Goal: Communication & Community: Connect with others

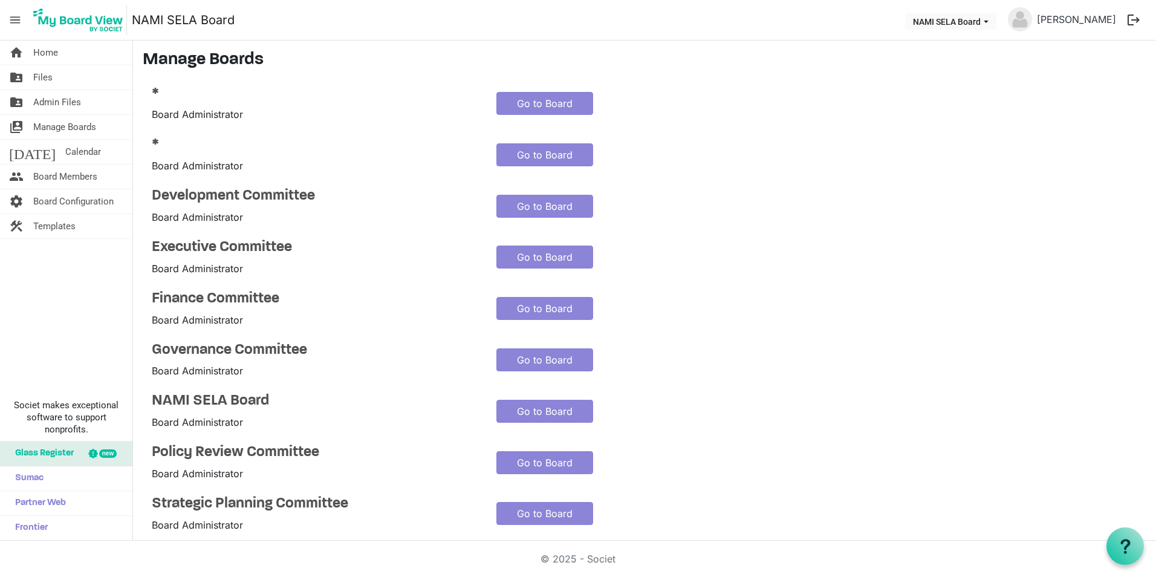
scroll to position [122, 0]
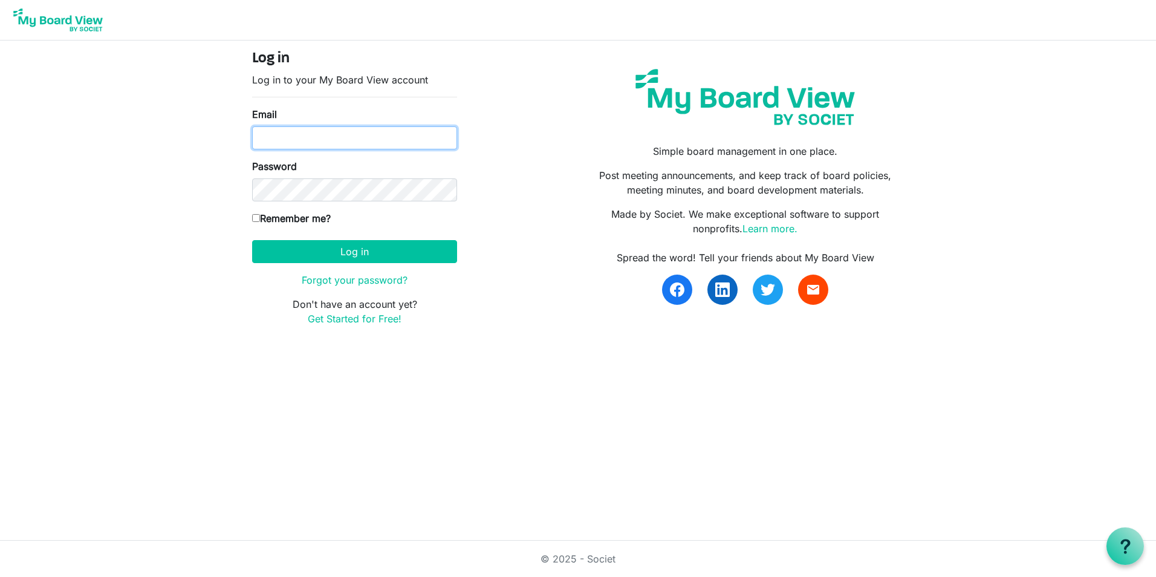
type input "mgregoire@namisela.org"
click at [281, 221] on label "Remember me?" at bounding box center [291, 218] width 79 height 15
click at [260, 221] on input "Remember me?" at bounding box center [256, 218] width 8 height 8
checkbox input "true"
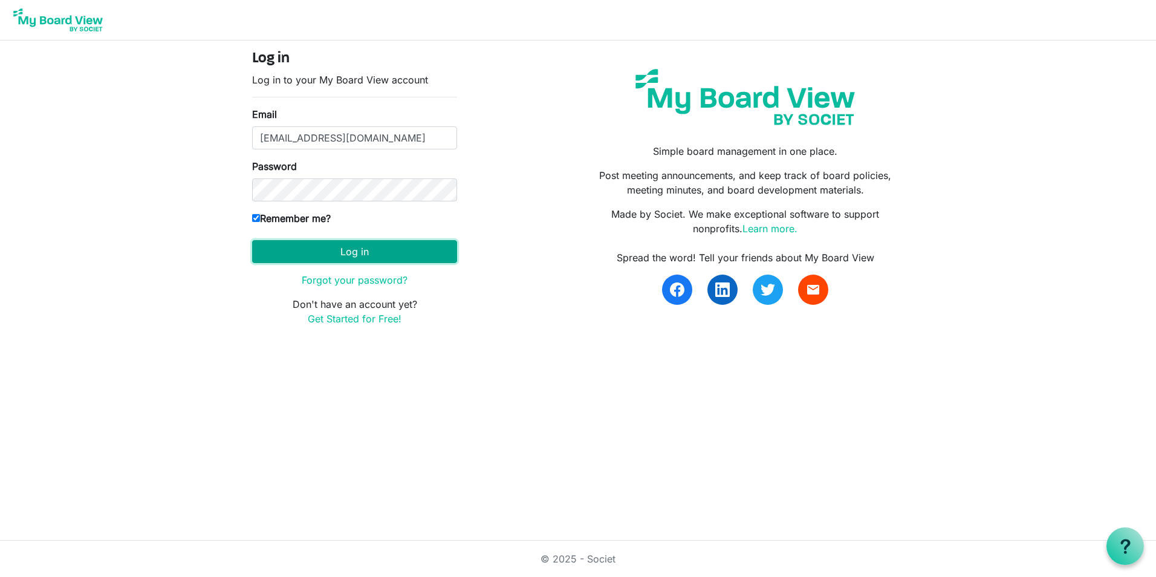
click at [294, 247] on button "Log in" at bounding box center [354, 251] width 205 height 23
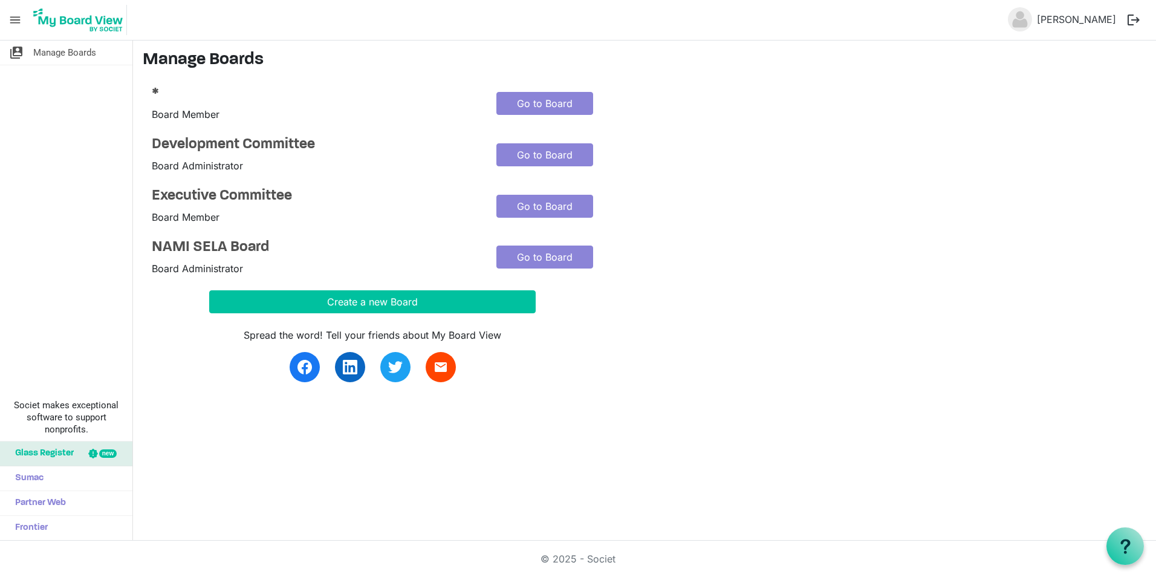
click at [1137, 19] on button "logout" at bounding box center [1133, 19] width 25 height 25
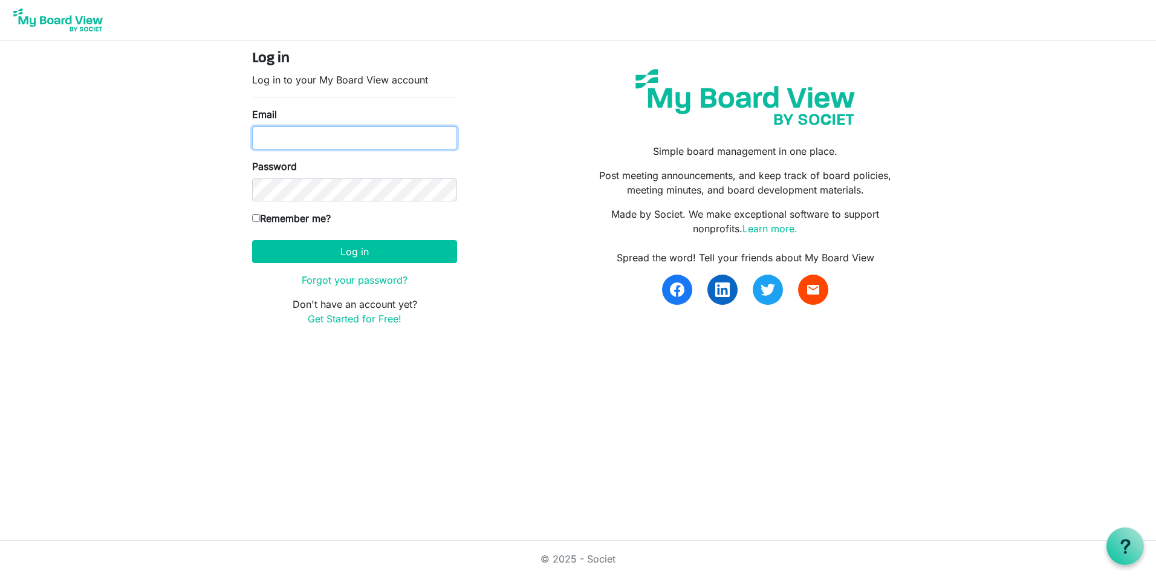
type input "mgregoire@namisela.org"
type input "nrichard@namisela.org"
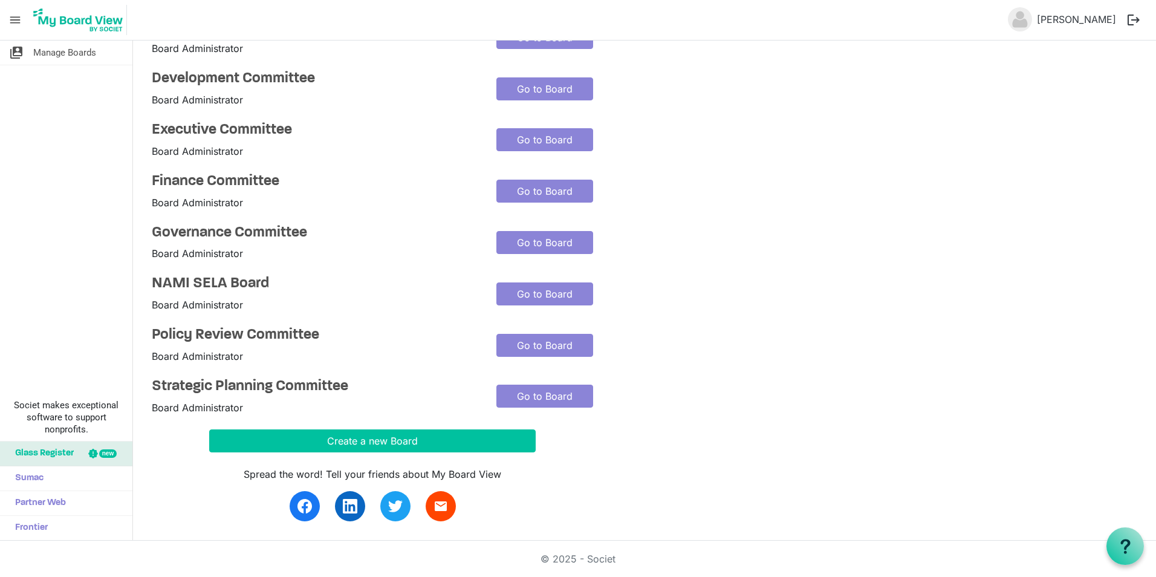
scroll to position [122, 0]
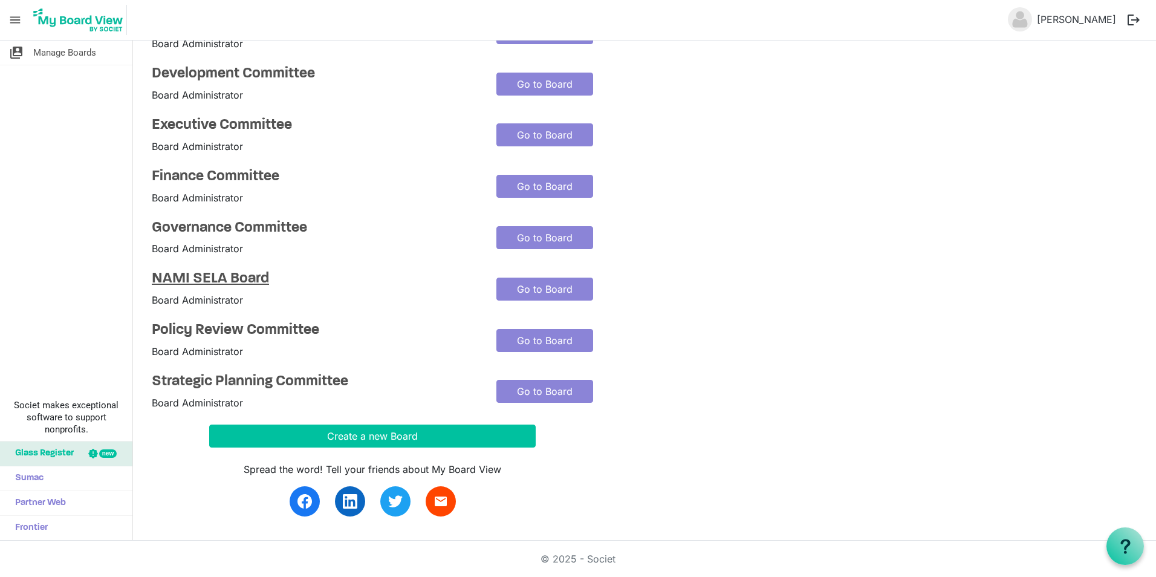
click at [251, 271] on h4 "NAMI SELA Board" at bounding box center [315, 279] width 326 height 18
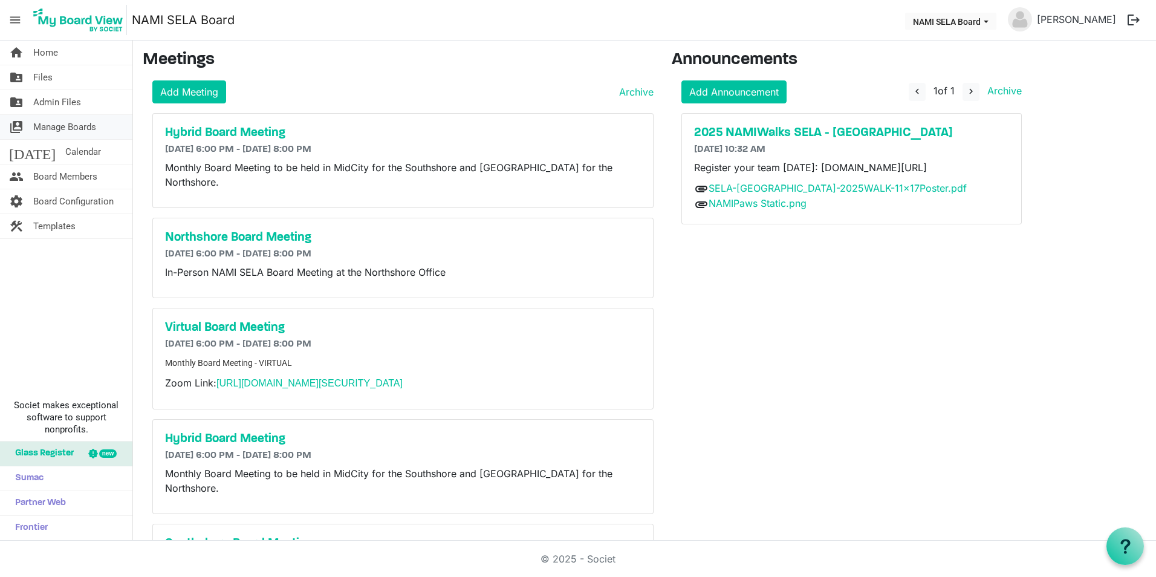
click at [65, 125] on span "Manage Boards" at bounding box center [64, 127] width 63 height 24
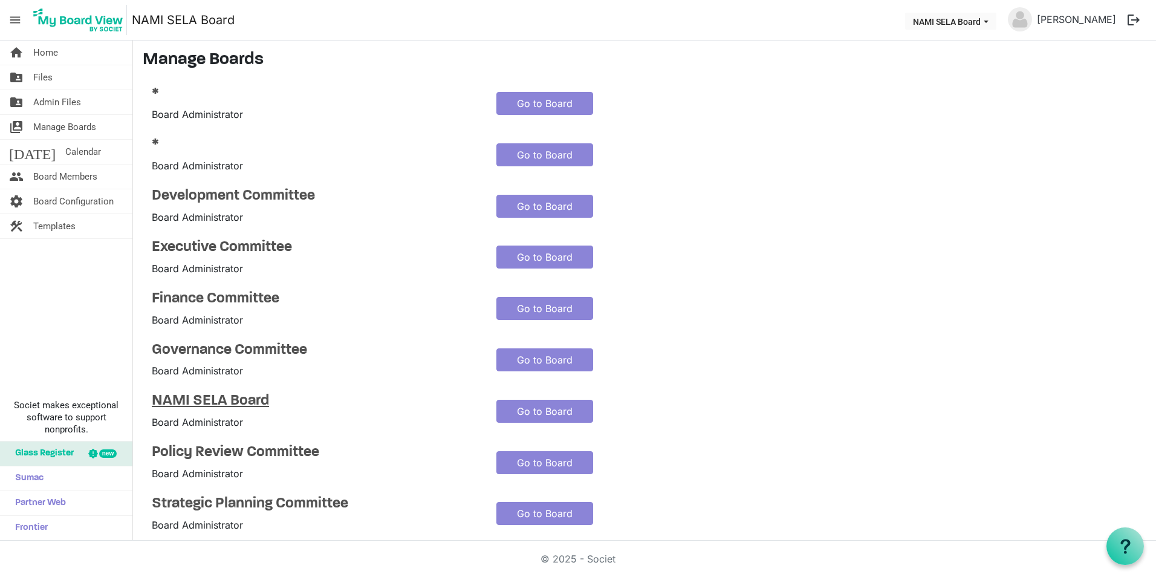
click at [204, 395] on h4 "NAMI SELA Board" at bounding box center [315, 401] width 326 height 18
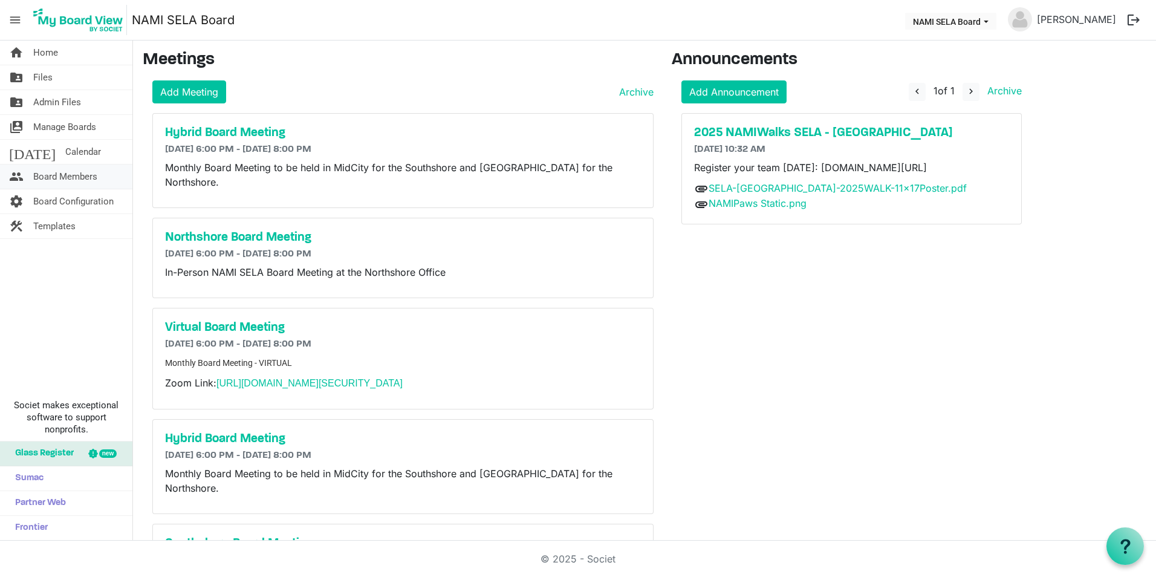
click at [78, 172] on span "Board Members" at bounding box center [65, 176] width 64 height 24
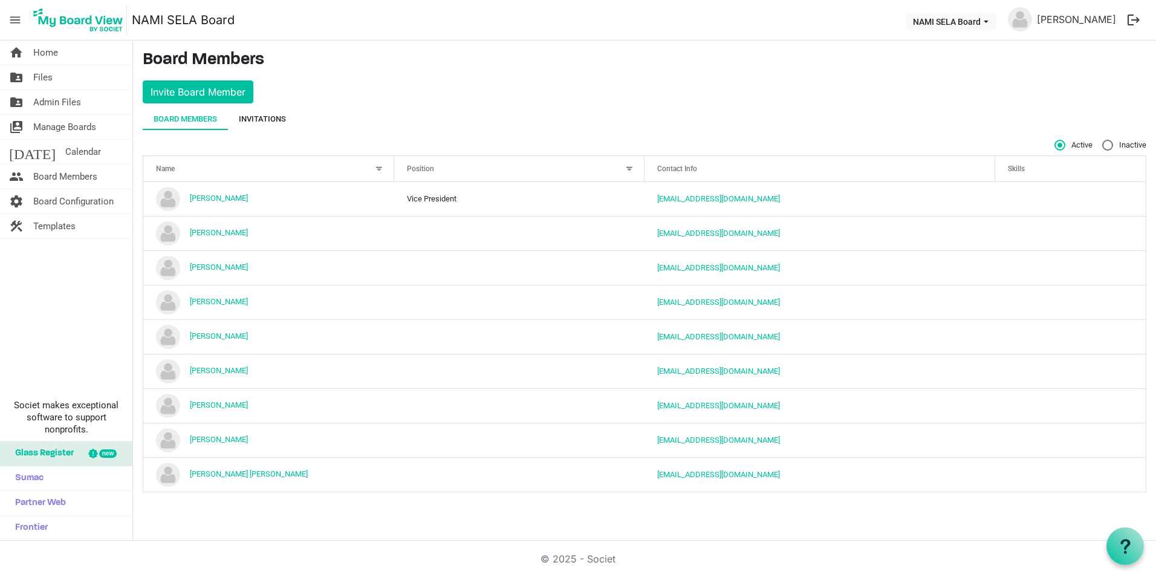
click at [258, 118] on div "Invitations" at bounding box center [262, 119] width 47 height 12
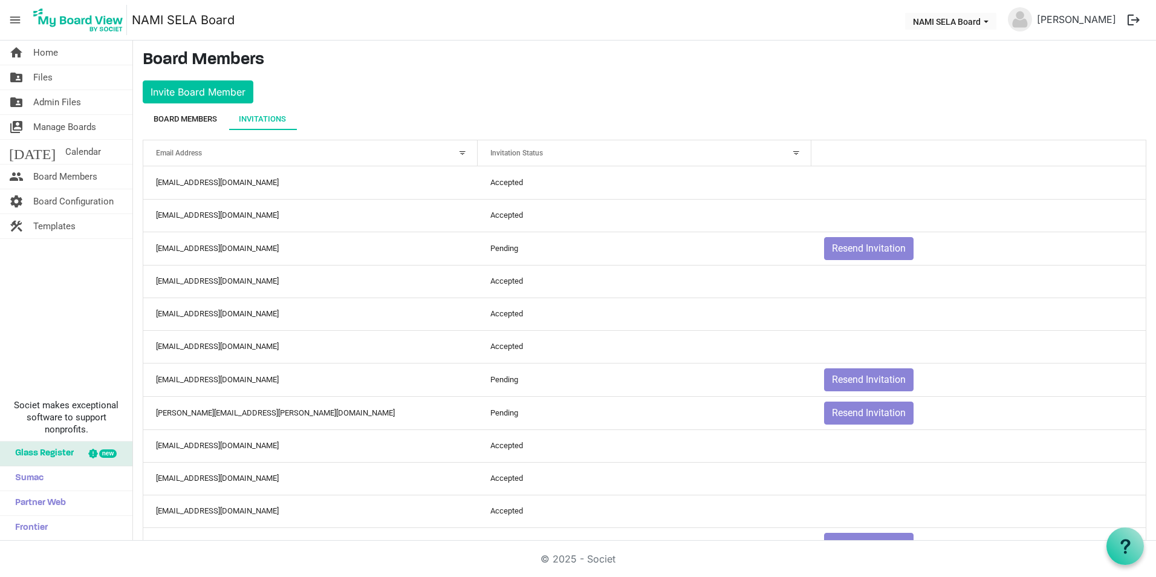
click at [175, 112] on div "Board Members" at bounding box center [185, 119] width 63 height 22
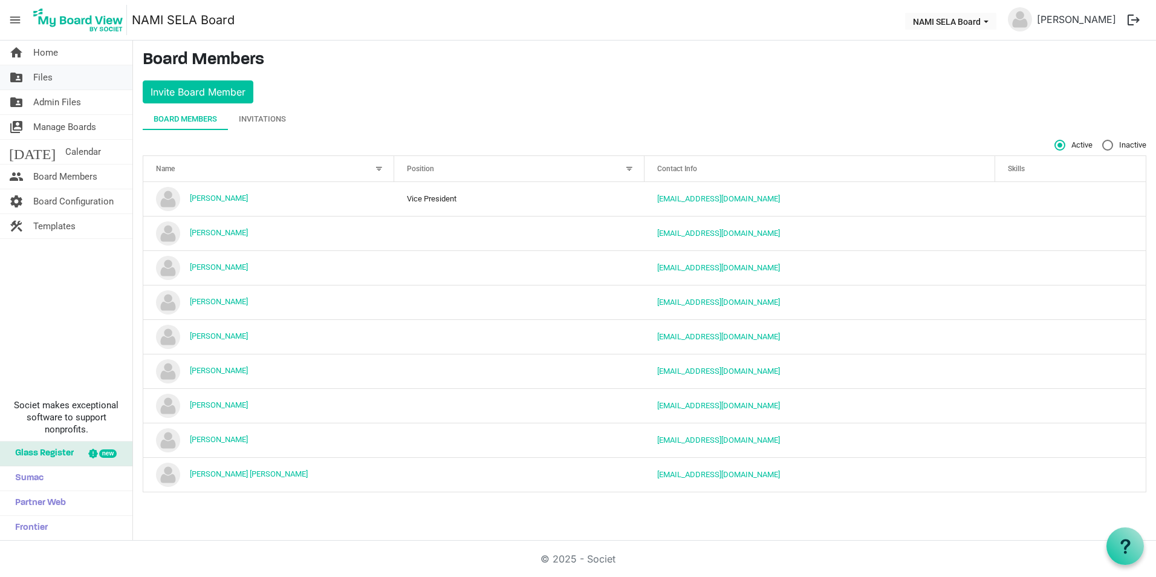
click at [59, 83] on link "folder_shared Files" at bounding box center [66, 77] width 132 height 24
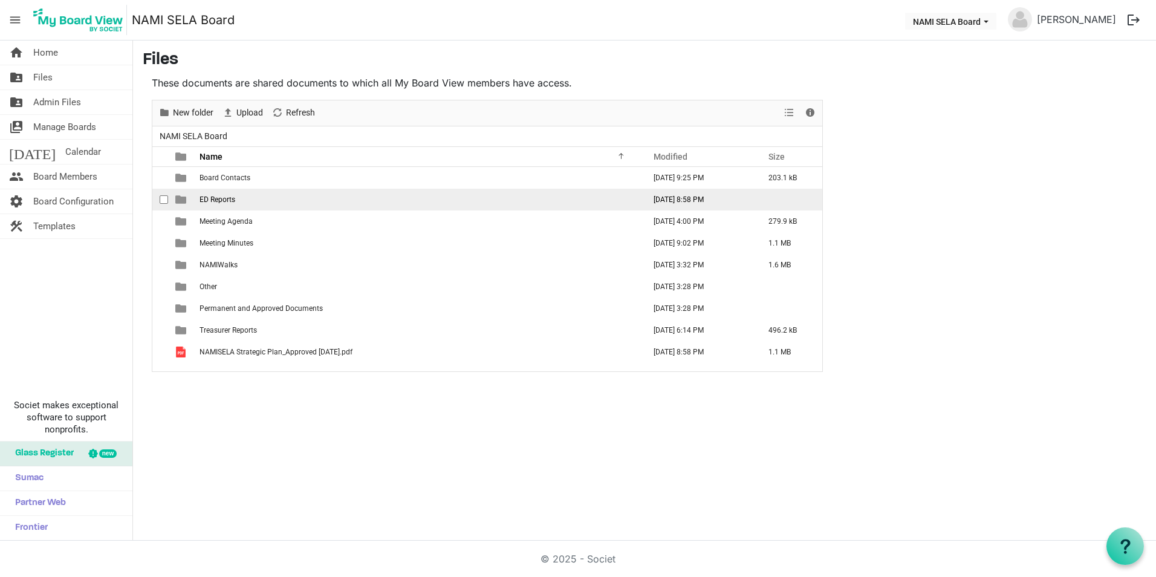
click at [222, 197] on span "ED Reports" at bounding box center [218, 199] width 36 height 8
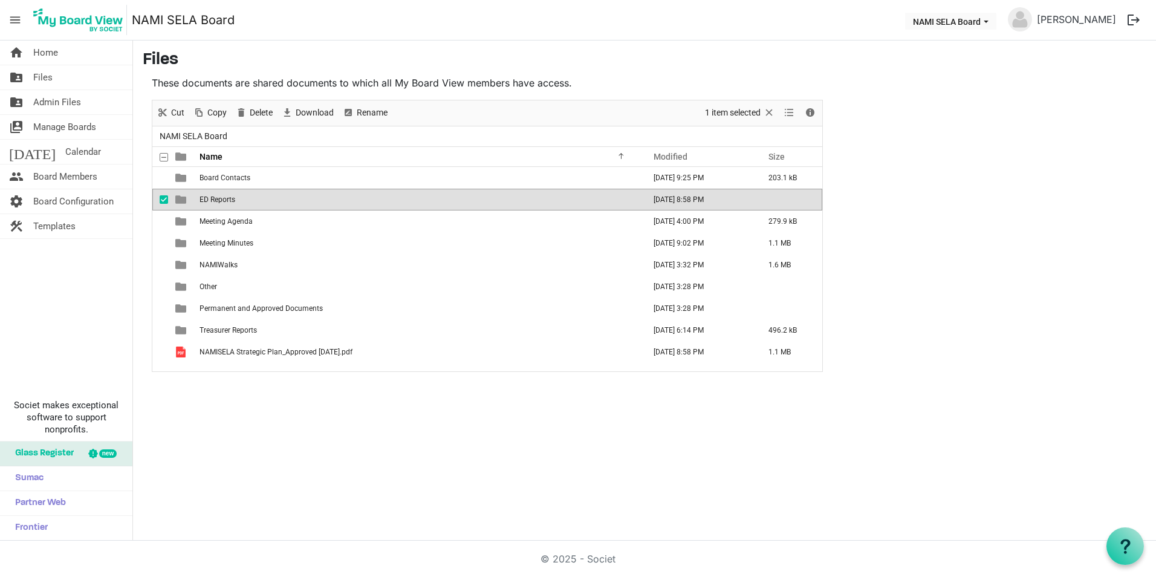
click at [222, 197] on span "ED Reports" at bounding box center [218, 199] width 36 height 8
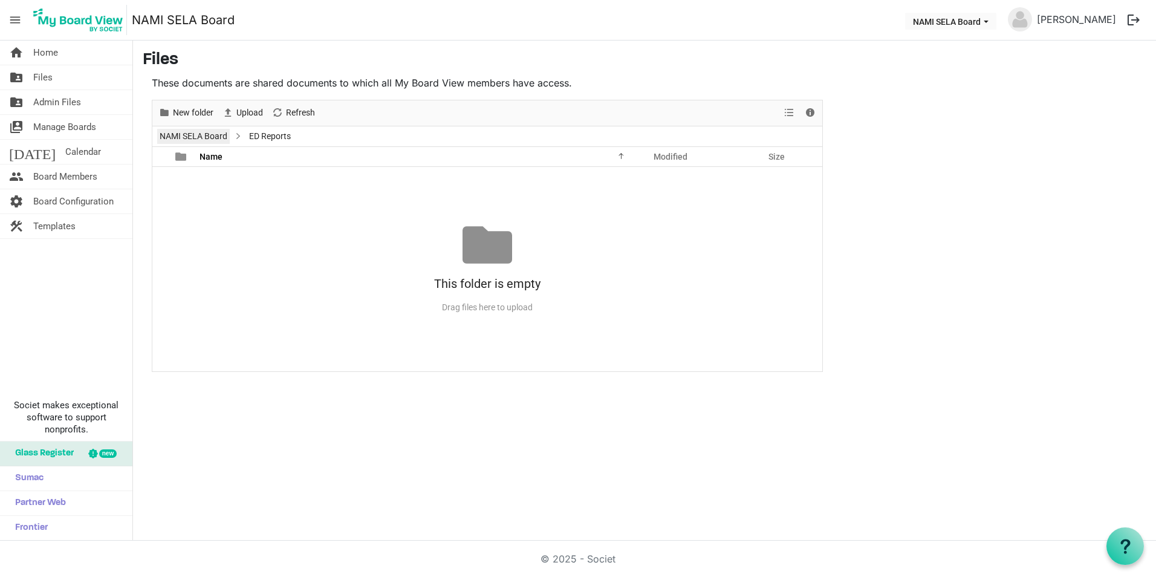
click at [201, 135] on link "NAMI SELA Board" at bounding box center [193, 136] width 73 height 15
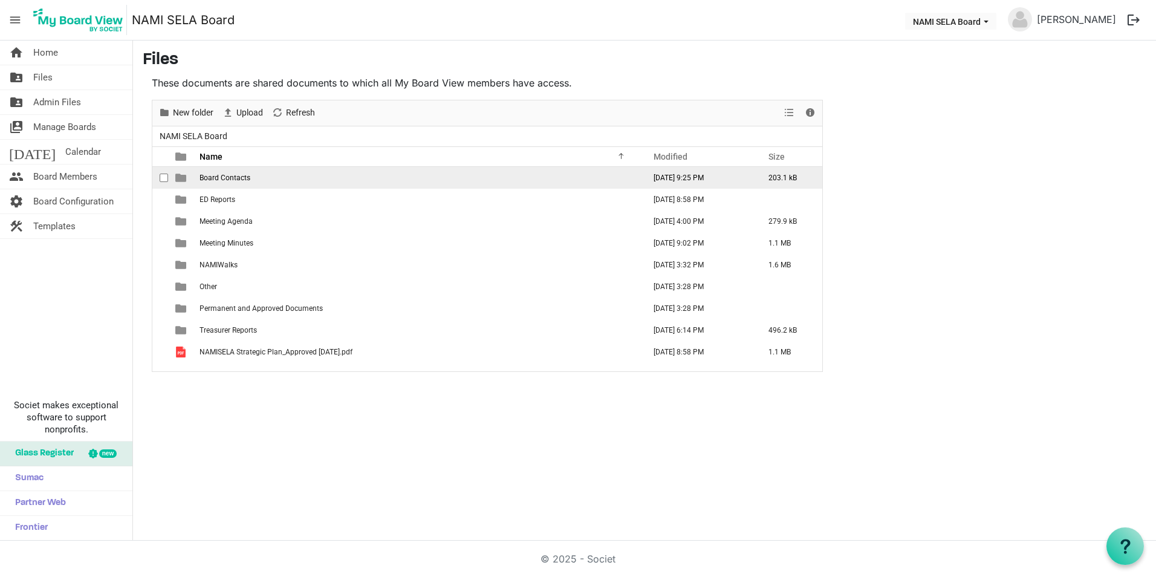
click at [230, 177] on span "Board Contacts" at bounding box center [225, 178] width 51 height 8
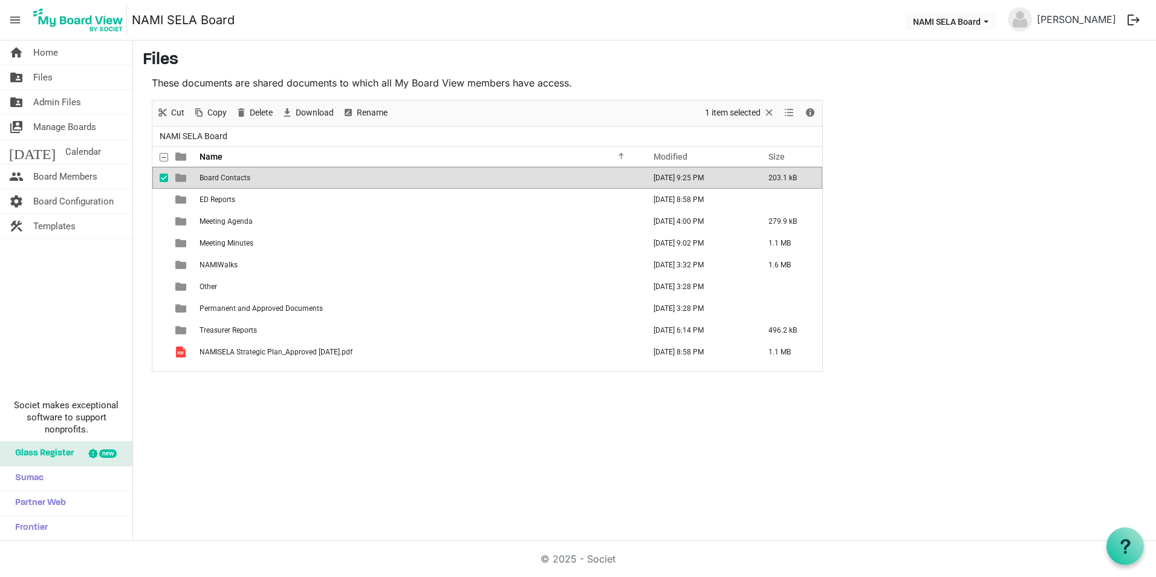
click at [230, 177] on span "Board Contacts" at bounding box center [225, 178] width 51 height 8
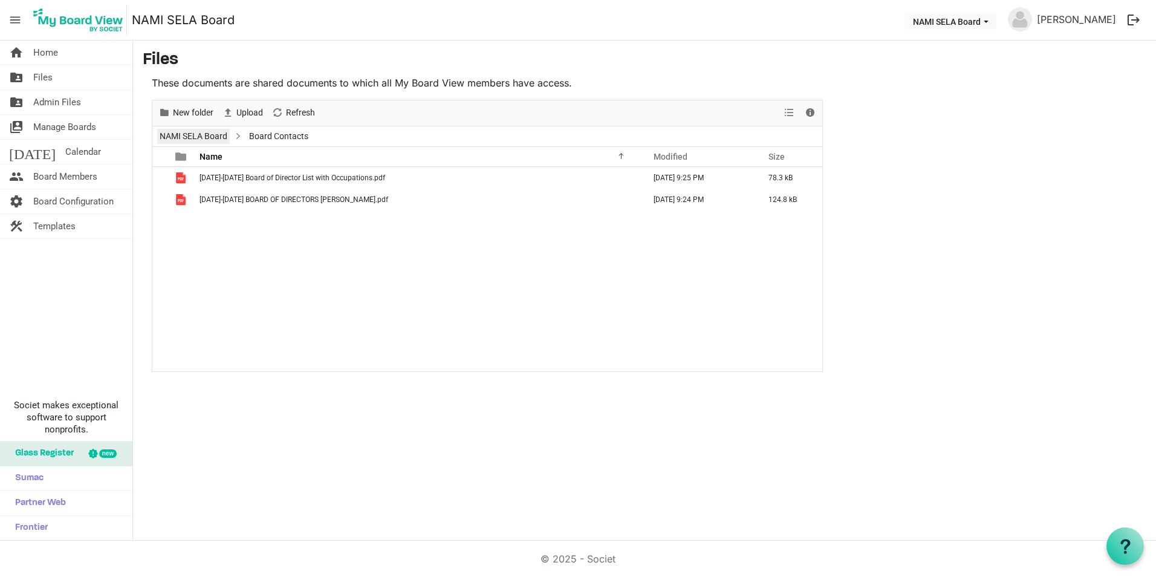
click at [200, 133] on link "NAMI SELA Board" at bounding box center [193, 136] width 73 height 15
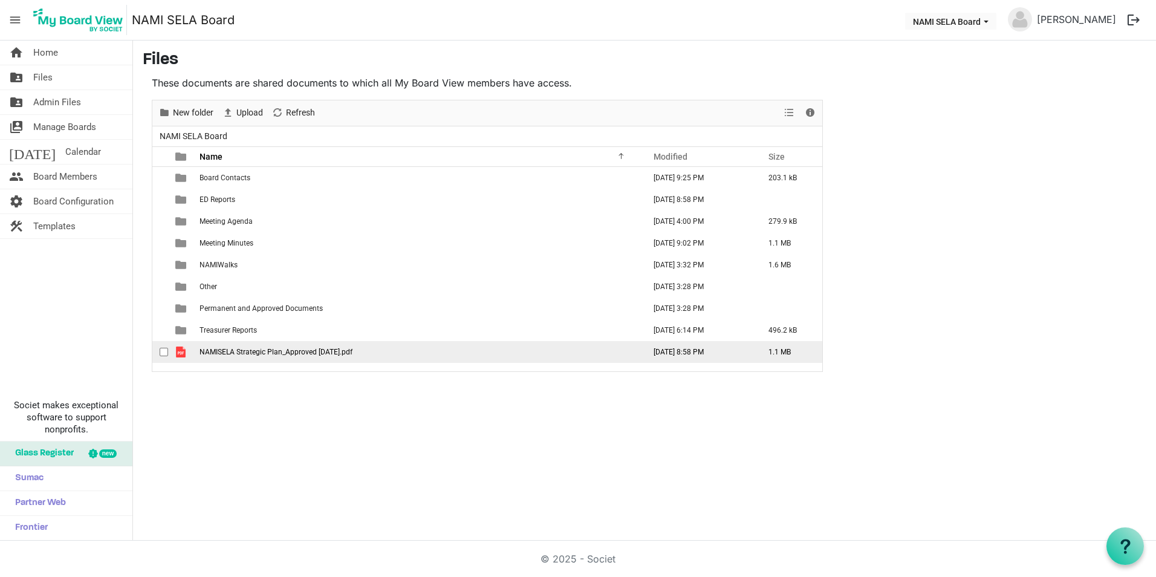
click at [249, 351] on span "NAMISELA Strategic Plan_Approved 5.19.25.pdf" at bounding box center [276, 352] width 153 height 8
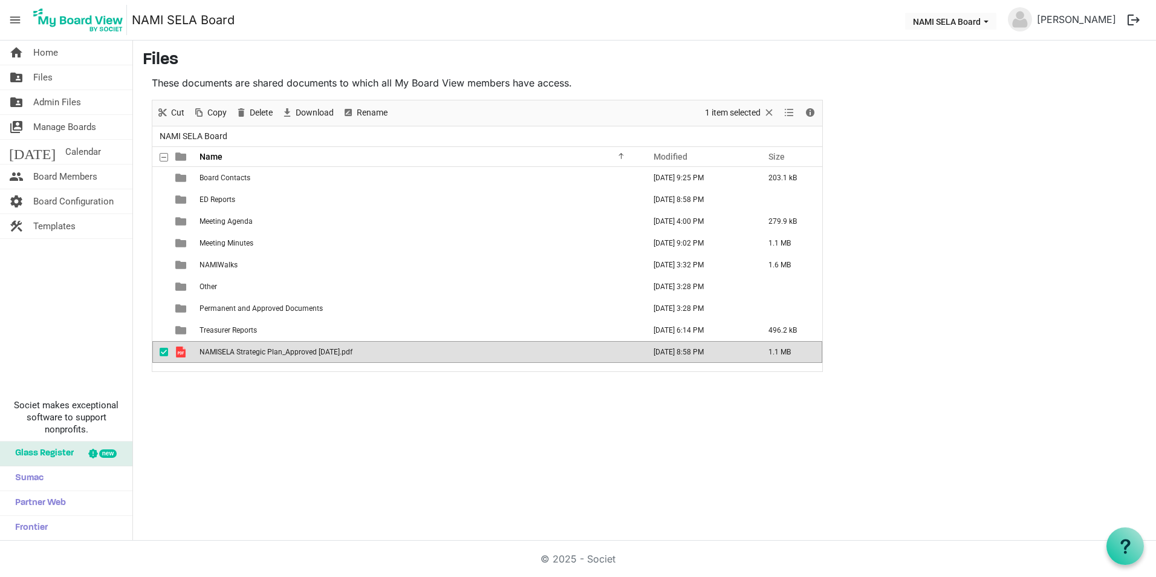
click at [249, 351] on span "NAMISELA Strategic Plan_Approved 5.19.25.pdf" at bounding box center [276, 352] width 153 height 8
click at [304, 110] on span "Download" at bounding box center [314, 112] width 41 height 15
click at [218, 137] on span "NAMI SELA Board" at bounding box center [193, 136] width 73 height 15
click at [177, 134] on span "NAMI SELA Board" at bounding box center [193, 136] width 73 height 15
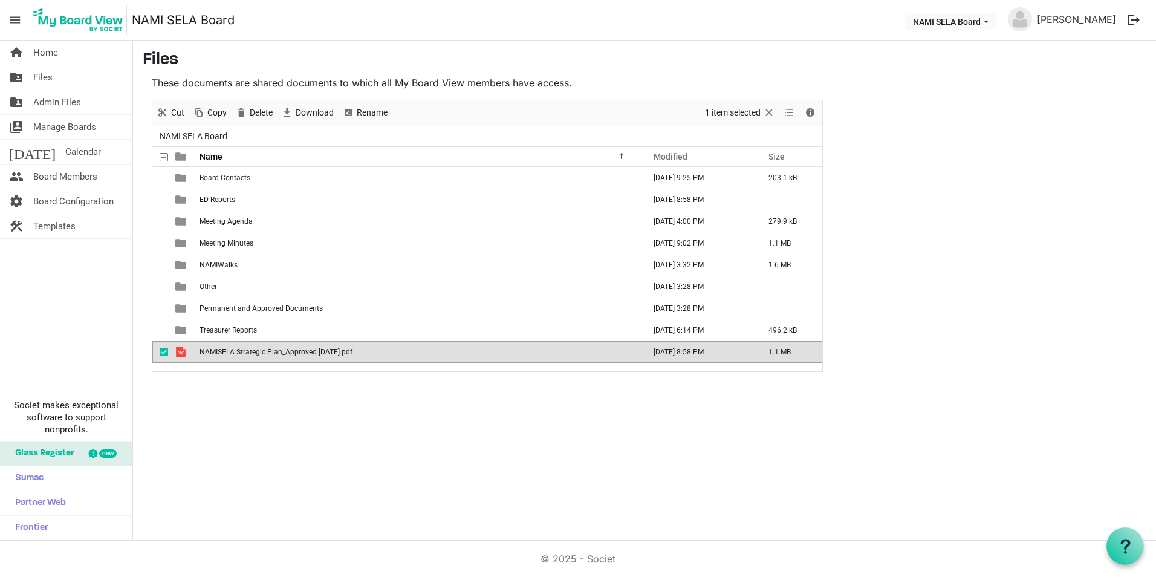
click at [283, 411] on div "home Home folder_shared Files folder_shared Admin Files switch_account Manage B…" at bounding box center [578, 291] width 1156 height 500
click at [59, 78] on link "folder_shared Files" at bounding box center [66, 77] width 132 height 24
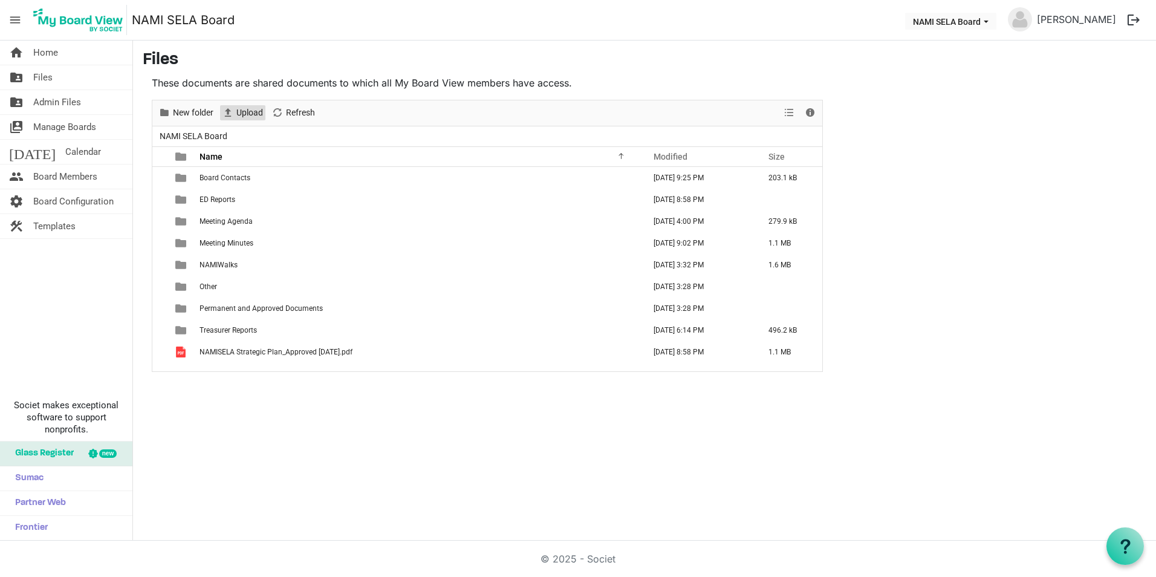
click at [263, 112] on span "Upload" at bounding box center [249, 112] width 29 height 15
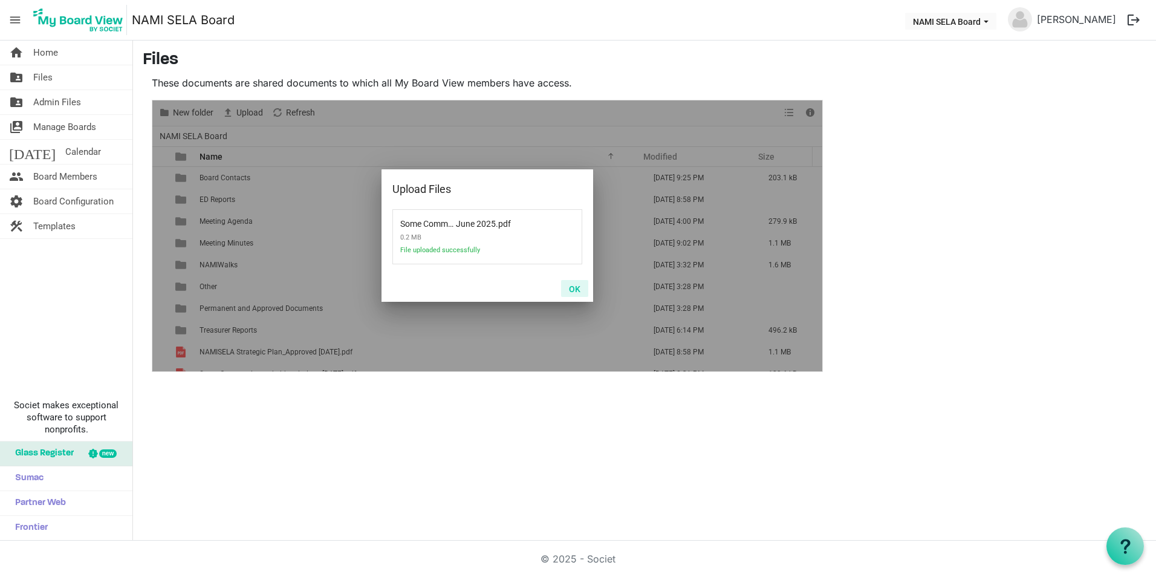
click at [573, 285] on button "OK" at bounding box center [574, 288] width 27 height 17
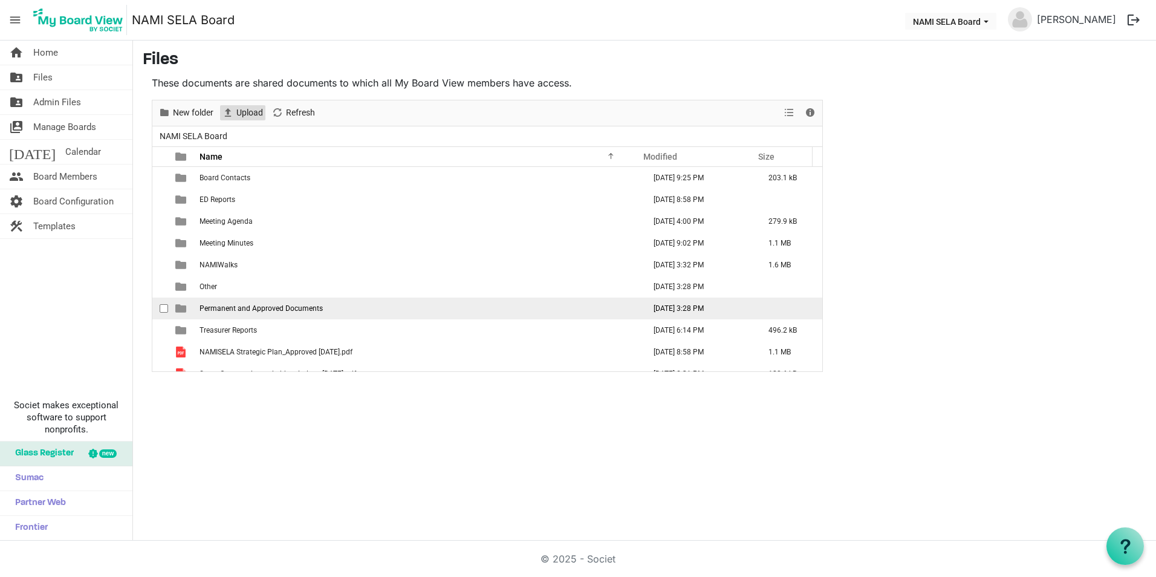
scroll to position [13, 0]
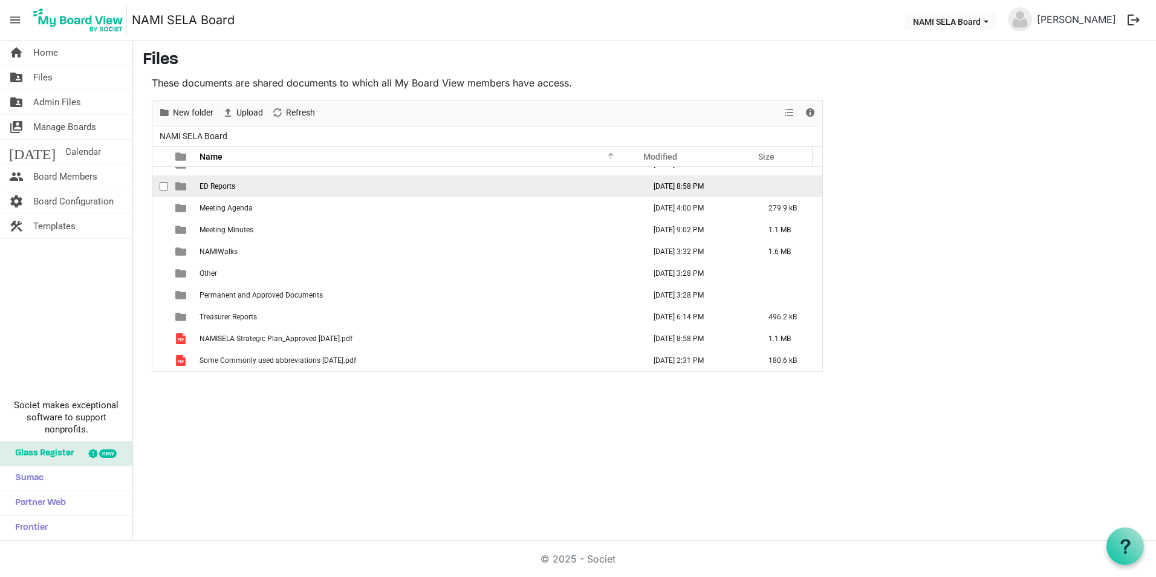
click at [229, 185] on span "ED Reports" at bounding box center [218, 186] width 36 height 8
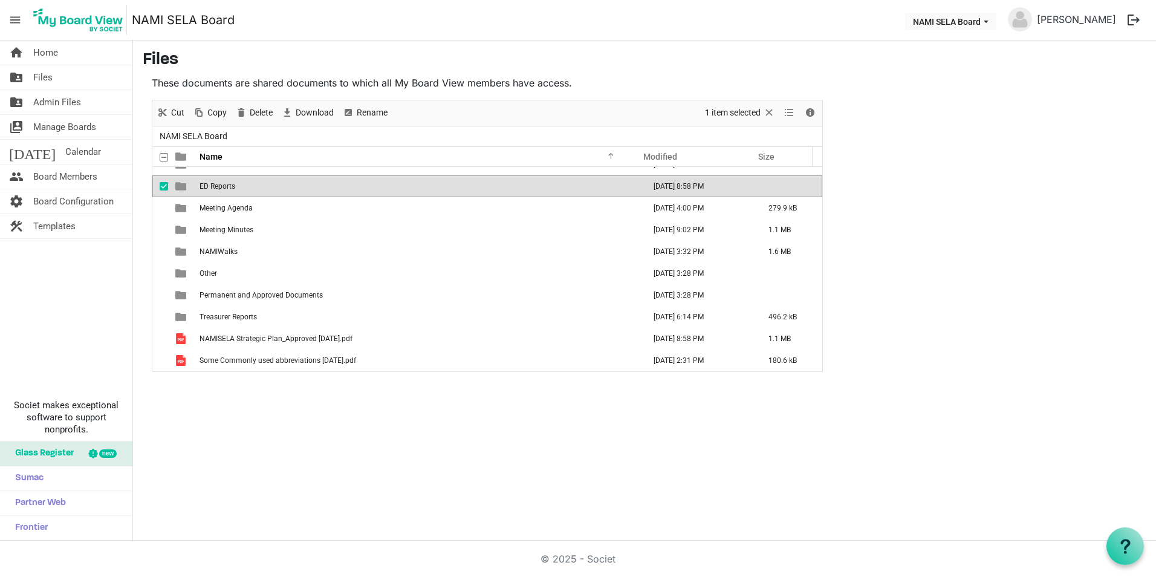
click at [229, 185] on span "ED Reports" at bounding box center [218, 186] width 36 height 8
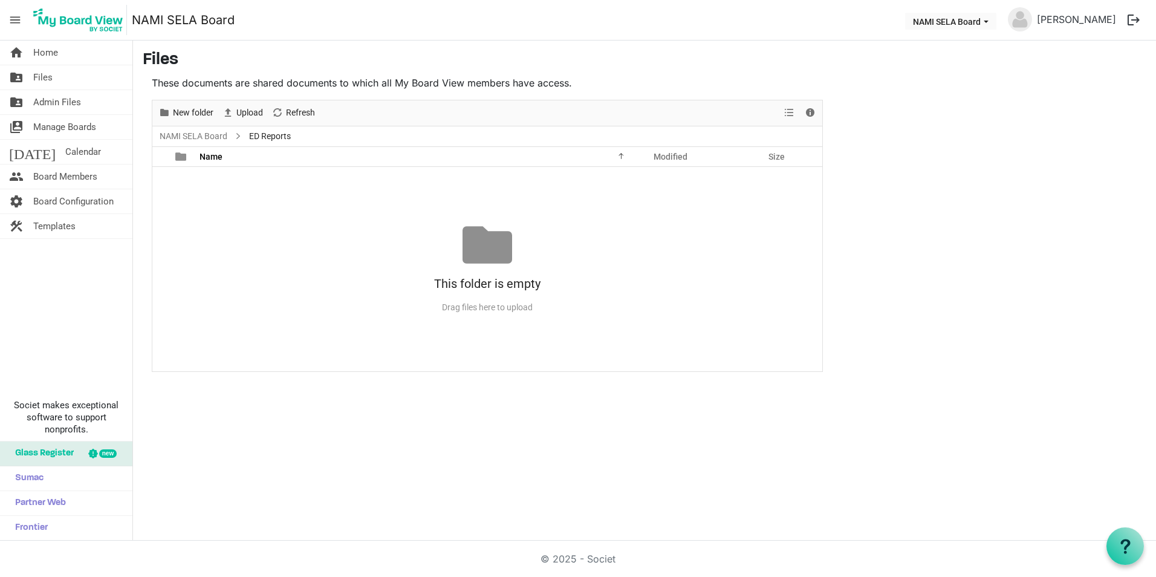
scroll to position [0, 0]
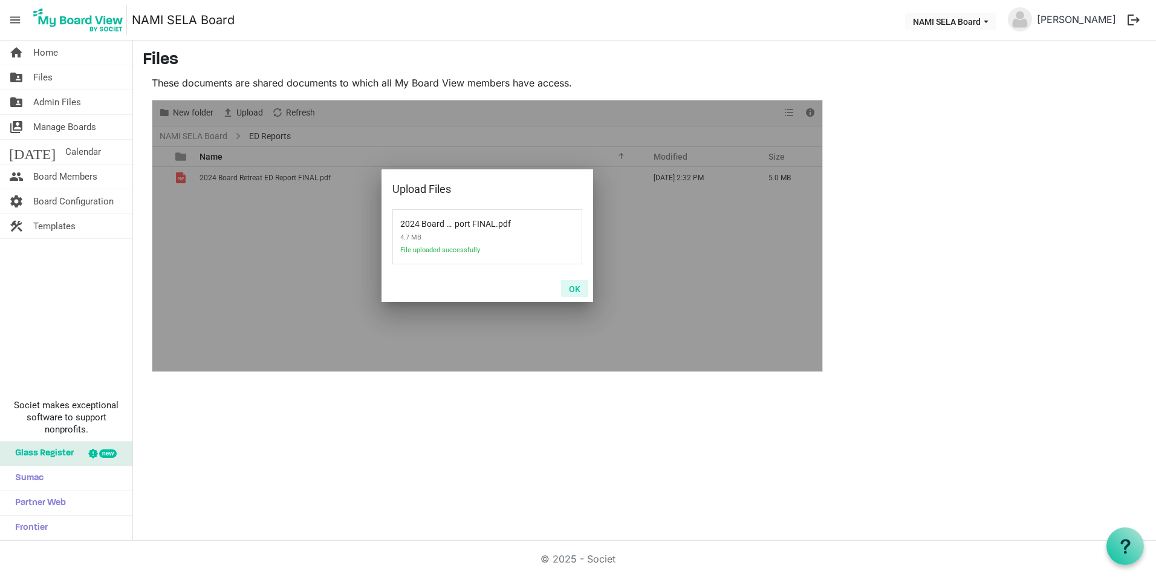
click at [577, 284] on button "OK" at bounding box center [574, 288] width 27 height 17
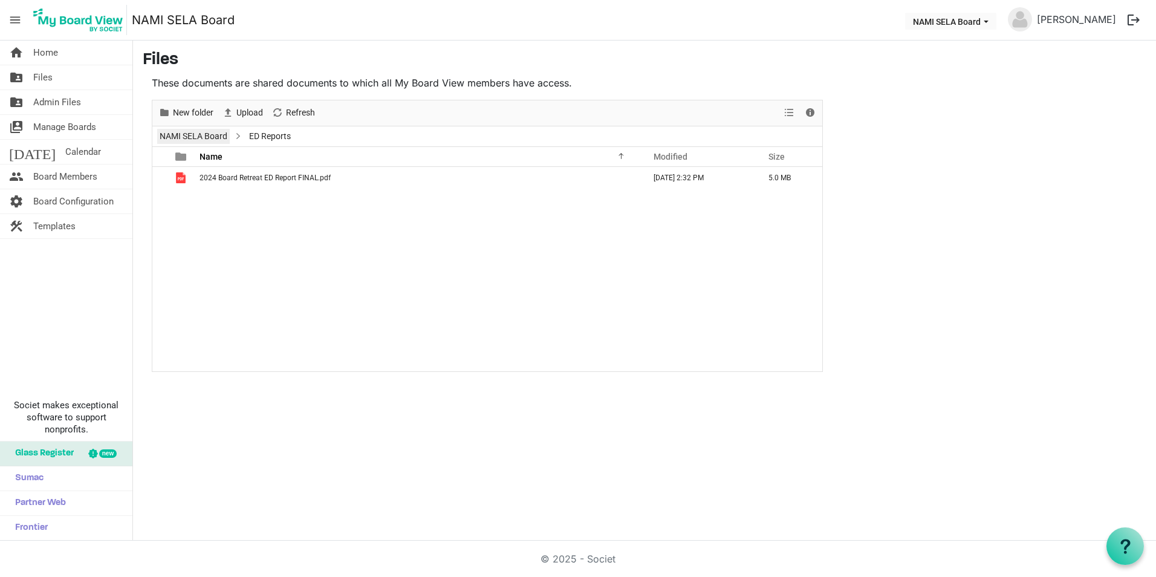
click at [175, 131] on link "NAMI SELA Board" at bounding box center [193, 136] width 73 height 15
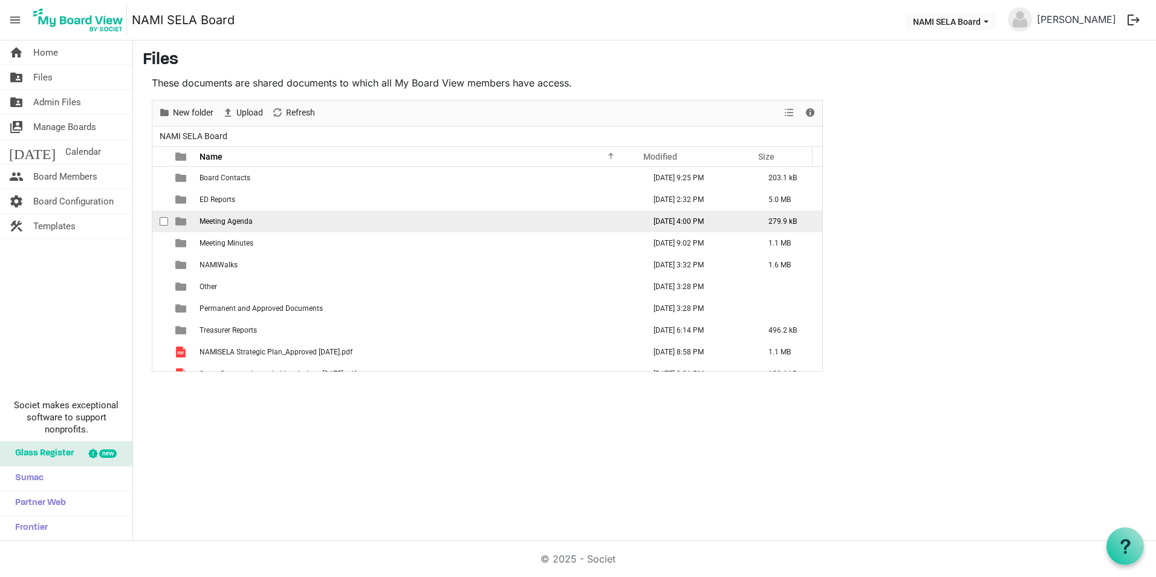
click at [241, 217] on span "Meeting Agenda" at bounding box center [226, 221] width 53 height 8
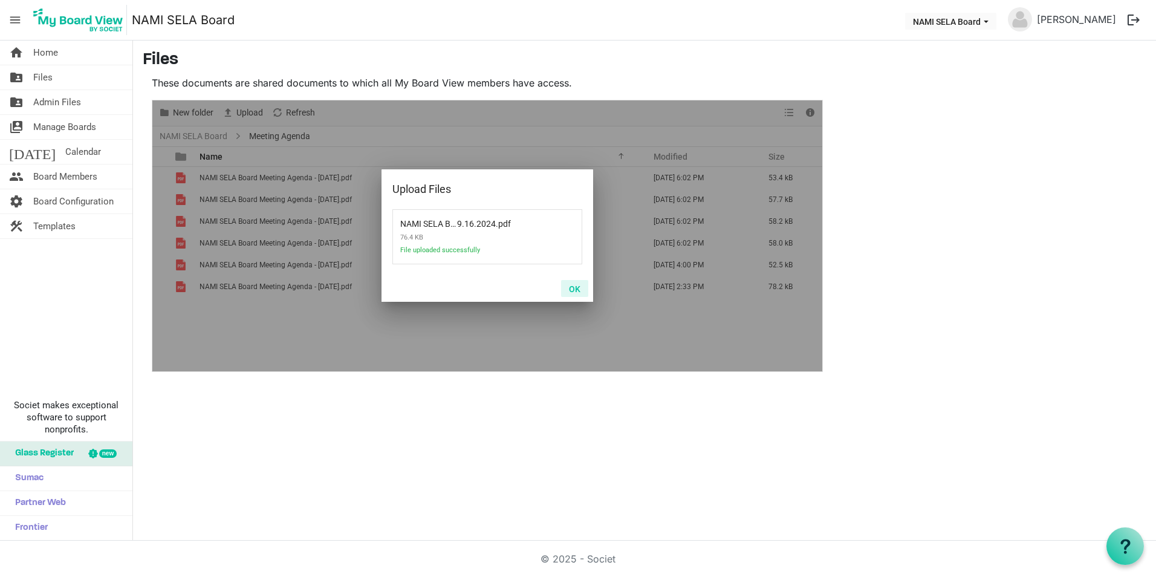
click at [573, 285] on button "OK" at bounding box center [574, 288] width 27 height 17
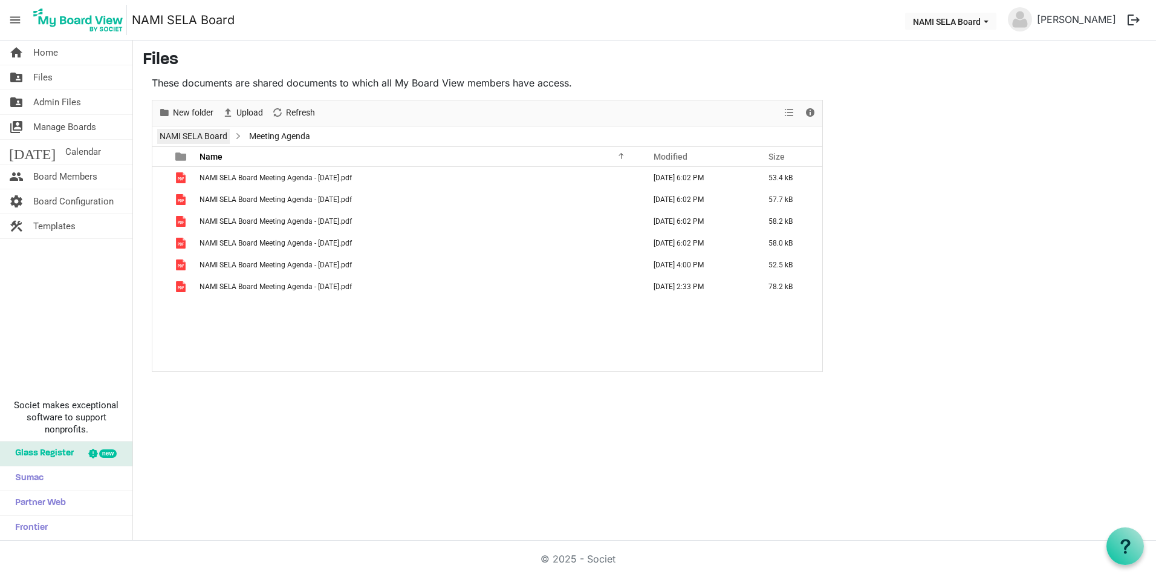
click at [201, 131] on link "NAMI SELA Board" at bounding box center [193, 136] width 73 height 15
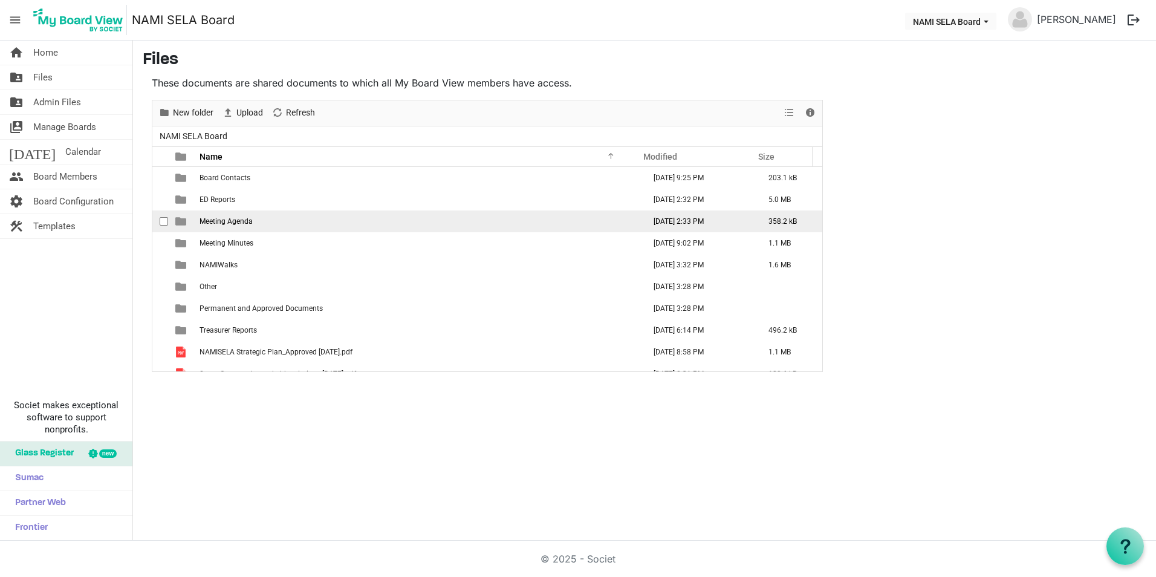
click at [217, 216] on td "Meeting Agenda" at bounding box center [418, 221] width 445 height 22
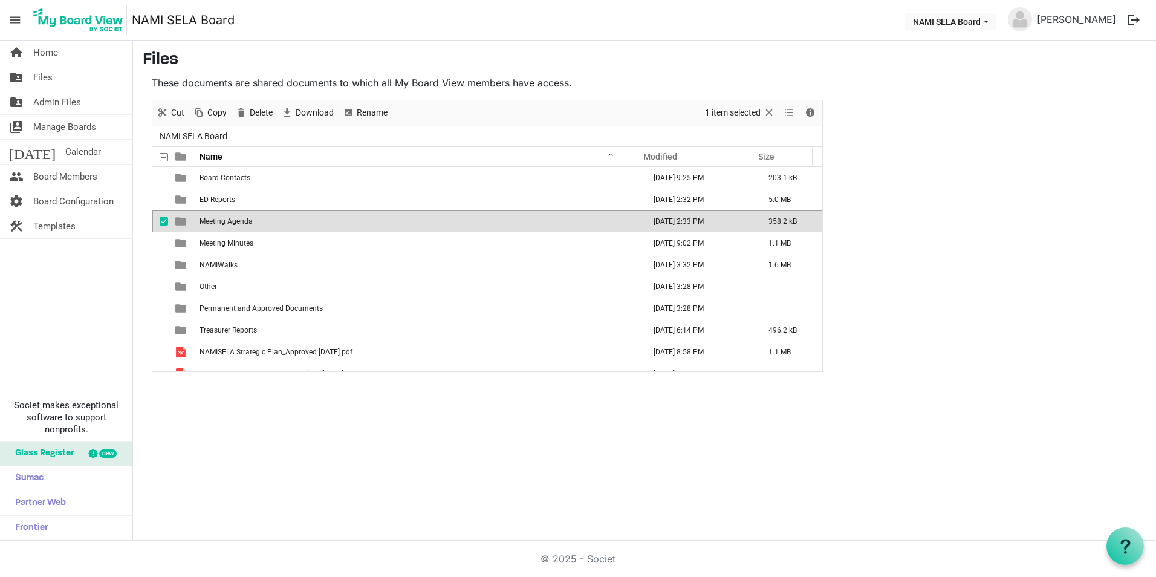
click at [217, 216] on td "Meeting Agenda" at bounding box center [418, 221] width 445 height 22
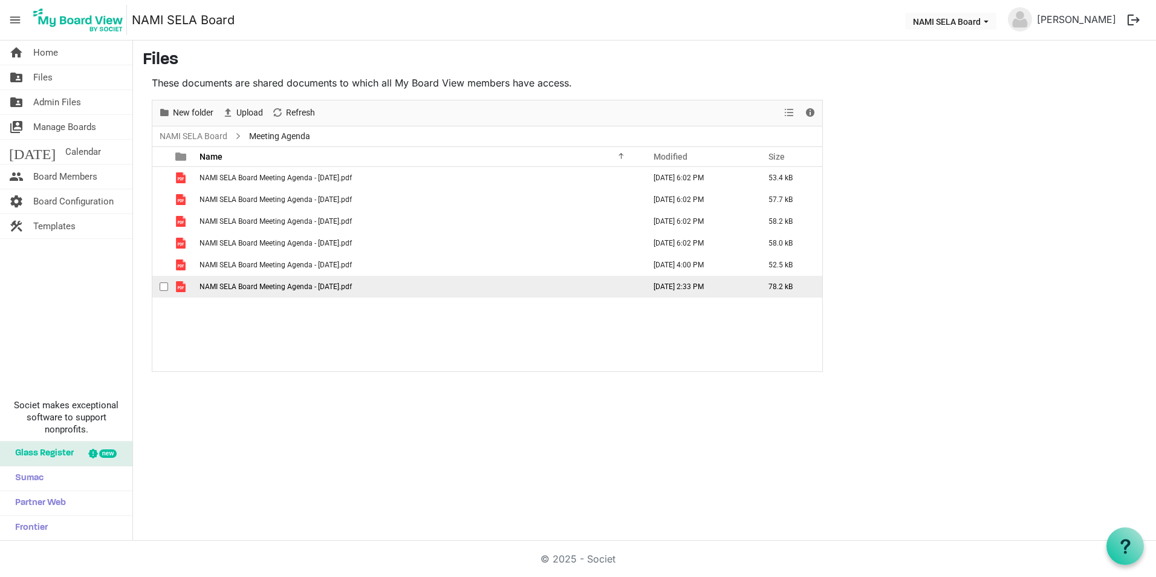
click at [347, 285] on span "NAMI SELA Board Meeting Agenda - 9.16.2024.pdf" at bounding box center [276, 286] width 152 height 8
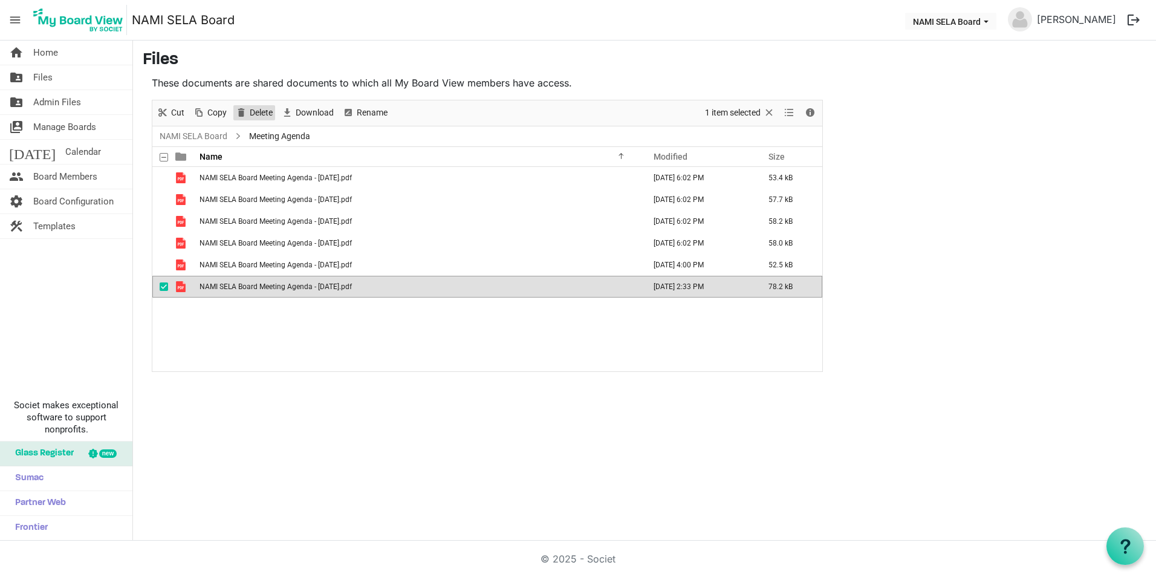
click at [264, 111] on span "Delete" at bounding box center [260, 112] width 25 height 15
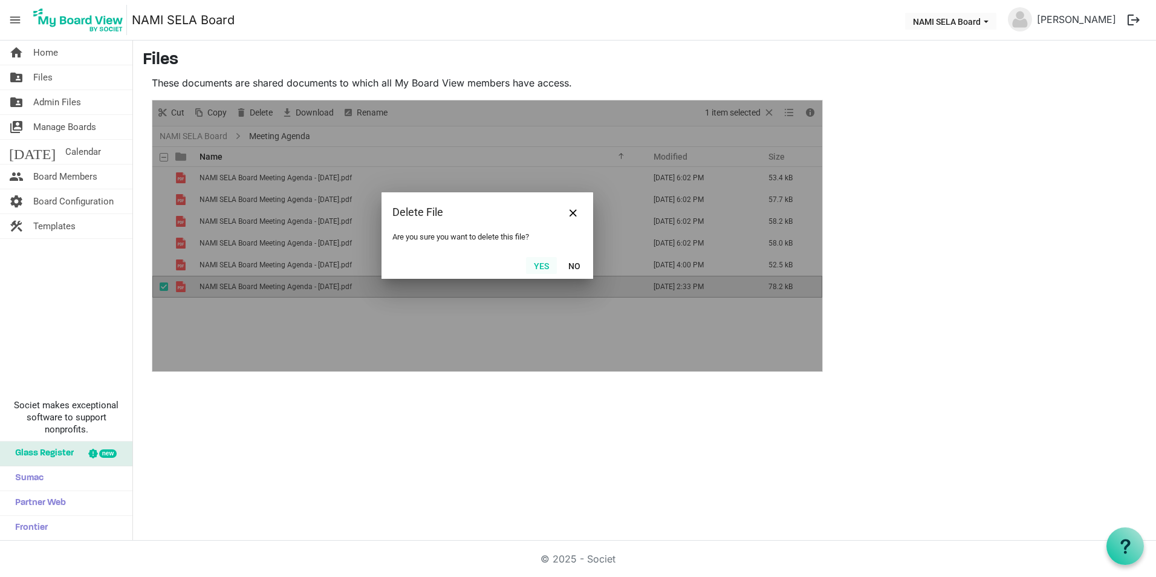
click at [547, 262] on button "Yes" at bounding box center [541, 265] width 31 height 17
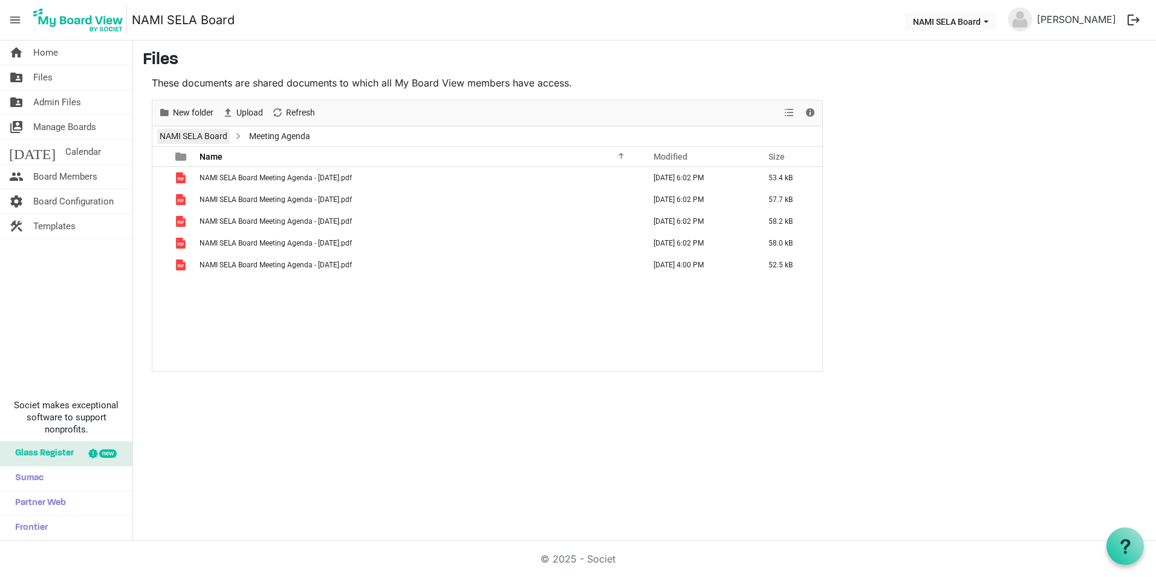
click at [190, 139] on link "NAMI SELA Board" at bounding box center [193, 136] width 73 height 15
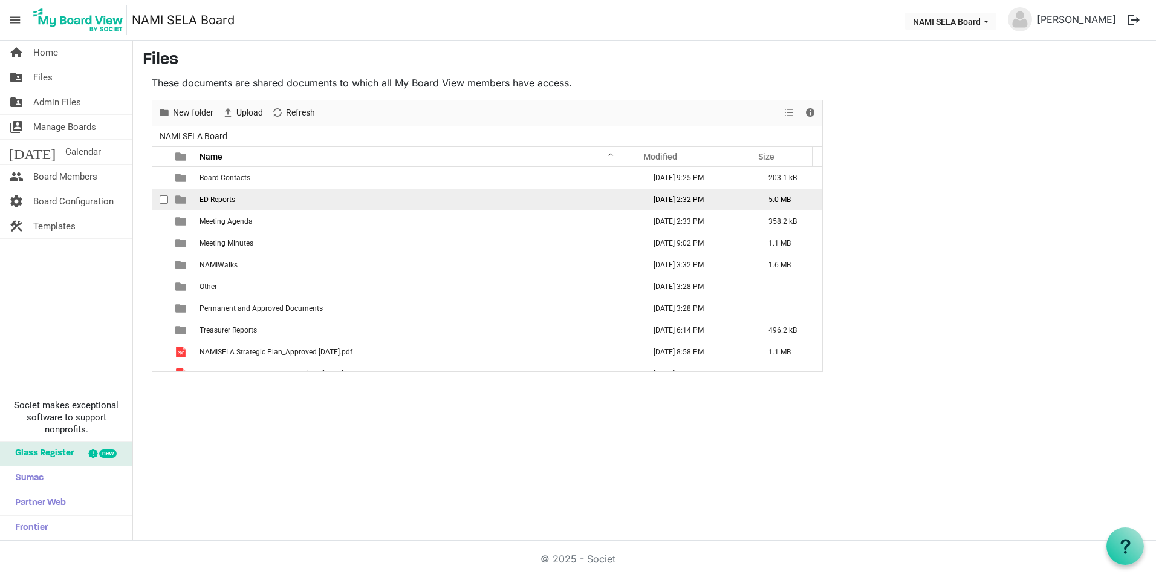
click at [256, 202] on td "ED Reports" at bounding box center [418, 200] width 445 height 22
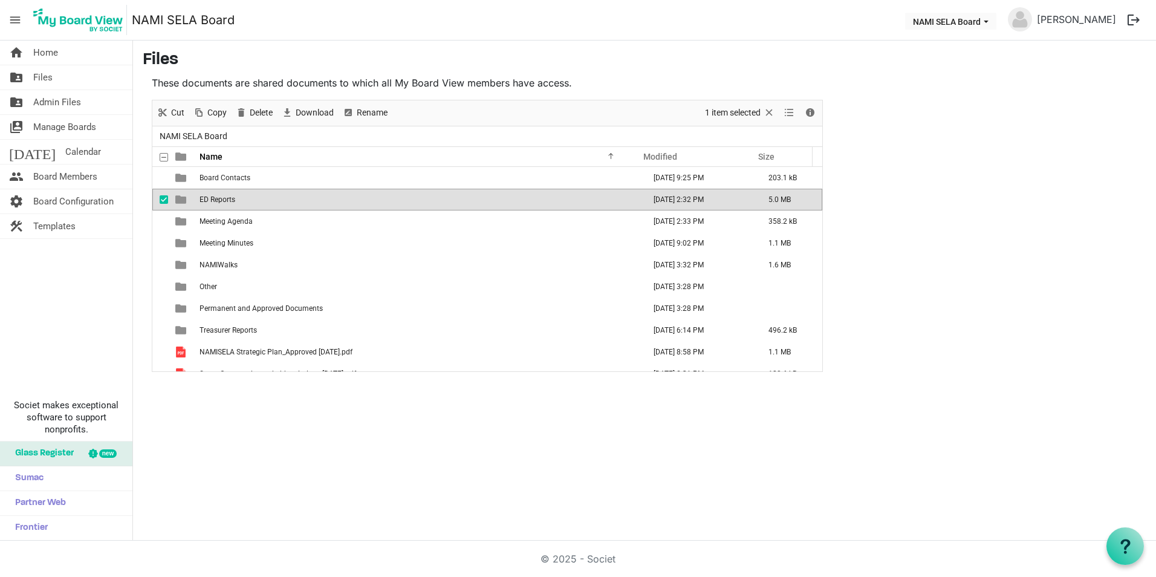
click at [256, 202] on td "ED Reports" at bounding box center [418, 200] width 445 height 22
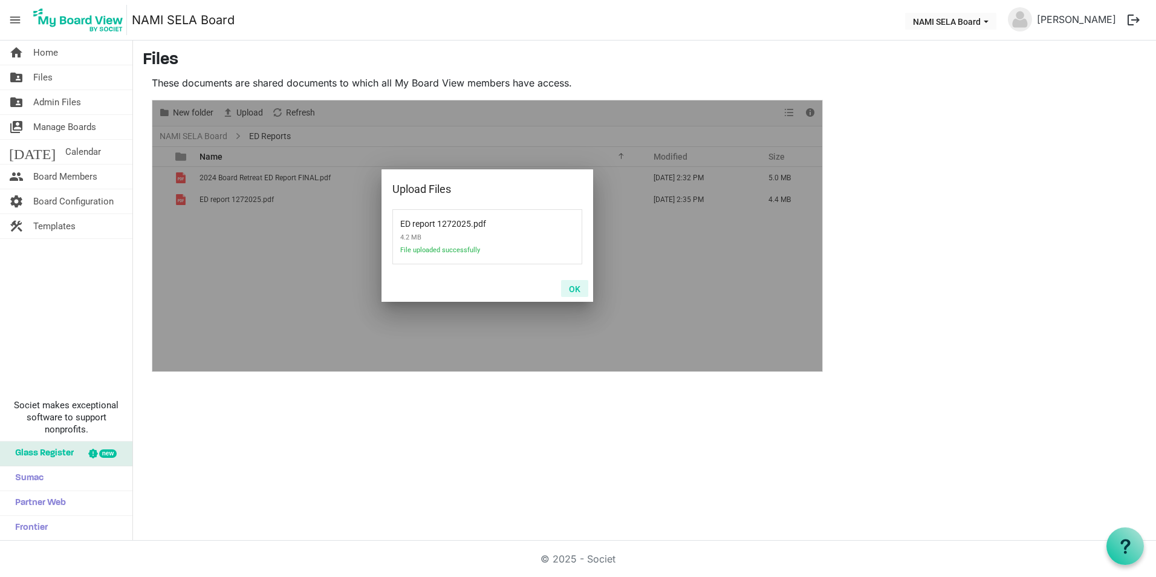
click at [572, 291] on button "OK" at bounding box center [574, 288] width 27 height 17
click at [578, 287] on button "OK" at bounding box center [574, 288] width 27 height 17
click at [571, 285] on button "OK" at bounding box center [574, 288] width 27 height 17
click at [578, 285] on button "OK" at bounding box center [574, 288] width 27 height 17
click at [575, 288] on button "OK" at bounding box center [574, 288] width 27 height 17
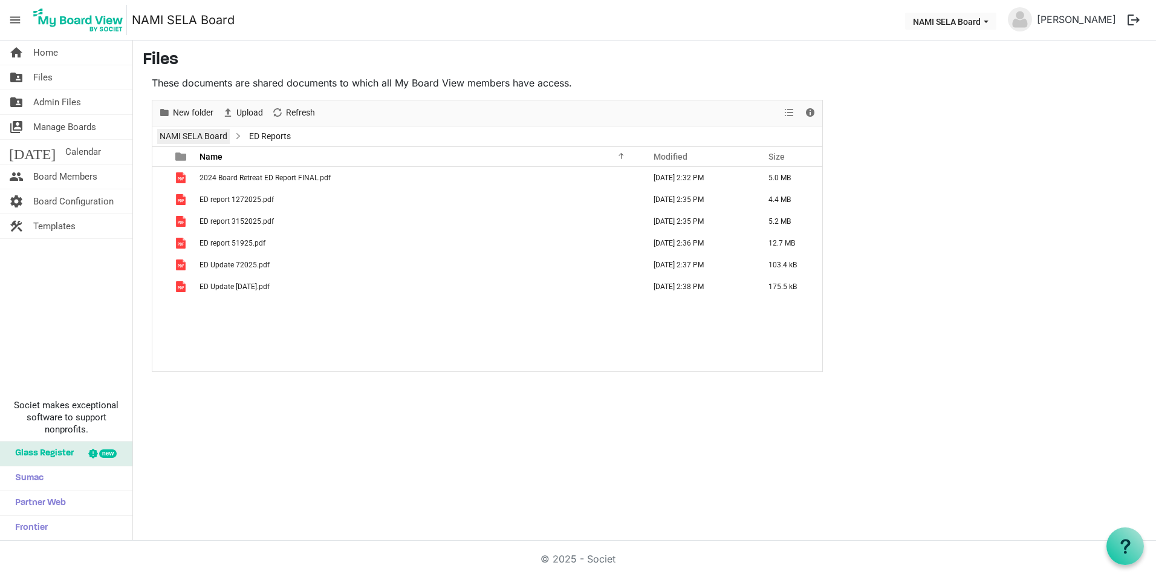
click at [215, 135] on link "NAMI SELA Board" at bounding box center [193, 136] width 73 height 15
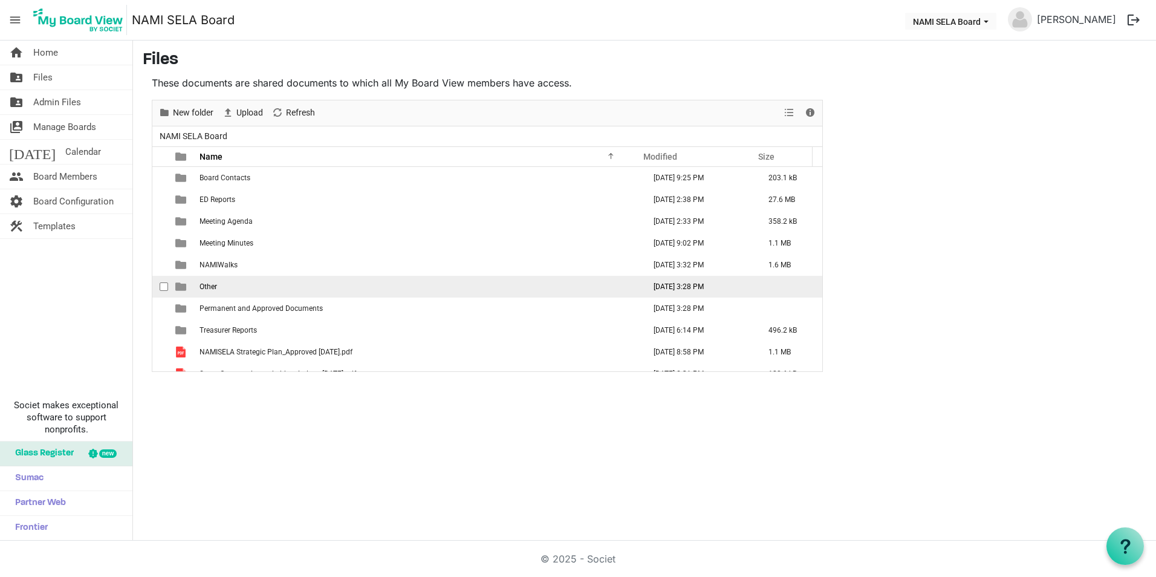
click at [208, 285] on span "Other" at bounding box center [209, 286] width 18 height 8
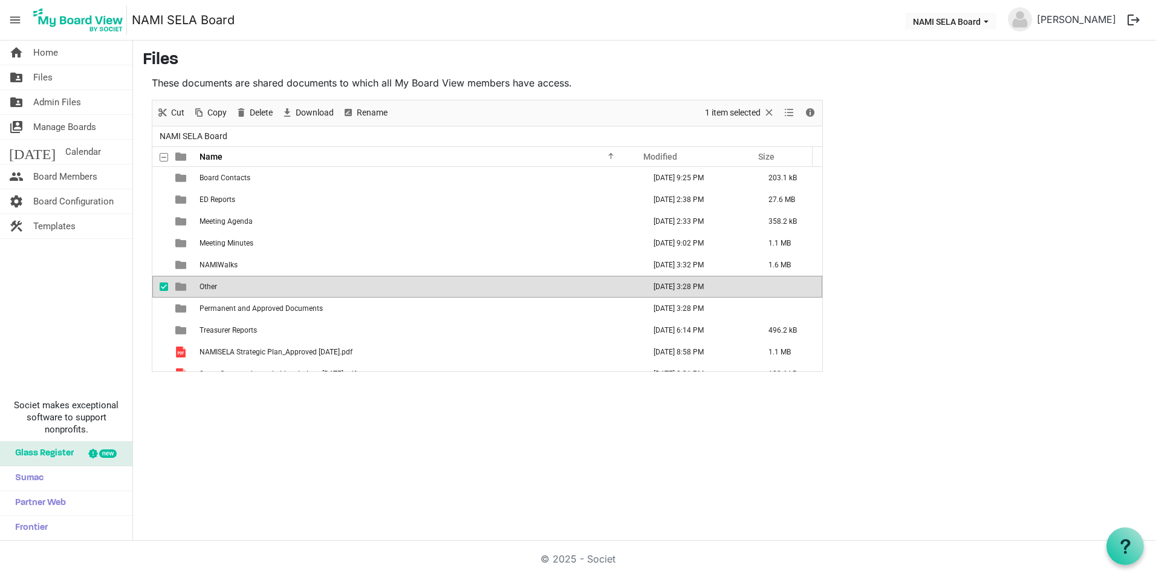
click at [208, 285] on span "Other" at bounding box center [209, 286] width 18 height 8
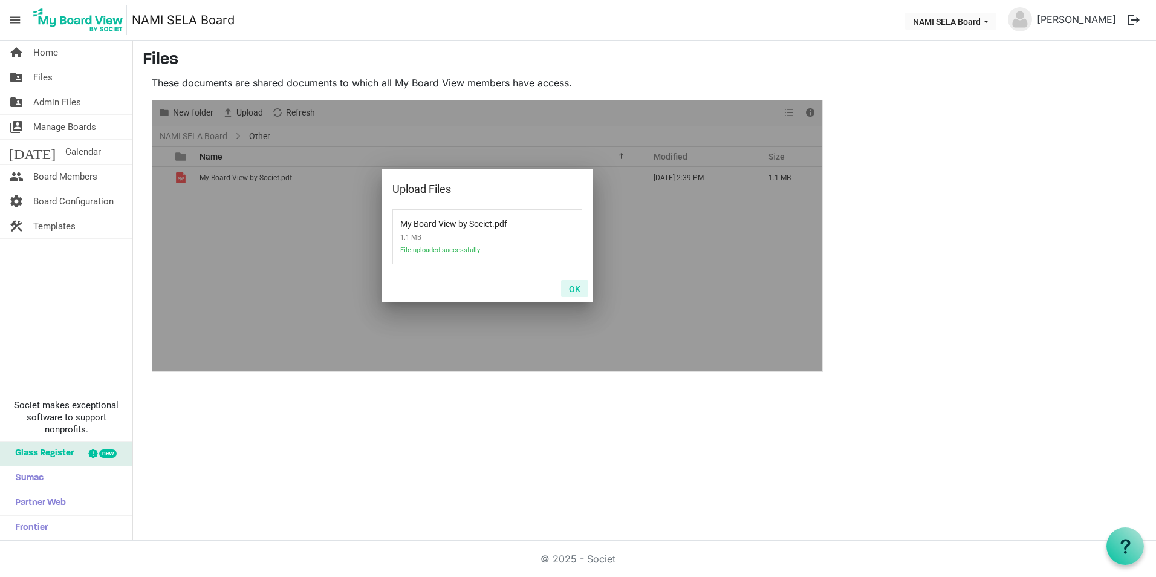
click at [572, 288] on button "OK" at bounding box center [574, 288] width 27 height 17
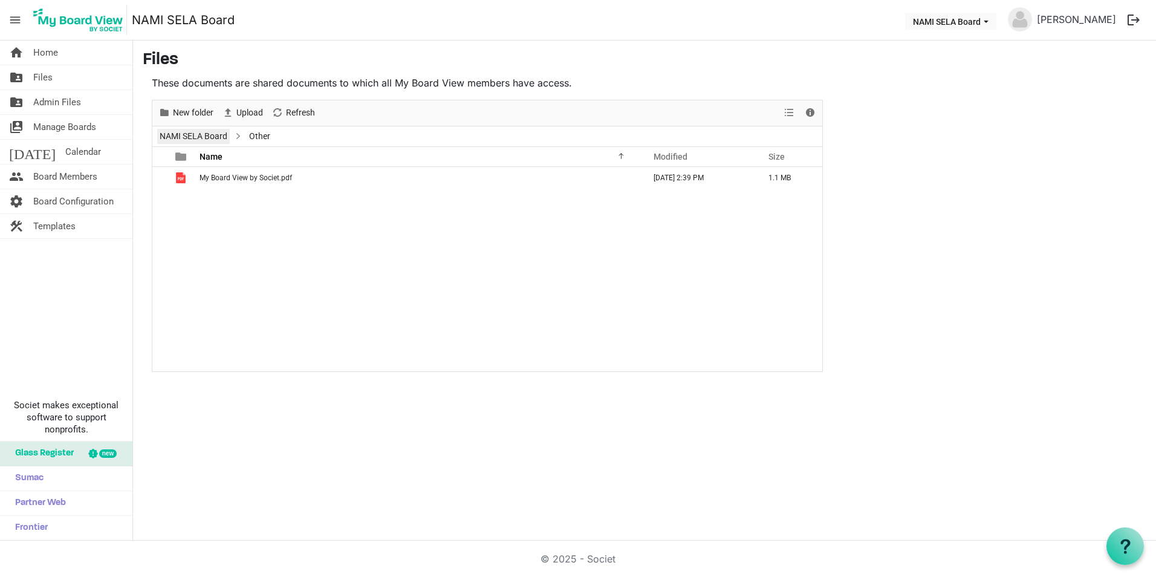
click at [213, 140] on link "NAMI SELA Board" at bounding box center [193, 136] width 73 height 15
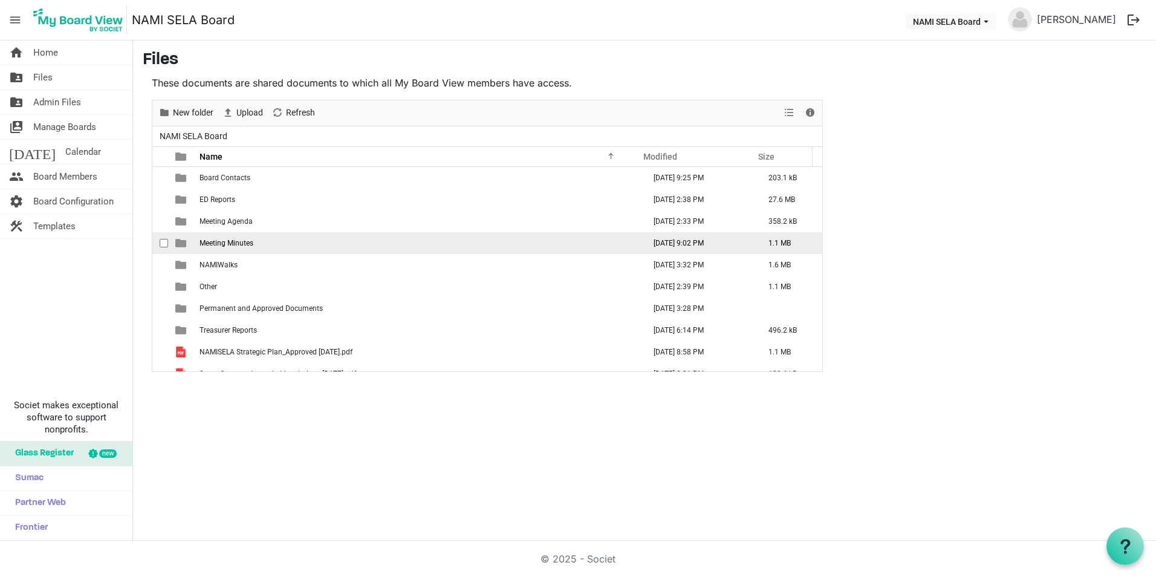
click at [231, 235] on td "Meeting Minutes" at bounding box center [418, 243] width 445 height 22
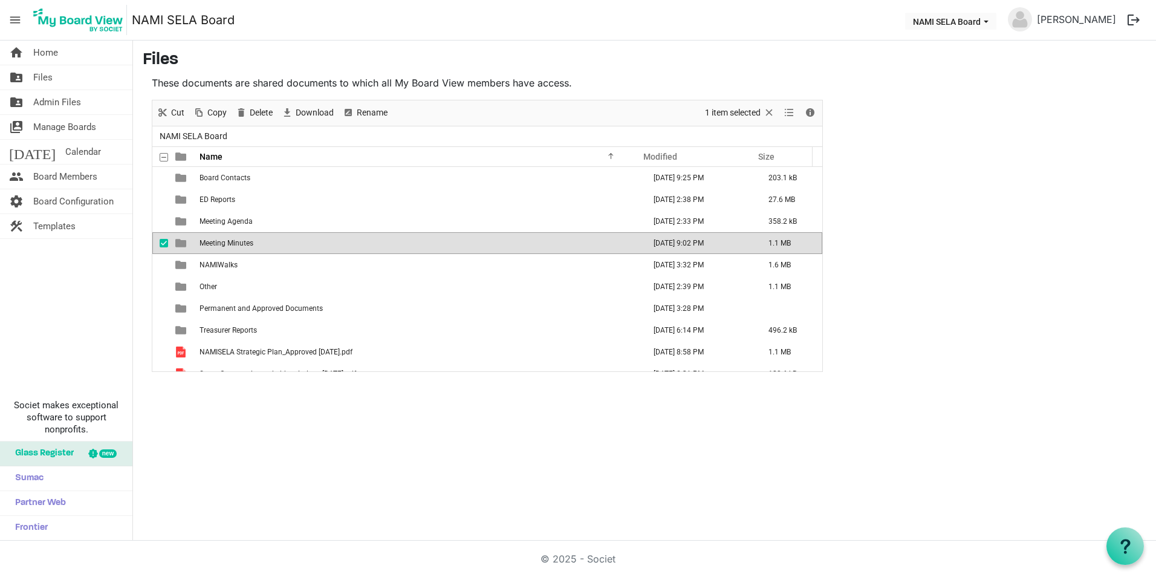
click at [231, 235] on td "Meeting Minutes" at bounding box center [418, 243] width 445 height 22
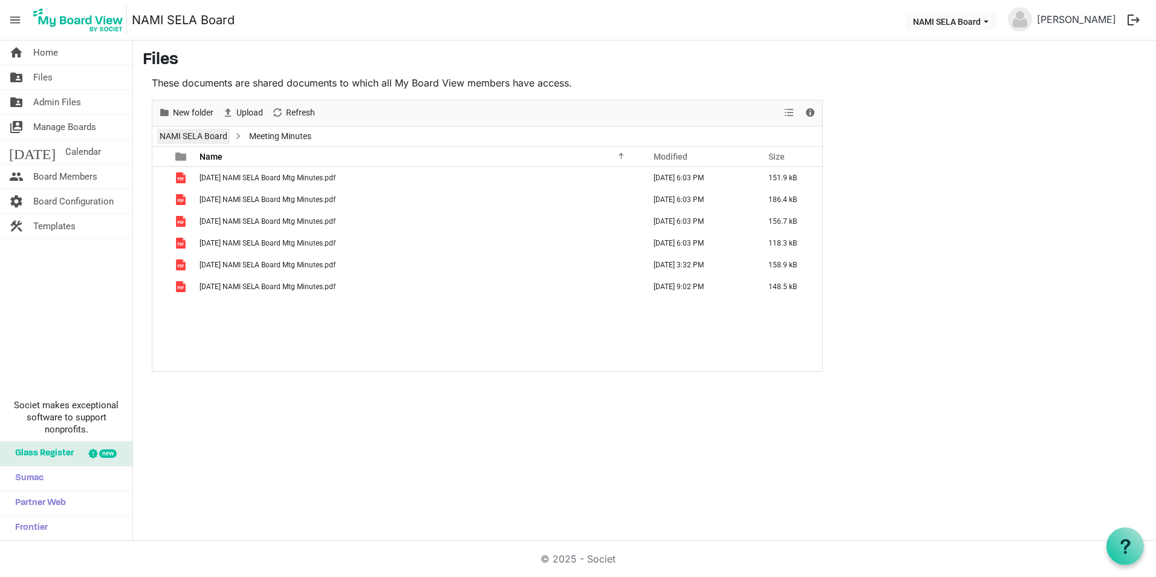
click at [181, 134] on link "NAMI SELA Board" at bounding box center [193, 136] width 73 height 15
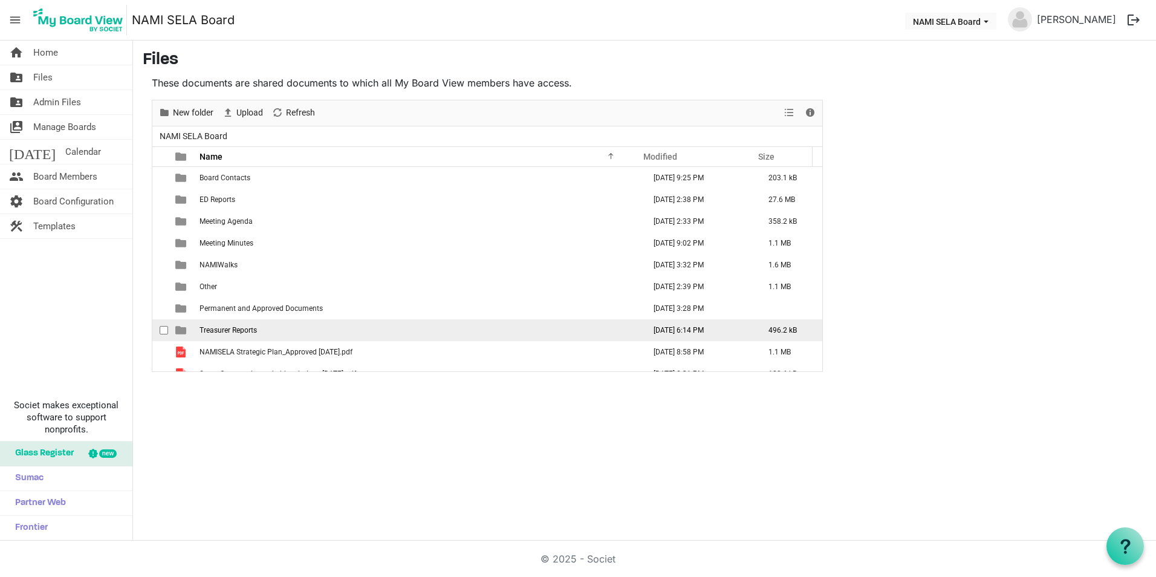
click at [258, 334] on td "Treasurer Reports" at bounding box center [418, 330] width 445 height 22
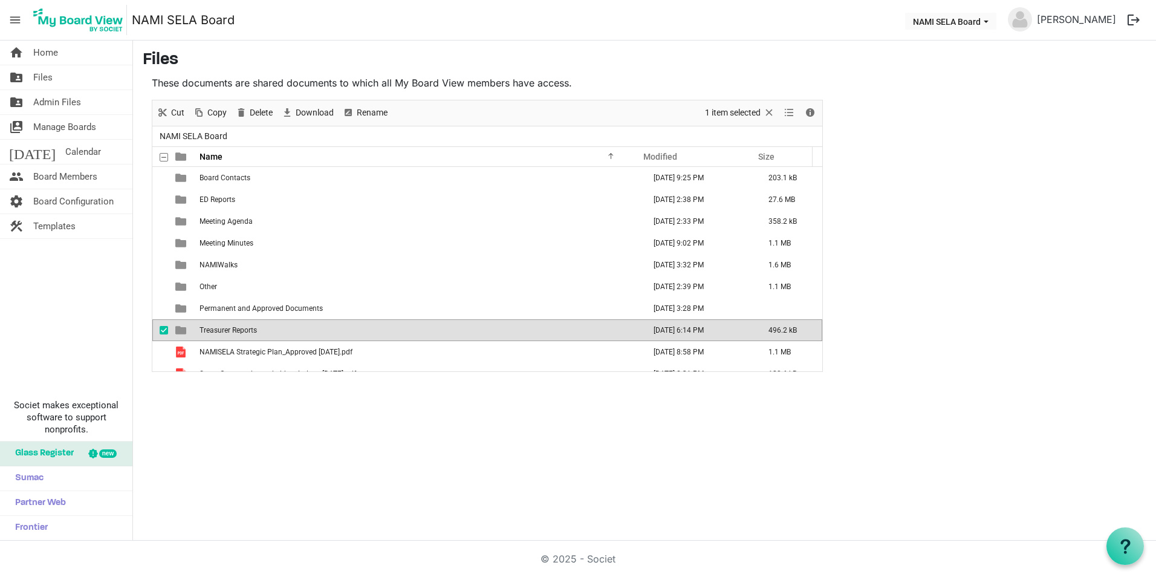
click at [258, 334] on td "Treasurer Reports" at bounding box center [418, 330] width 445 height 22
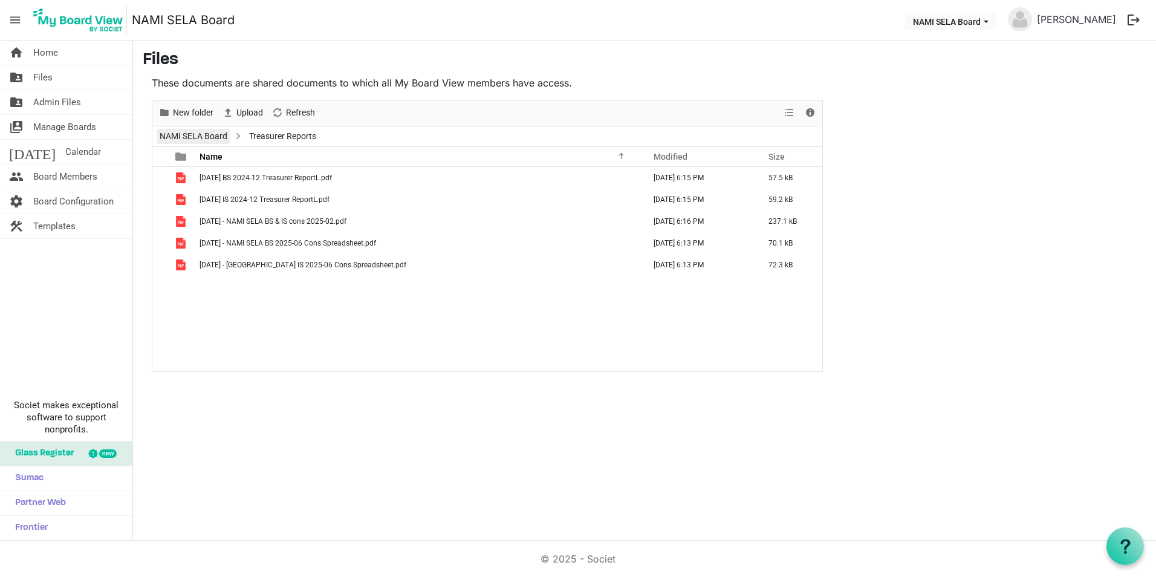
click at [204, 141] on link "NAMI SELA Board" at bounding box center [193, 136] width 73 height 15
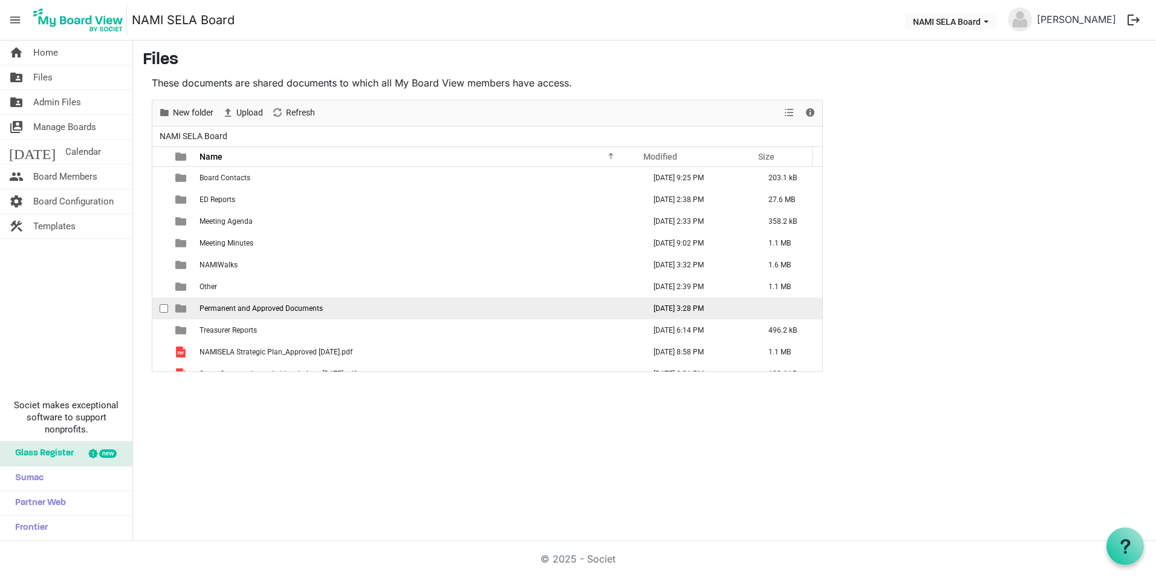
click at [279, 309] on span "Permanent and Approved Documents" at bounding box center [261, 308] width 123 height 8
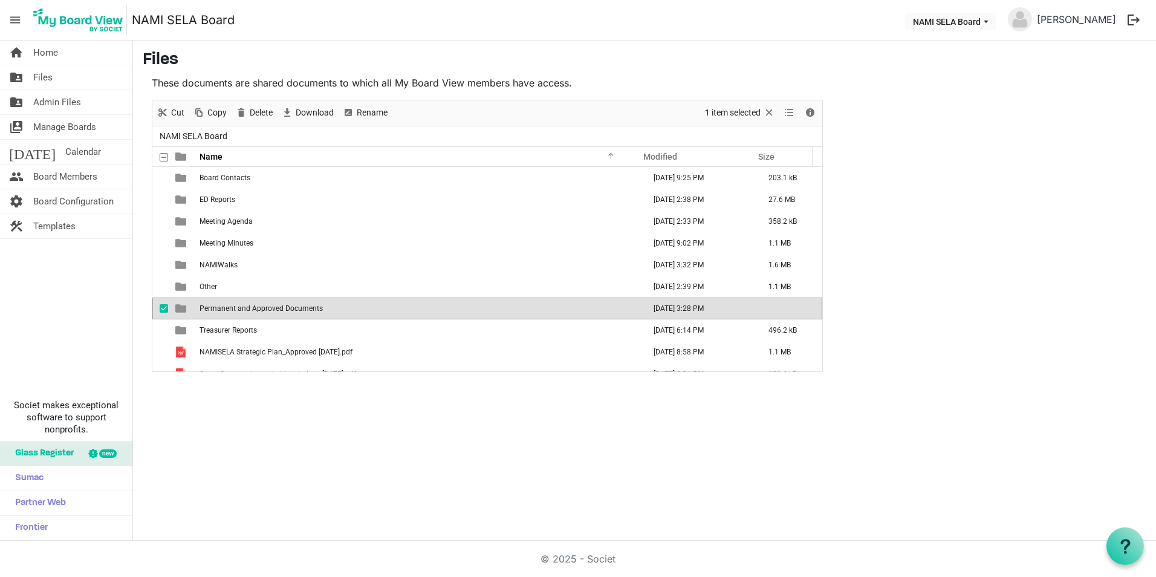
click at [279, 309] on span "Permanent and Approved Documents" at bounding box center [261, 308] width 123 height 8
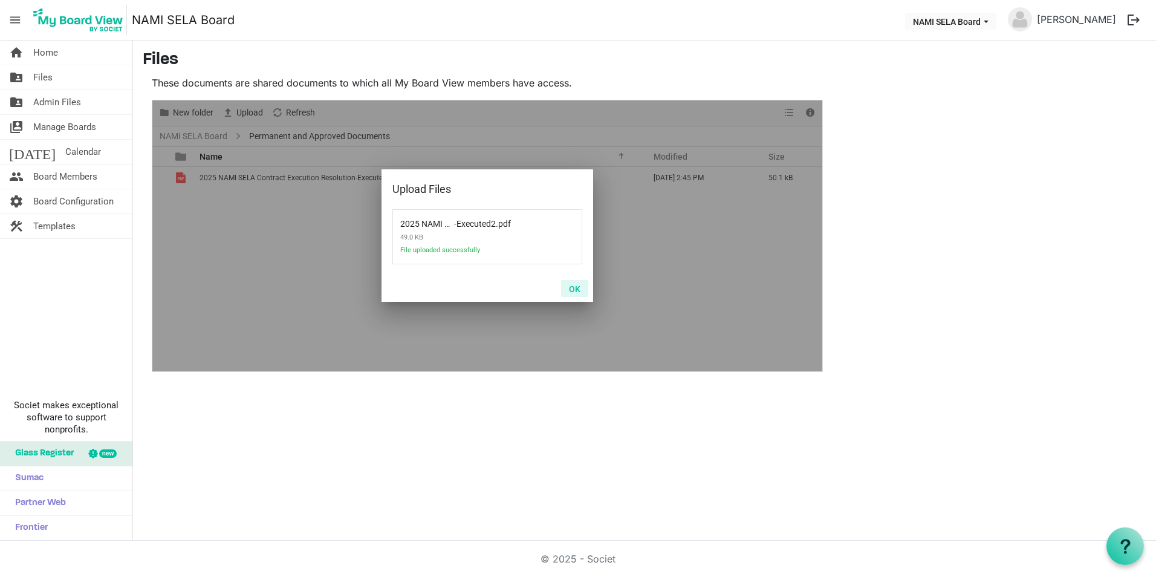
click at [575, 285] on button "OK" at bounding box center [574, 288] width 27 height 17
click at [574, 291] on button "OK" at bounding box center [574, 288] width 27 height 17
click at [575, 288] on button "OK" at bounding box center [574, 288] width 27 height 17
click at [572, 286] on button "OK" at bounding box center [574, 288] width 27 height 17
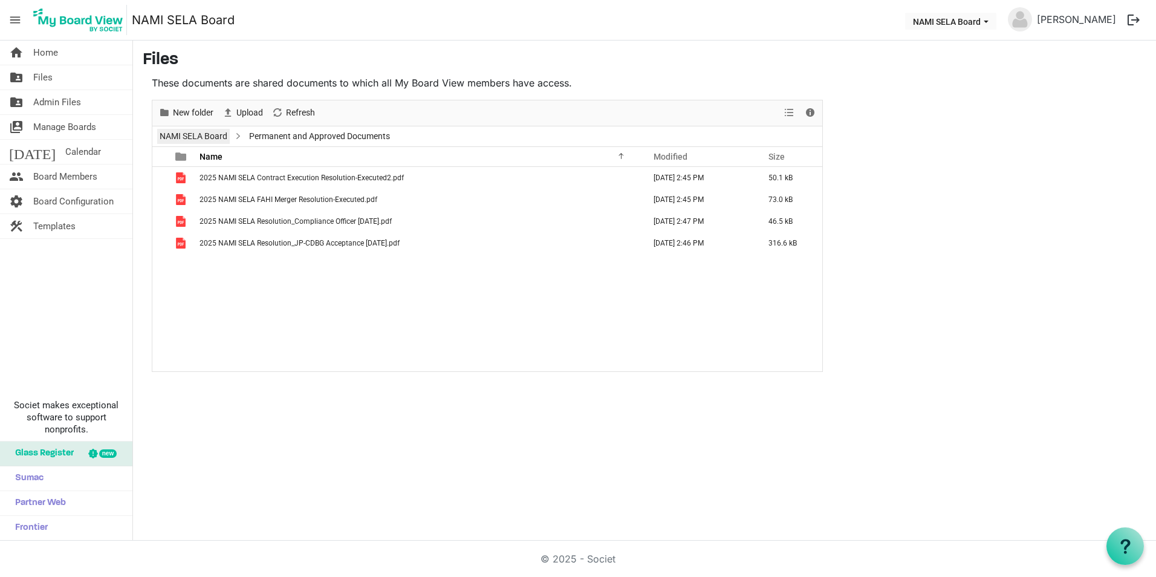
click at [212, 134] on link "NAMI SELA Board" at bounding box center [193, 136] width 73 height 15
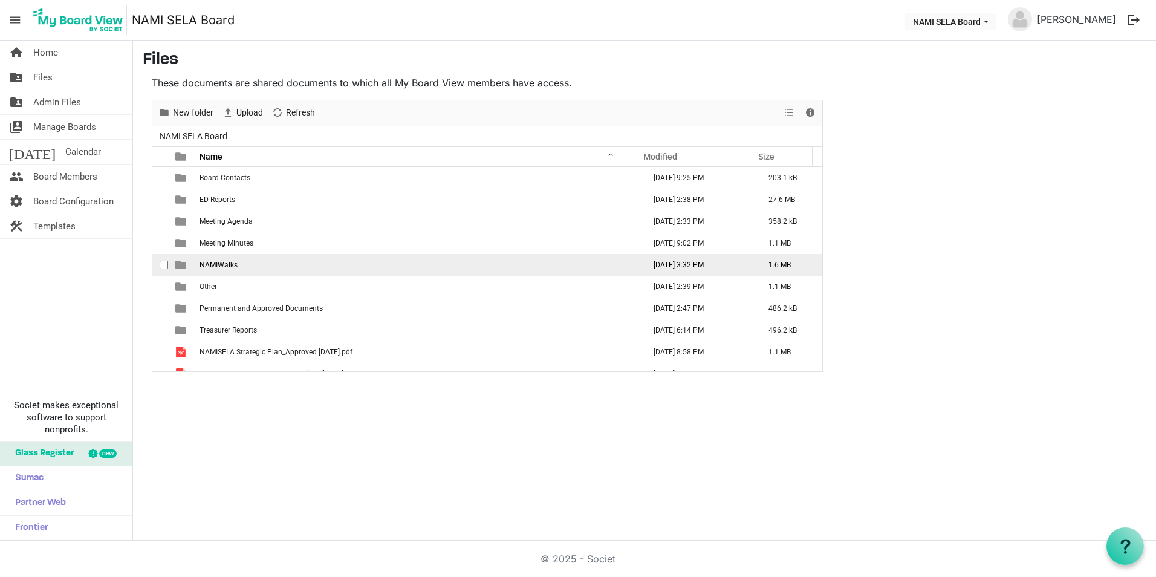
click at [206, 268] on span "NAMIWalks" at bounding box center [219, 265] width 38 height 8
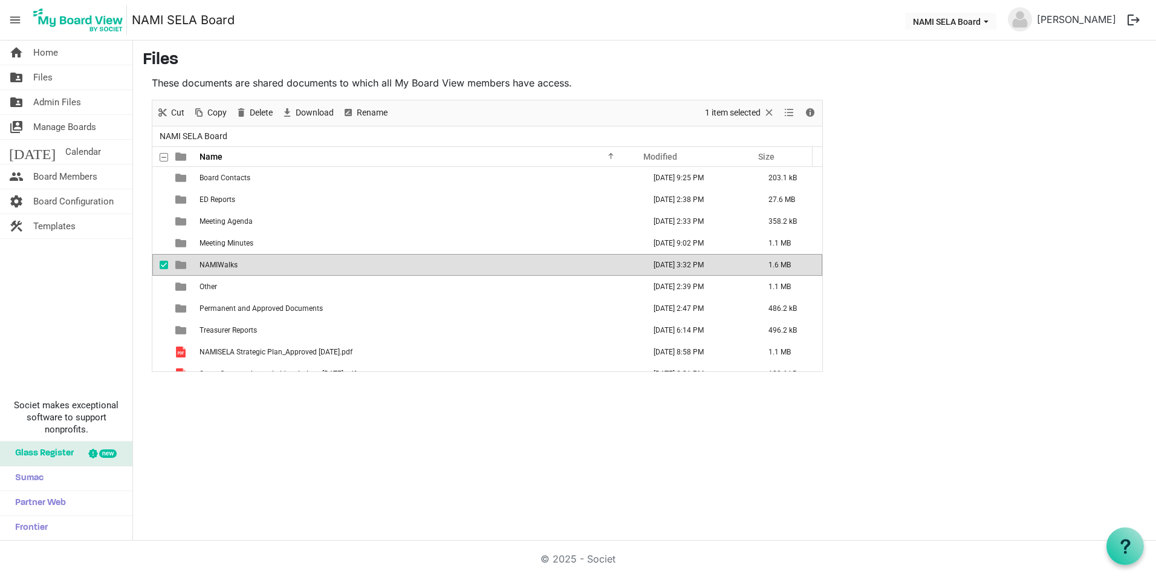
click at [206, 268] on span "NAMIWalks" at bounding box center [219, 265] width 38 height 8
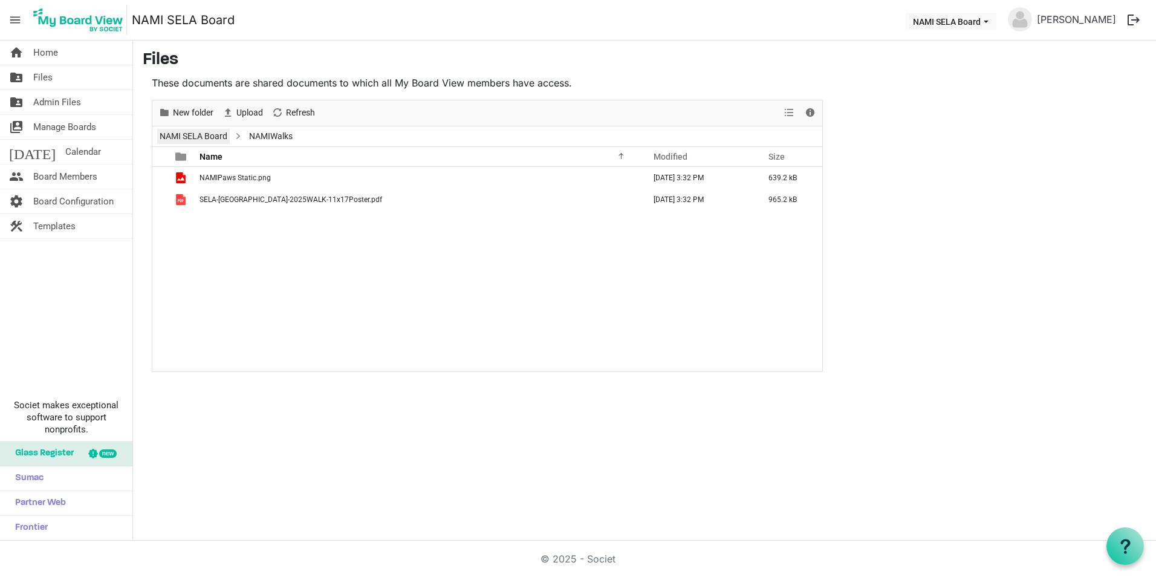
click at [216, 136] on link "NAMI SELA Board" at bounding box center [193, 136] width 73 height 15
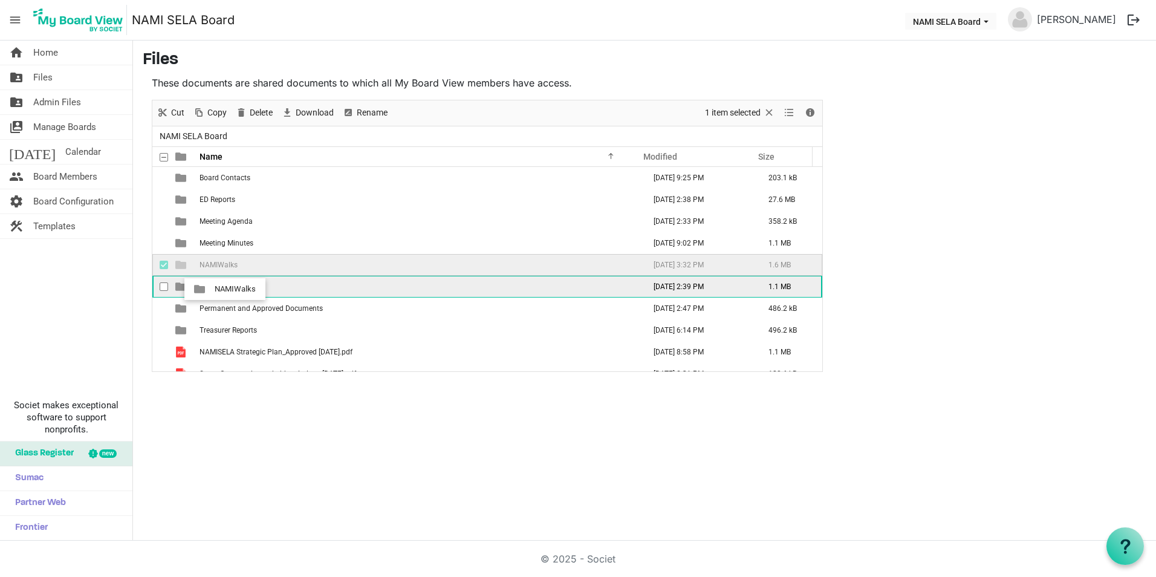
drag, startPoint x: 213, startPoint y: 262, endPoint x: 211, endPoint y: 289, distance: 26.7
click at [211, 289] on tbody "Board Contacts August 27, 2025 9:25 PM 203.1 kB ED Reports August 28, 2025 2:38…" at bounding box center [487, 276] width 670 height 218
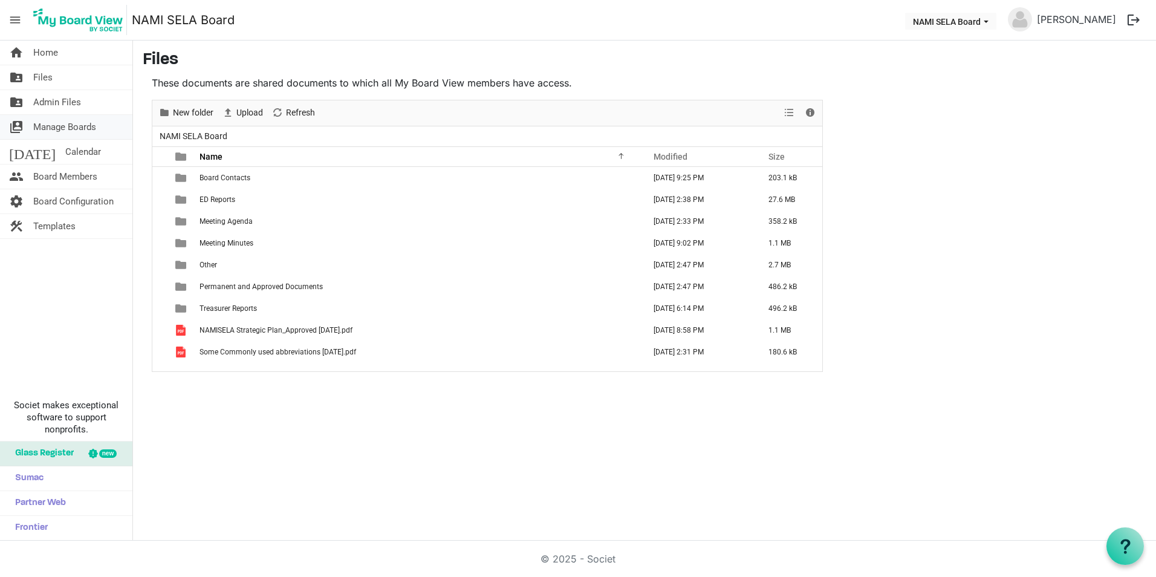
click at [88, 125] on span "Manage Boards" at bounding box center [64, 127] width 63 height 24
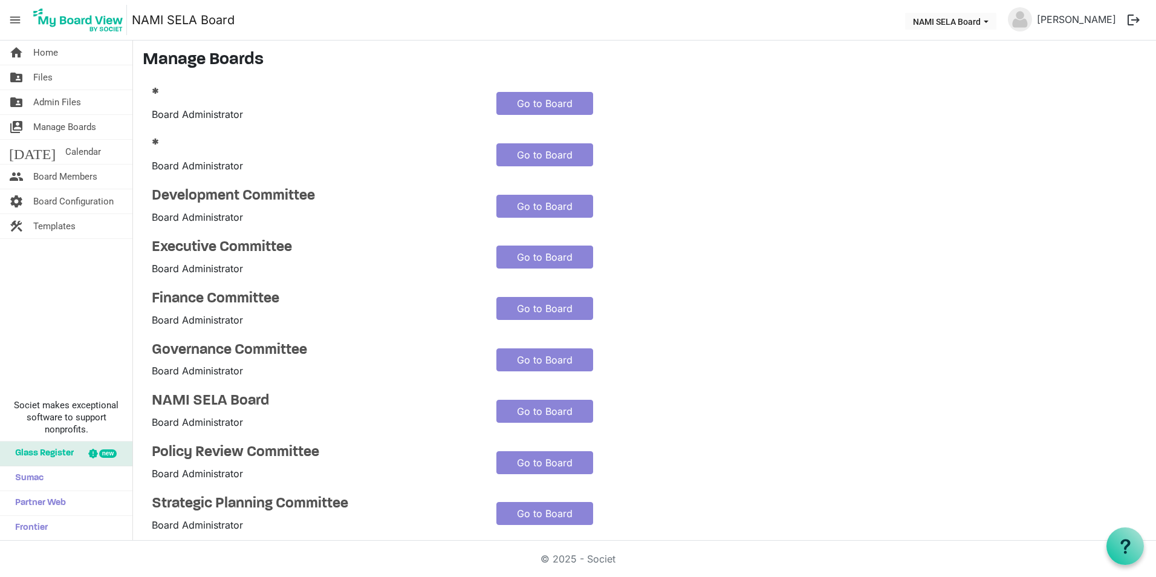
click at [678, 167] on div "* Board Administrator Go to Board" at bounding box center [487, 154] width 689 height 37
click at [532, 507] on link "Go to Board" at bounding box center [544, 513] width 97 height 23
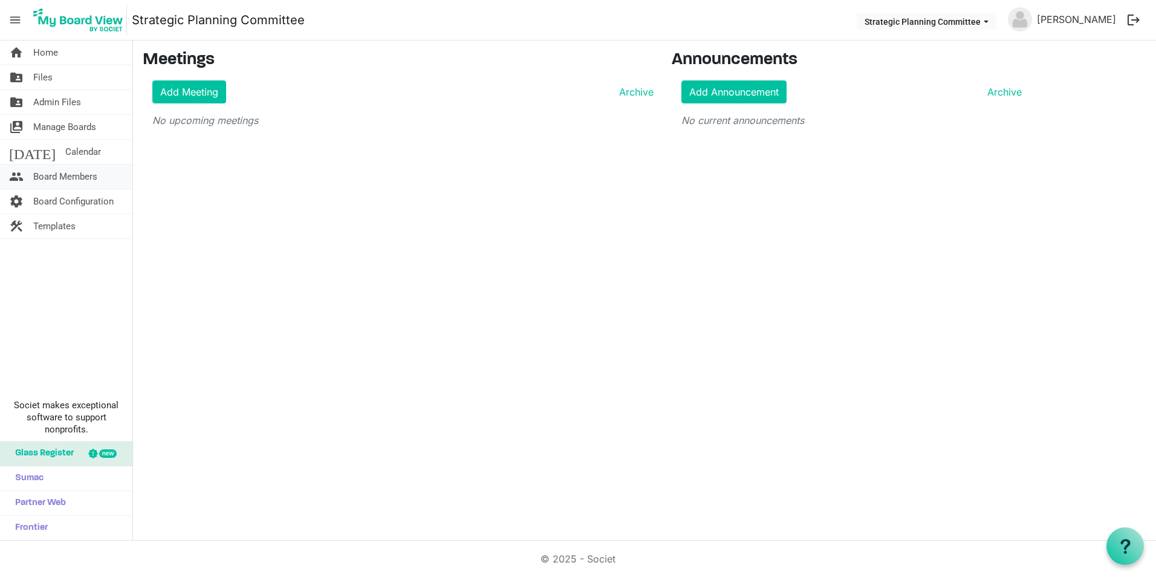
click at [61, 175] on span "Board Members" at bounding box center [65, 176] width 64 height 24
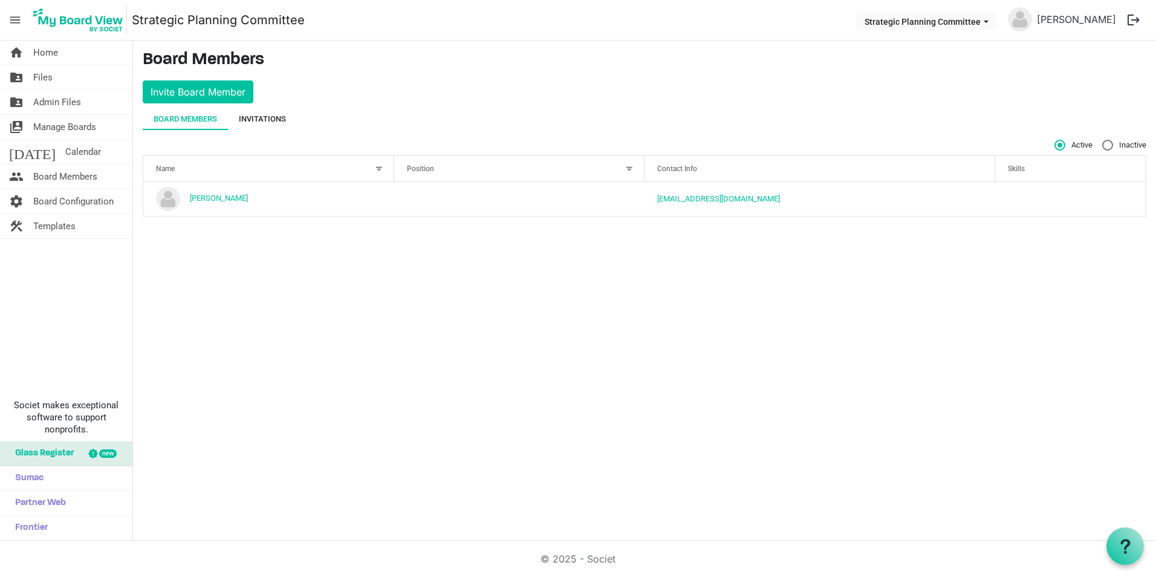
click at [259, 119] on div "Invitations" at bounding box center [262, 119] width 47 height 12
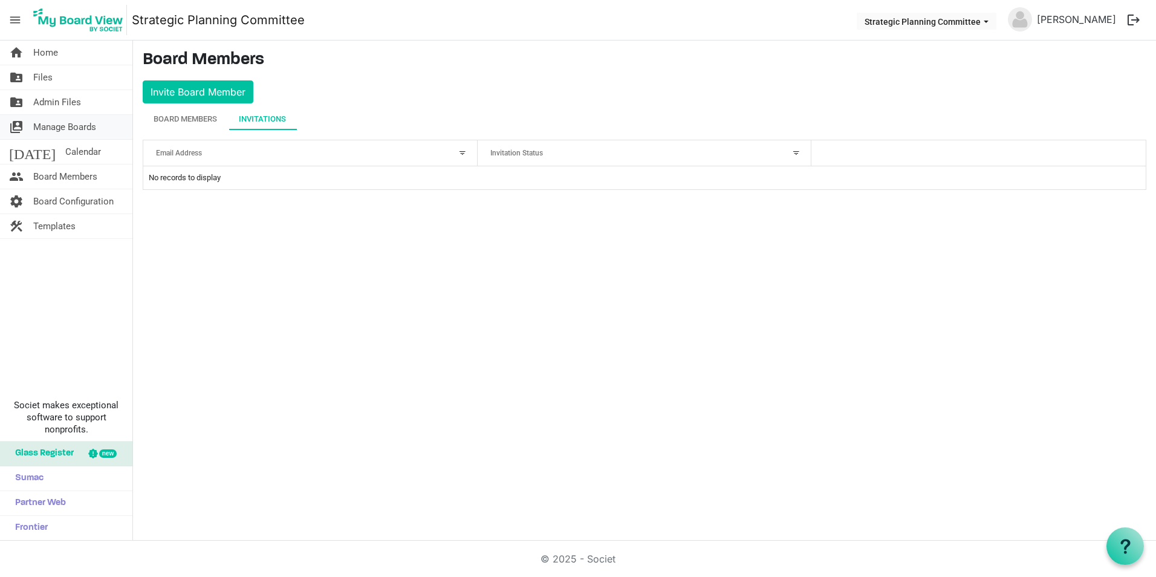
click at [72, 129] on span "Manage Boards" at bounding box center [64, 127] width 63 height 24
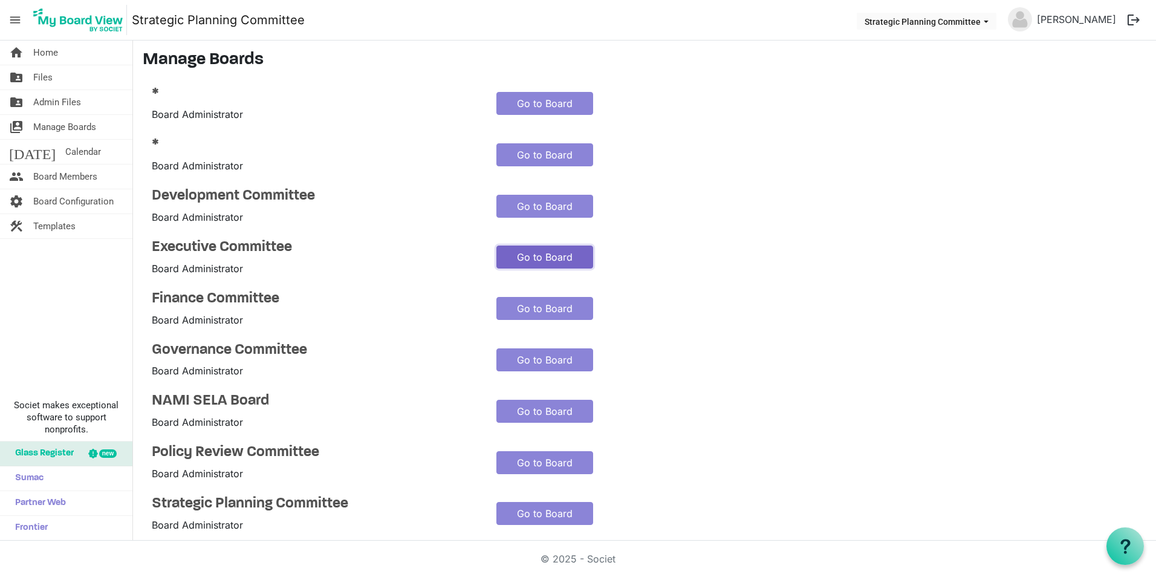
click at [547, 258] on link "Go to Board" at bounding box center [544, 256] width 97 height 23
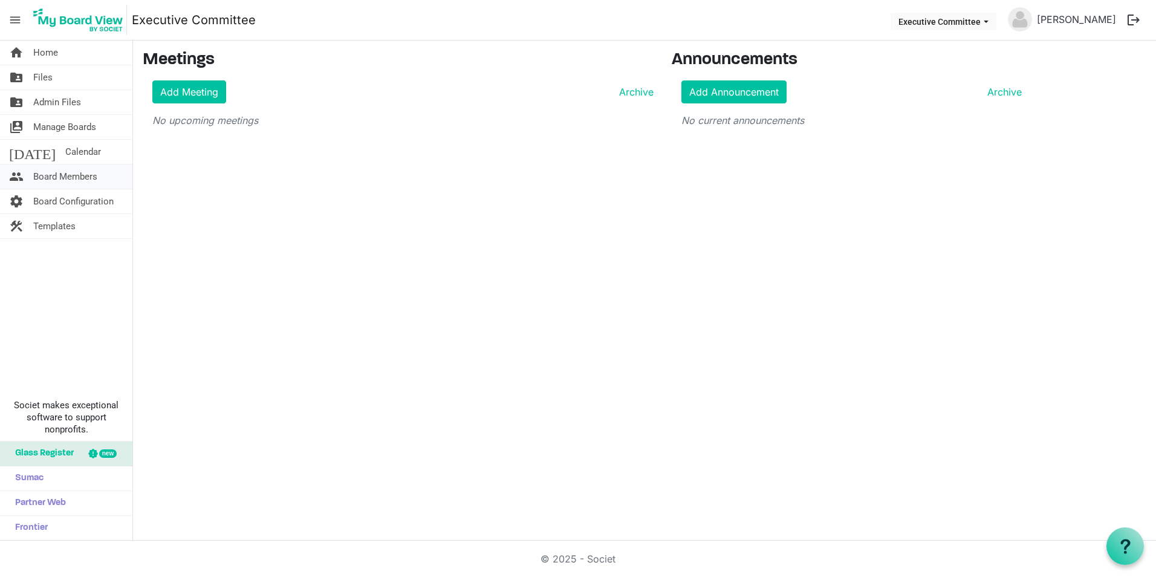
click at [61, 174] on span "Board Members" at bounding box center [65, 176] width 64 height 24
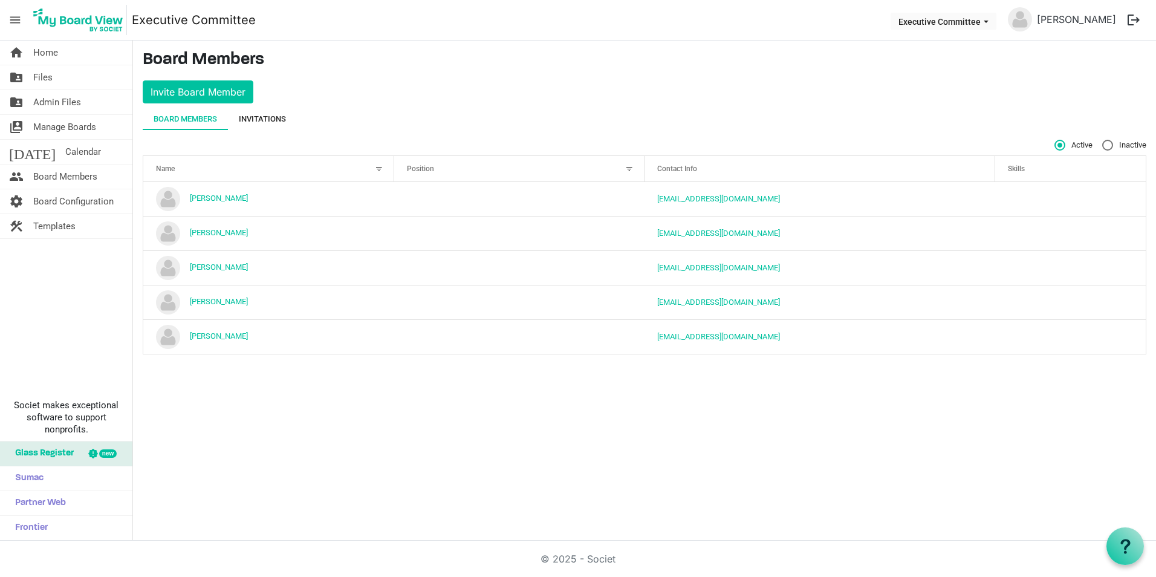
click at [258, 126] on div "Invitations" at bounding box center [262, 119] width 47 height 22
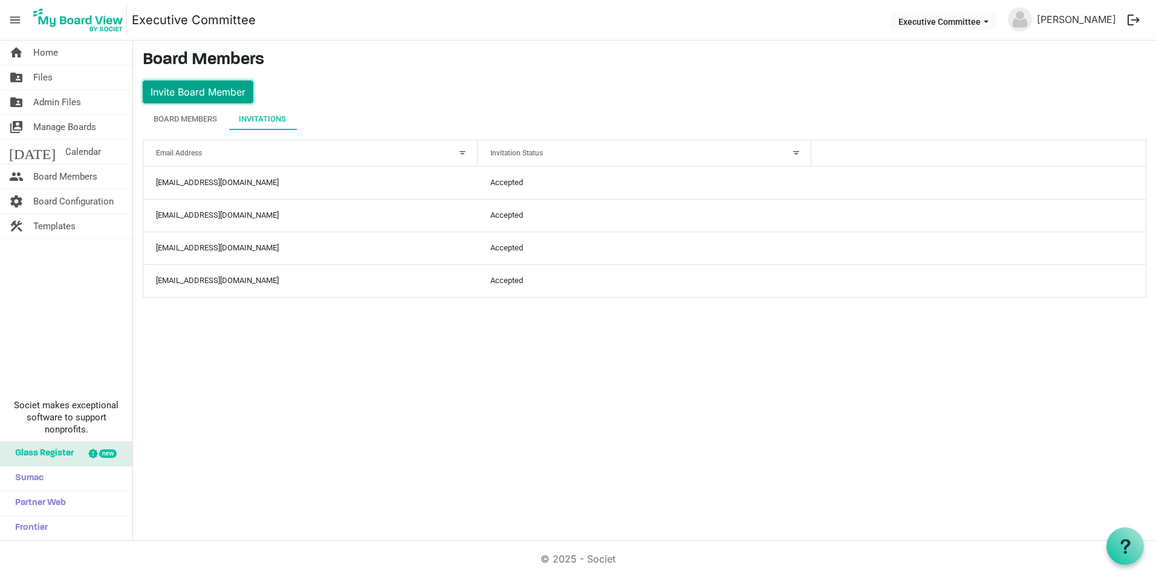
click at [215, 87] on button "Invite Board Member" at bounding box center [198, 91] width 111 height 23
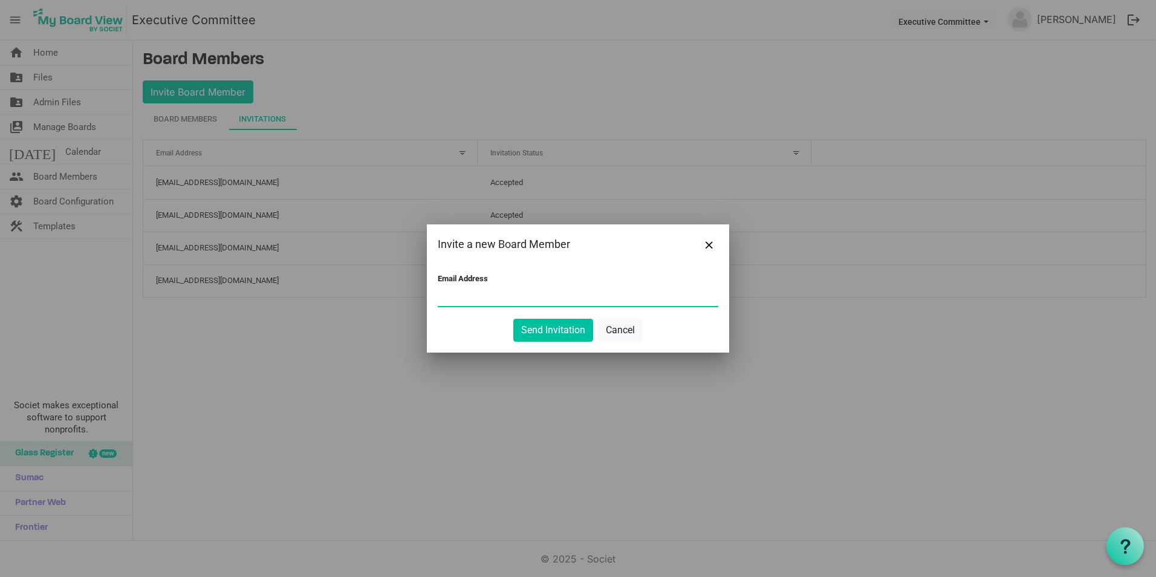
click at [448, 296] on input "Email Address" at bounding box center [578, 297] width 281 height 18
type input "irelsears@alliedpapercompany.com"
click at [536, 329] on button "Send Invitation" at bounding box center [553, 330] width 80 height 23
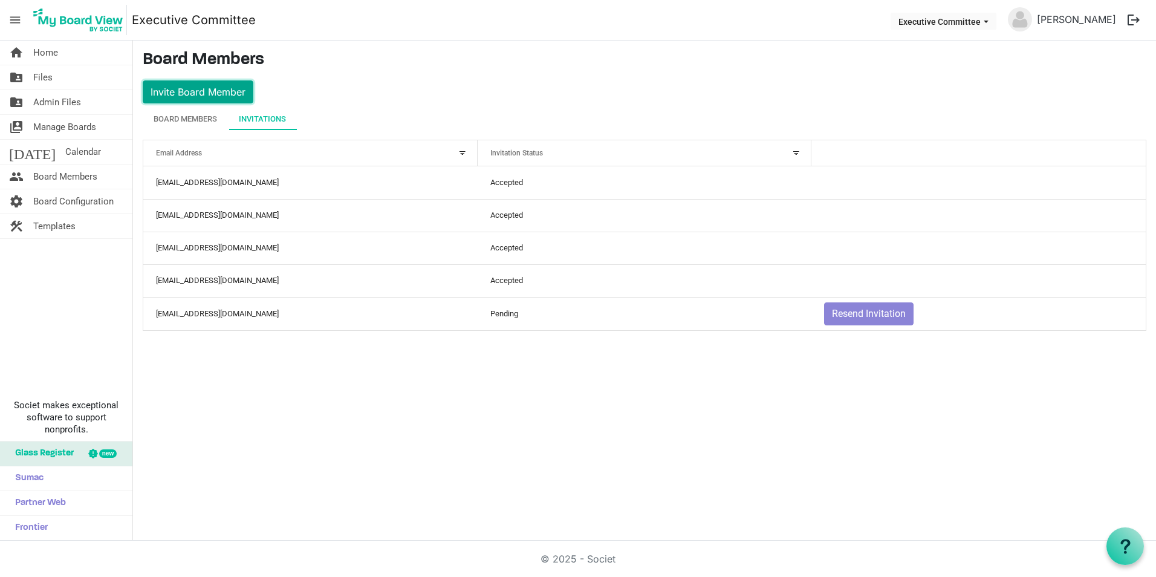
click at [205, 85] on button "Invite Board Member" at bounding box center [198, 91] width 111 height 23
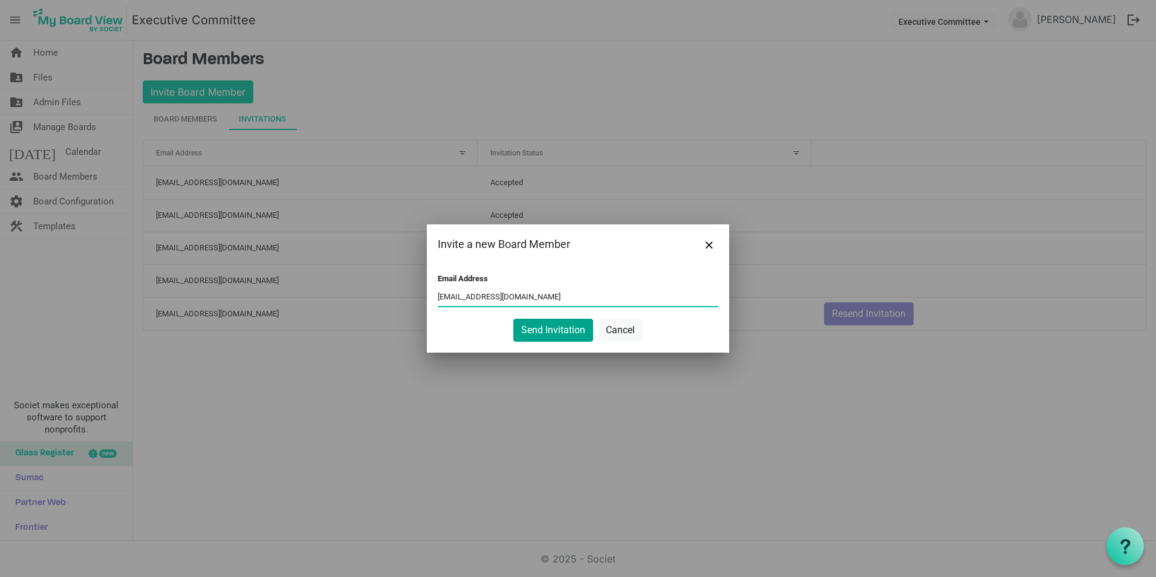
type input "rmbrumfield@stpgov.org"
click at [571, 333] on button "Send Invitation" at bounding box center [553, 330] width 80 height 23
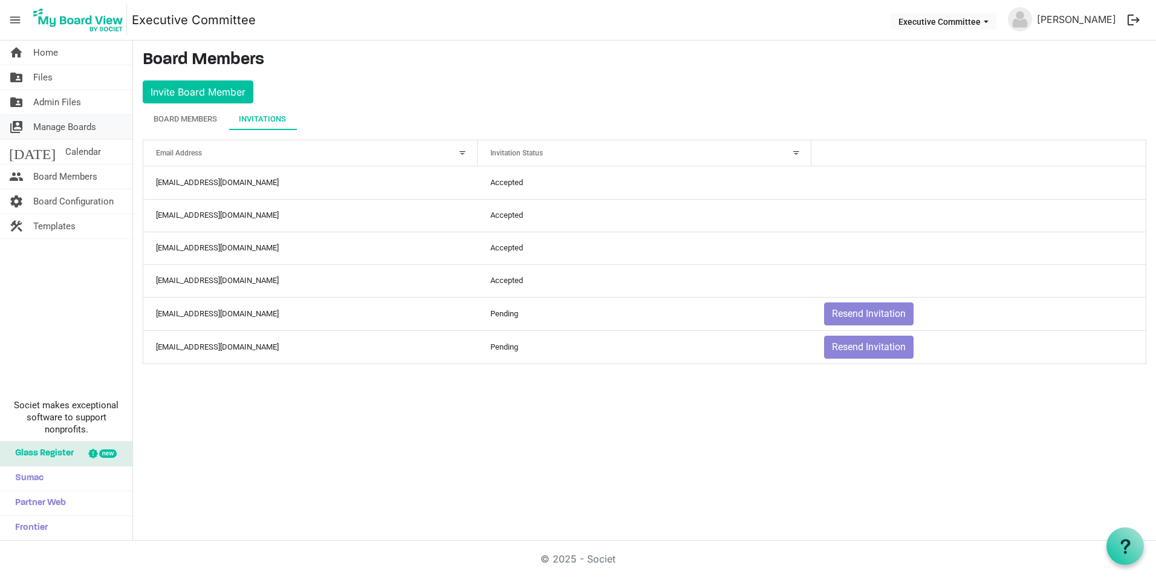
click at [71, 122] on span "Manage Boards" at bounding box center [64, 127] width 63 height 24
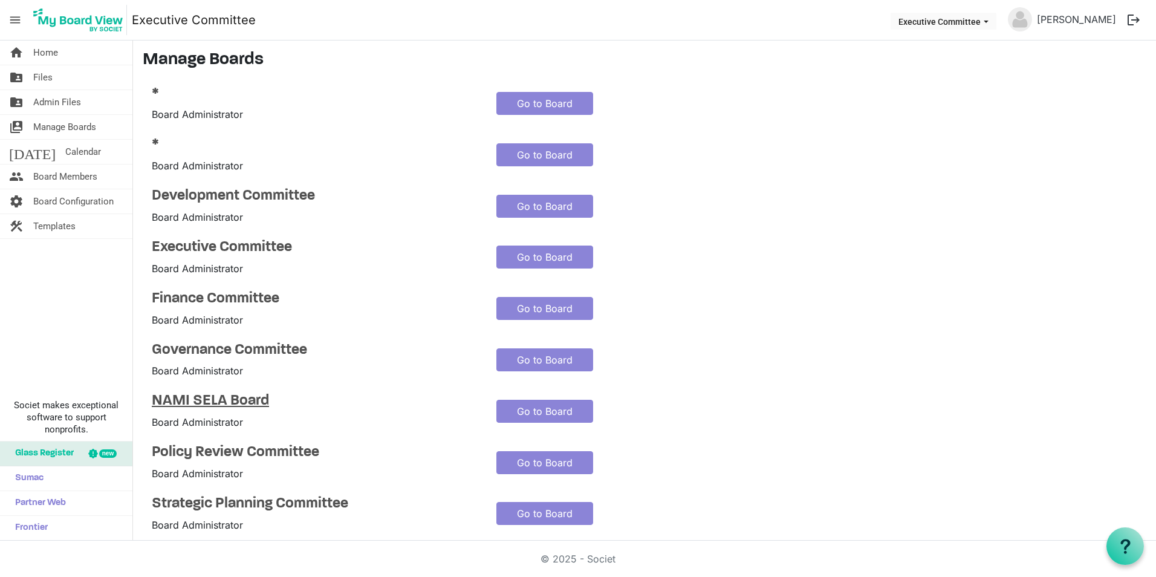
click at [232, 398] on h4 "NAMI SELA Board" at bounding box center [315, 401] width 326 height 18
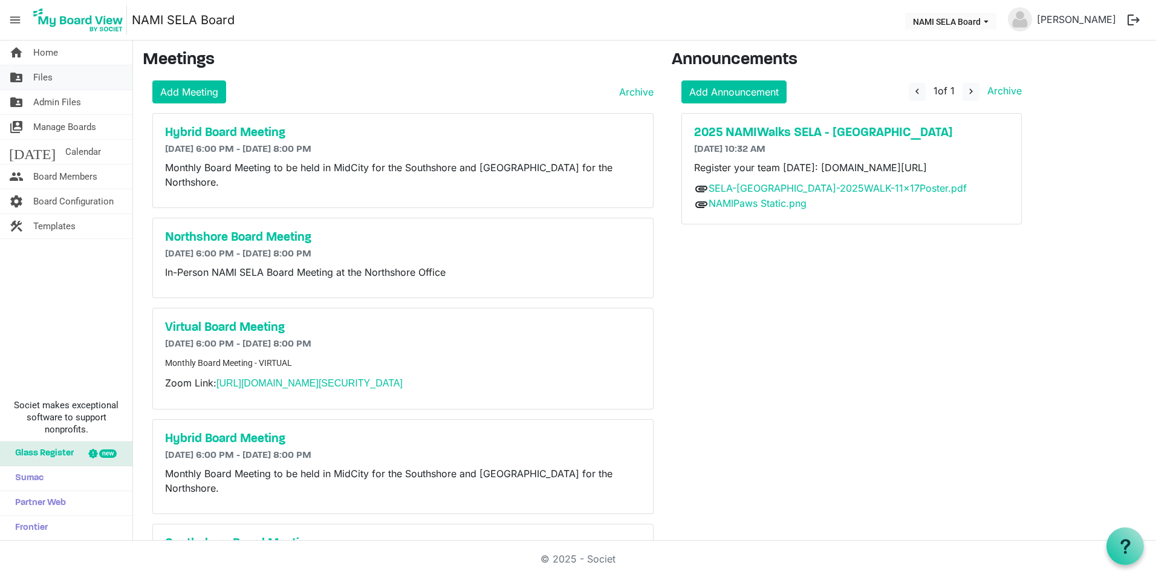
click at [59, 83] on link "folder_shared Files" at bounding box center [66, 77] width 132 height 24
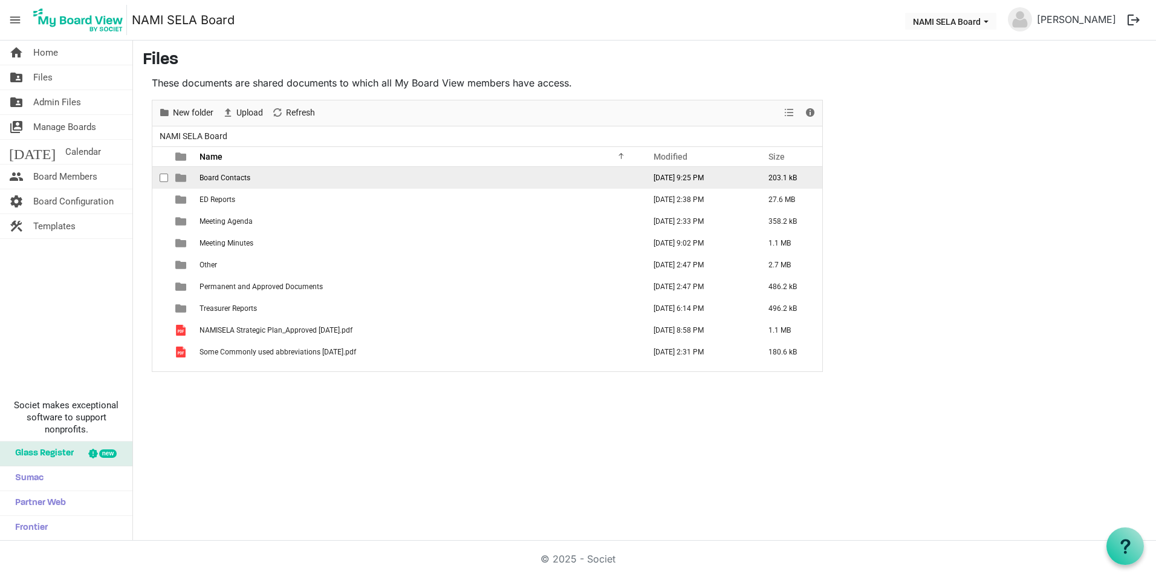
click at [224, 174] on span "Board Contacts" at bounding box center [225, 178] width 51 height 8
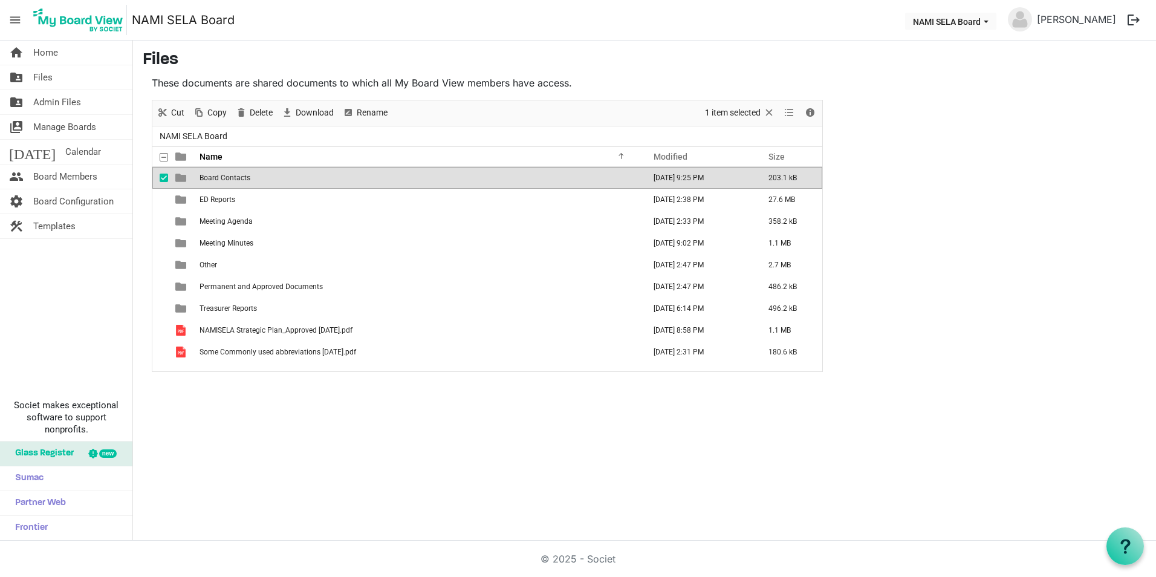
click at [224, 174] on span "Board Contacts" at bounding box center [225, 178] width 51 height 8
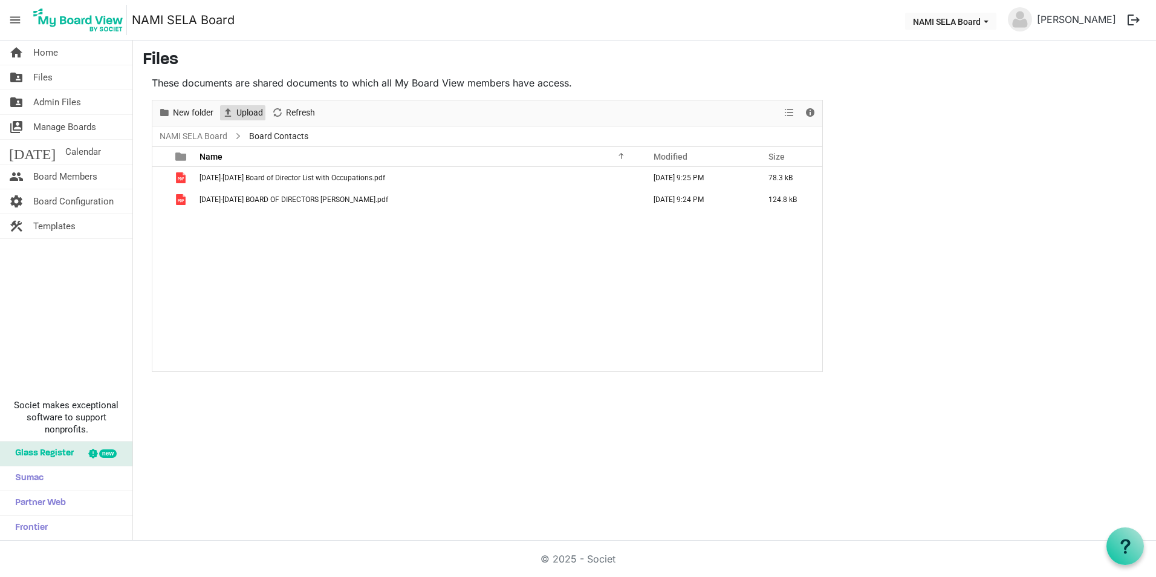
click at [240, 117] on span "Upload" at bounding box center [249, 112] width 29 height 15
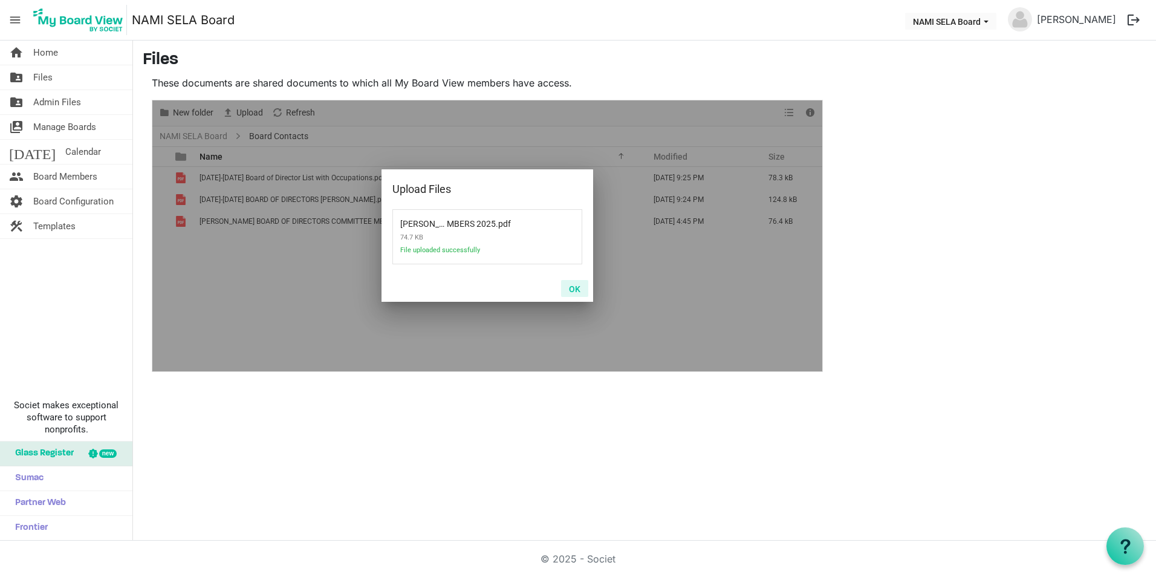
click at [576, 288] on button "OK" at bounding box center [574, 288] width 27 height 17
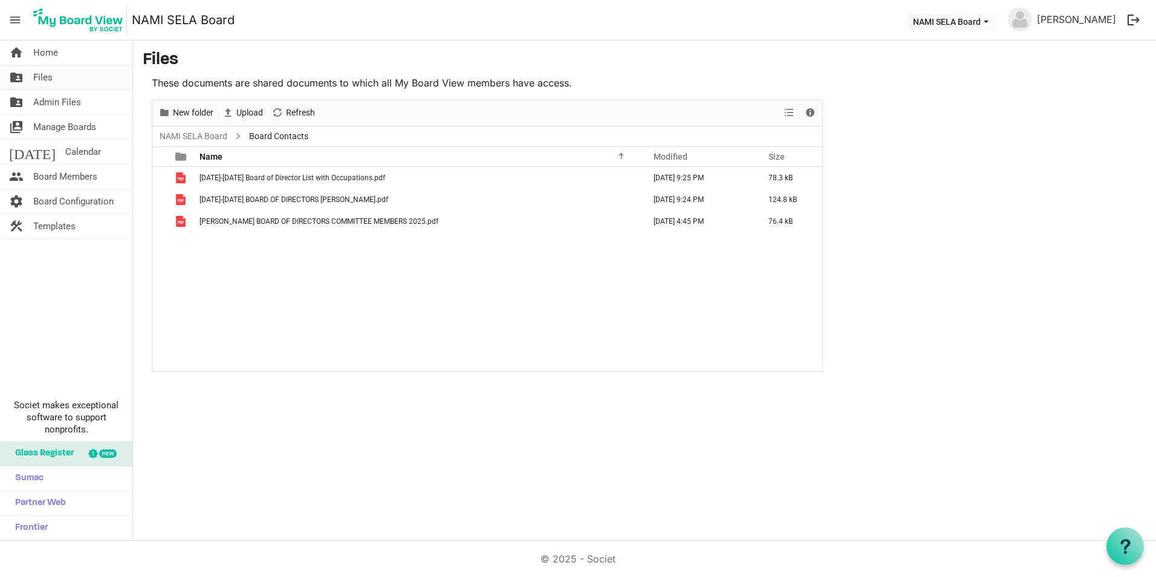
click at [44, 87] on span "Files" at bounding box center [42, 77] width 19 height 24
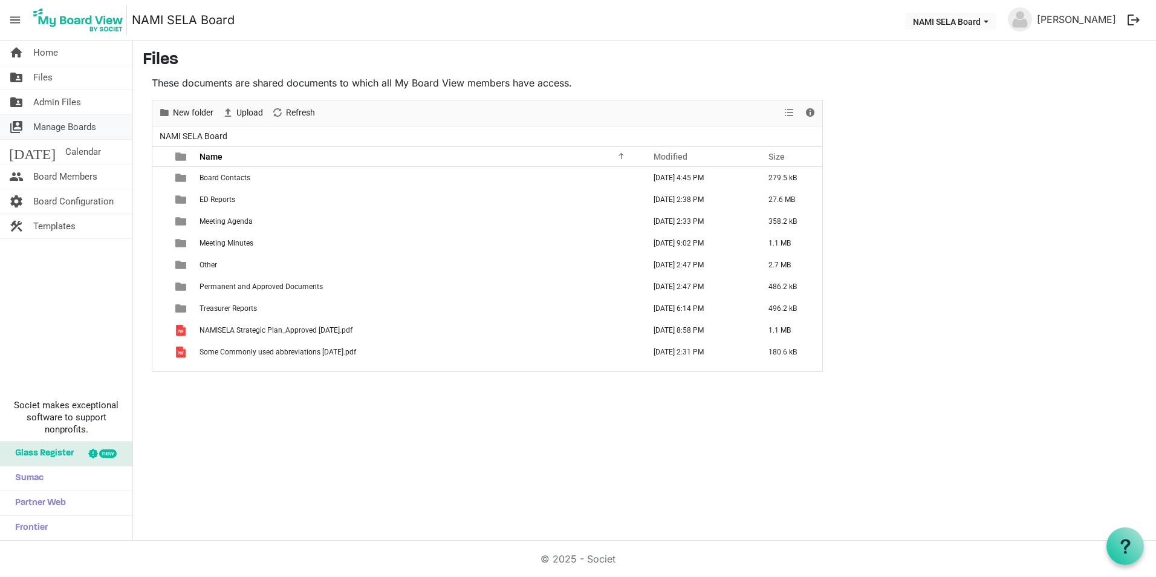
click at [70, 131] on span "Manage Boards" at bounding box center [64, 127] width 63 height 24
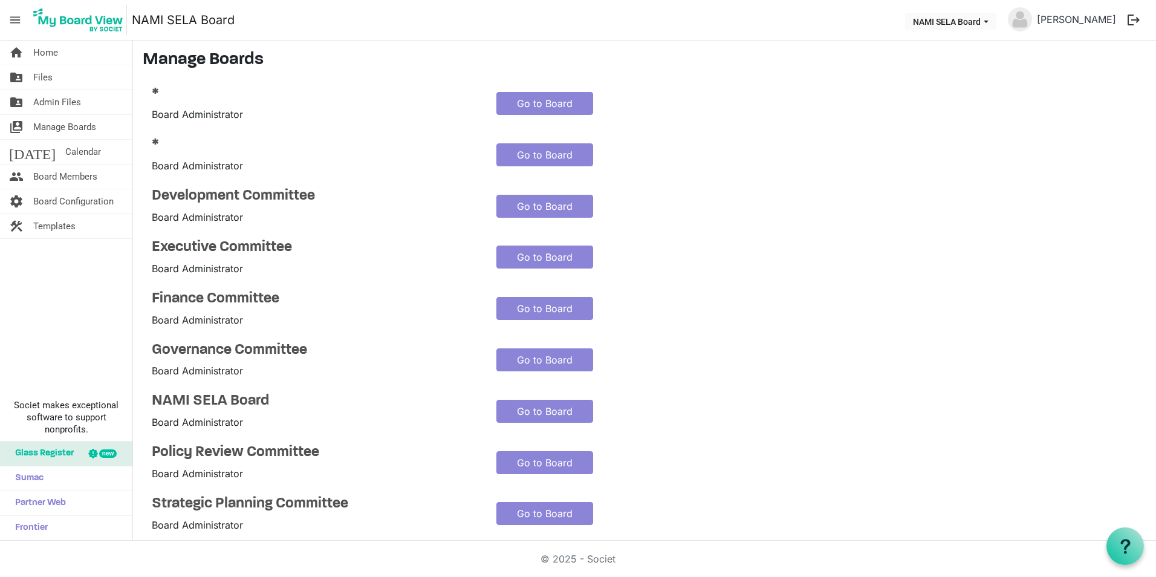
drag, startPoint x: 653, startPoint y: 99, endPoint x: 675, endPoint y: 267, distance: 170.2
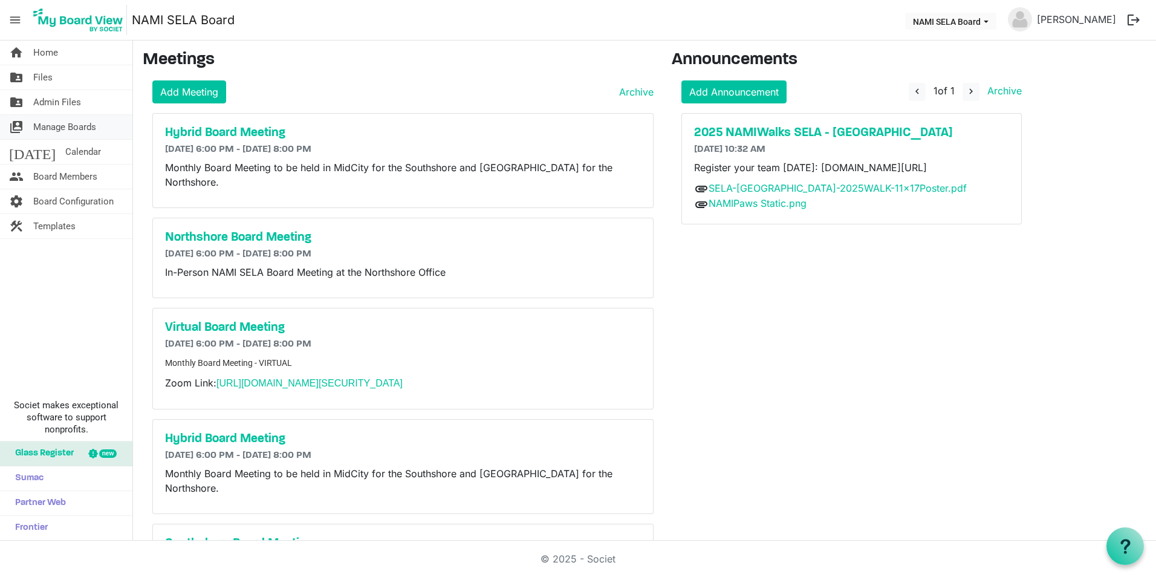
drag, startPoint x: 73, startPoint y: 124, endPoint x: 77, endPoint y: 136, distance: 13.0
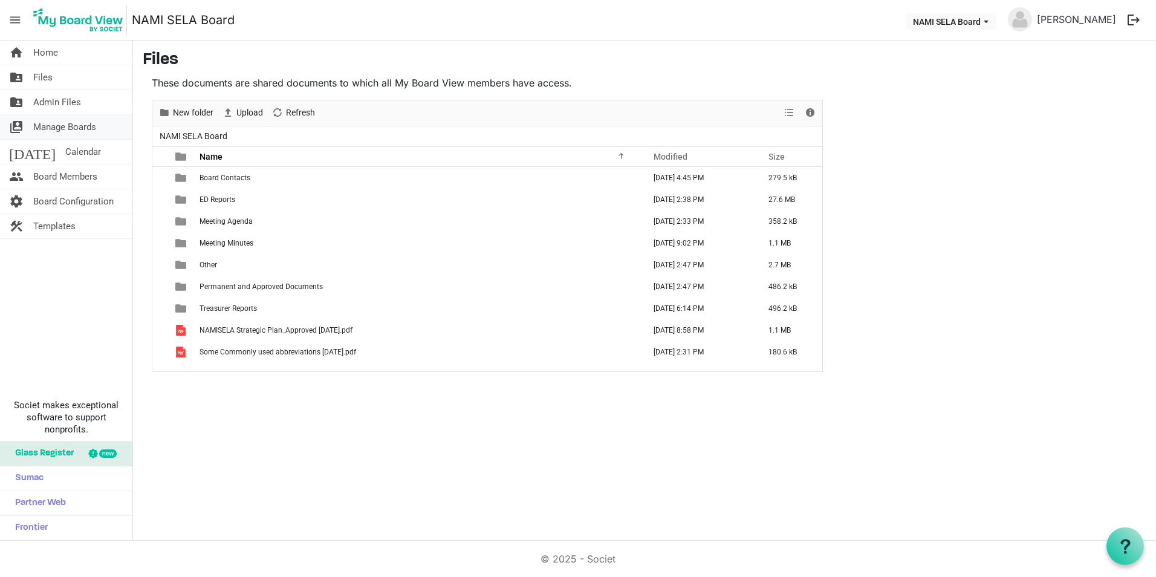
click at [94, 127] on span "Manage Boards" at bounding box center [64, 127] width 63 height 24
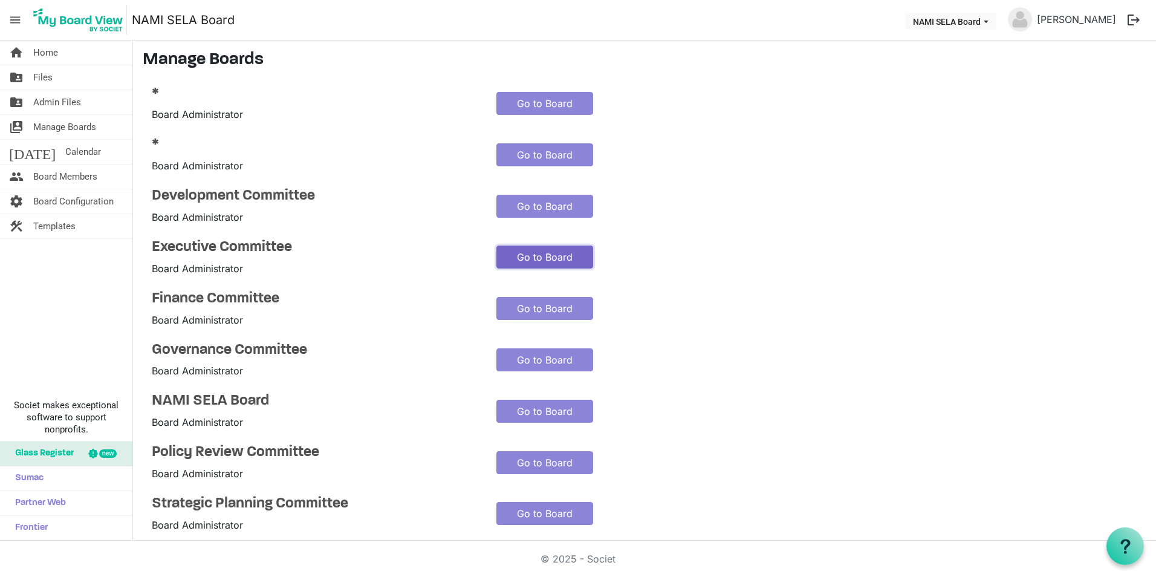
click at [536, 257] on link "Go to Board" at bounding box center [544, 256] width 97 height 23
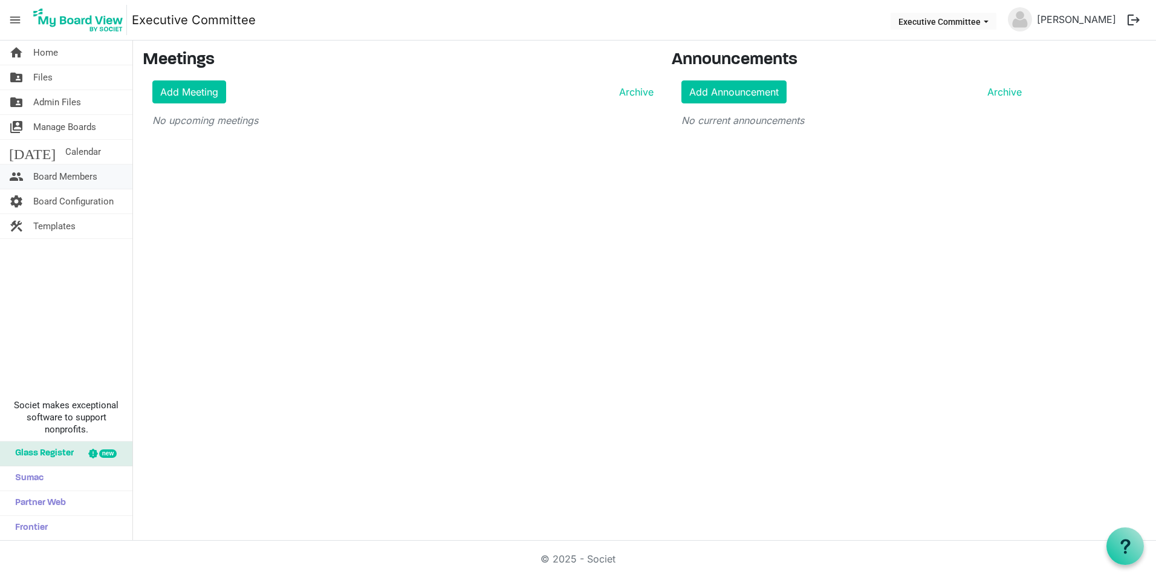
click at [70, 172] on span "Board Members" at bounding box center [65, 176] width 64 height 24
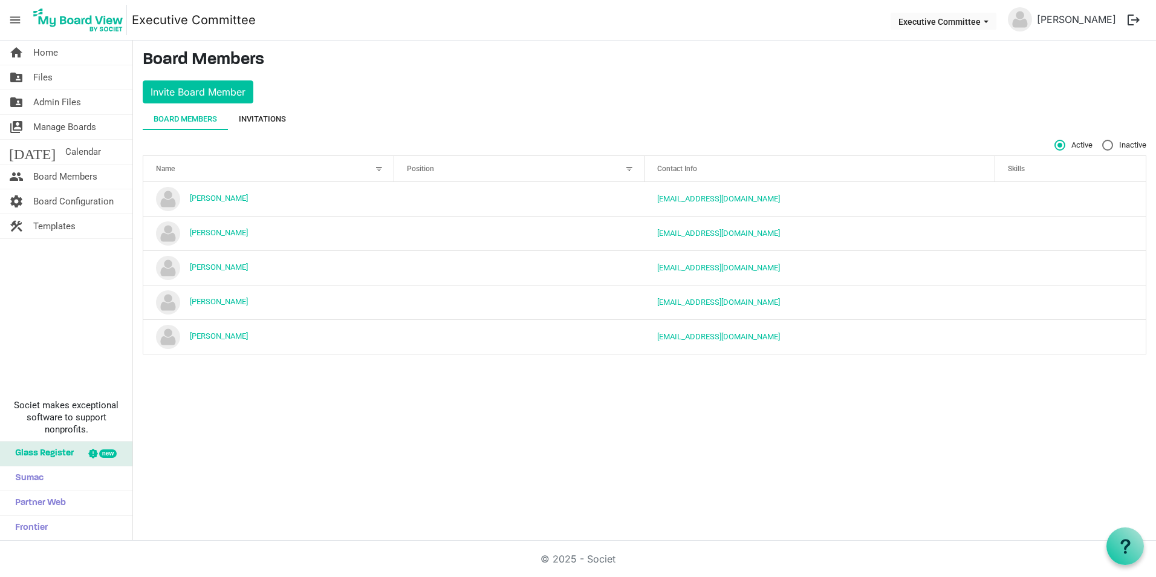
click at [258, 114] on div "Invitations" at bounding box center [262, 119] width 47 height 12
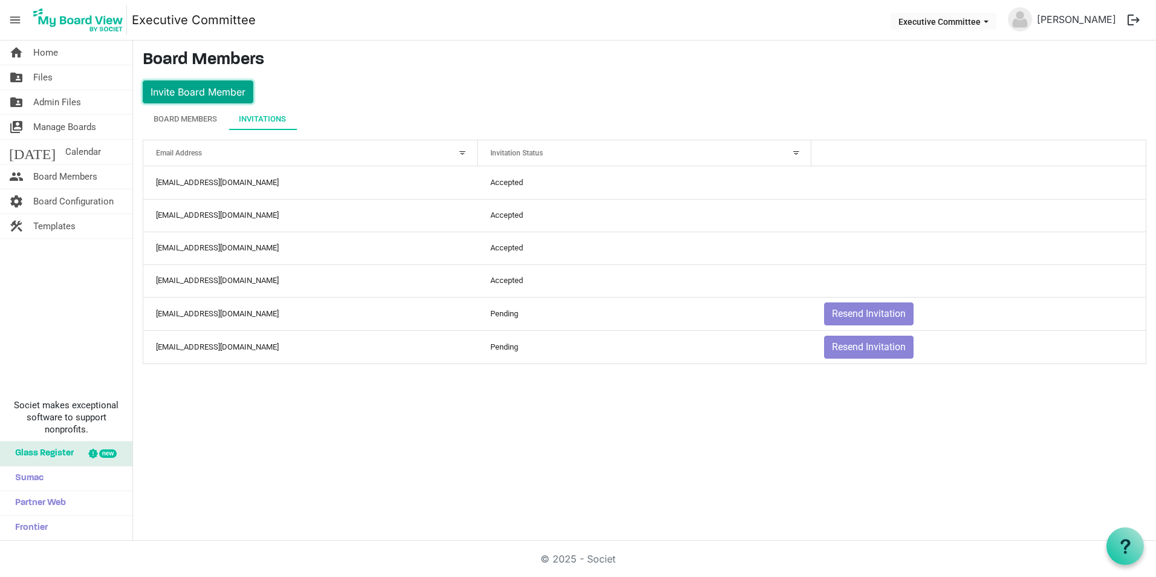
click at [214, 91] on button "Invite Board Member" at bounding box center [198, 91] width 111 height 23
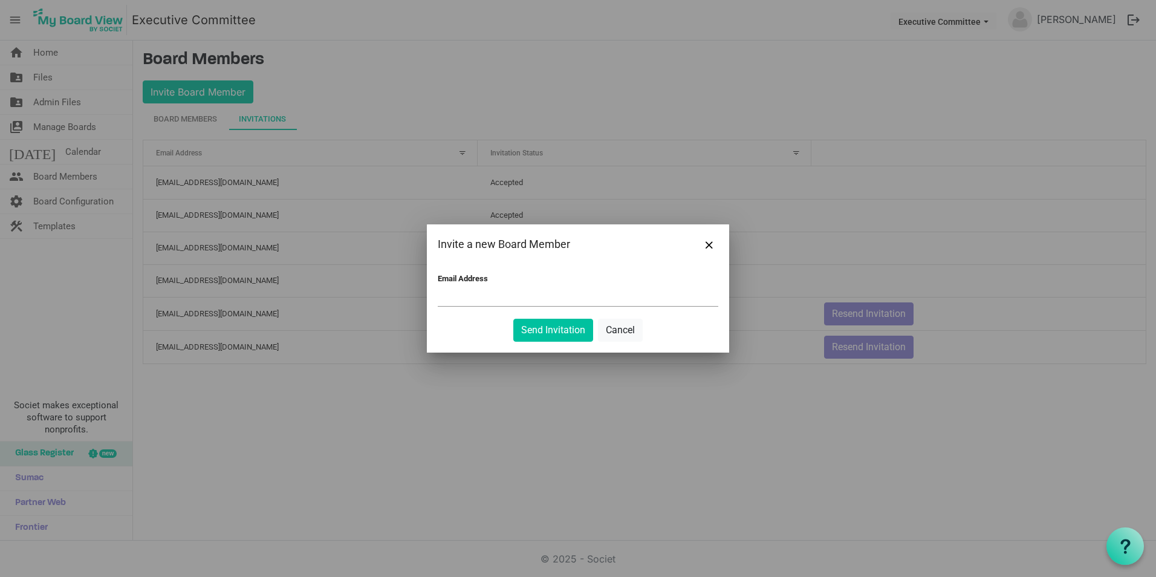
click at [452, 300] on input "Email Address" at bounding box center [578, 297] width 281 height 18
type input "amyybarzabal@gmail.com"
click at [542, 322] on button "Send Invitation" at bounding box center [553, 330] width 80 height 23
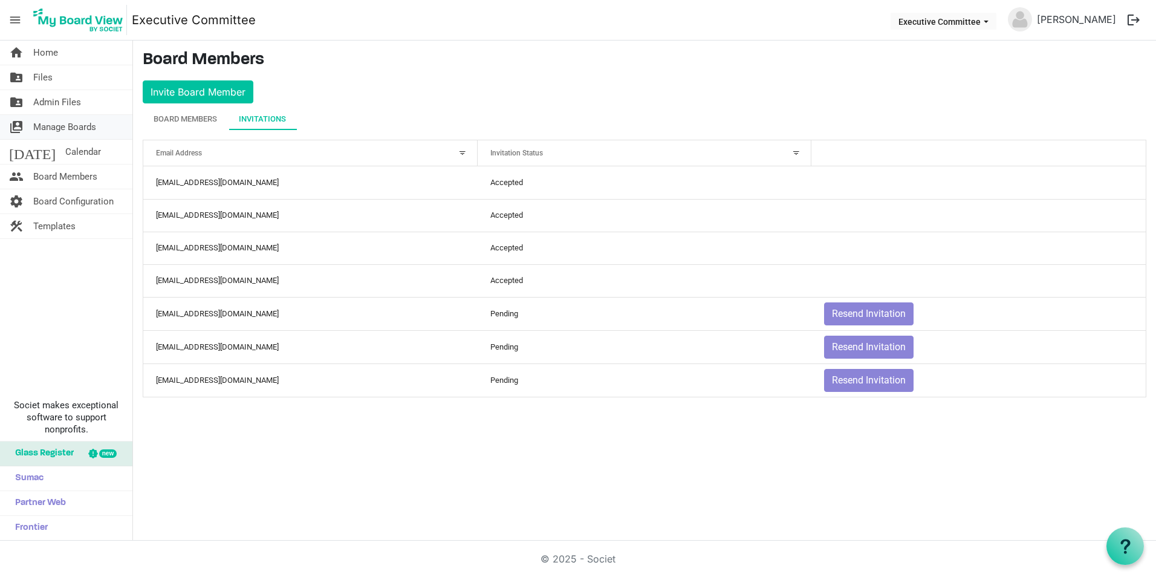
click at [80, 122] on span "Manage Boards" at bounding box center [64, 127] width 63 height 24
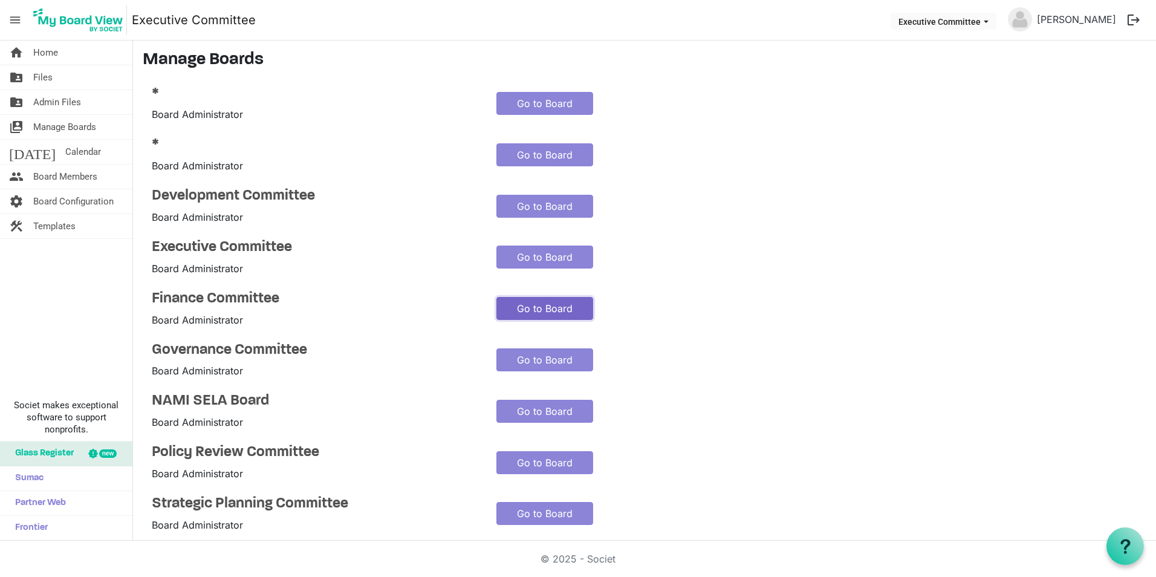
click at [539, 307] on link "Go to Board" at bounding box center [544, 308] width 97 height 23
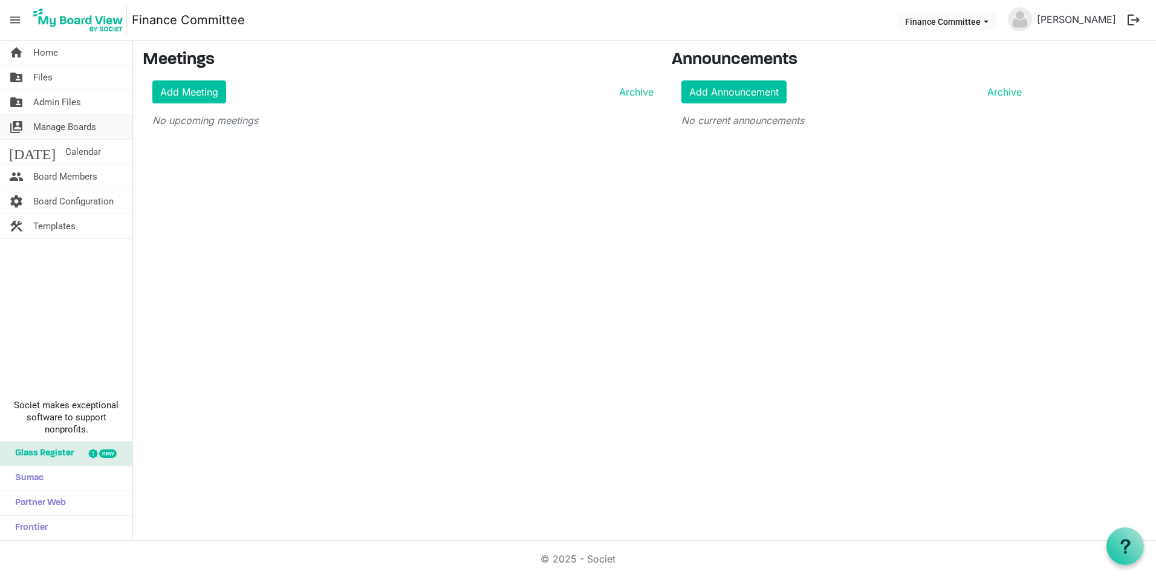
click at [56, 121] on span "Manage Boards" at bounding box center [64, 127] width 63 height 24
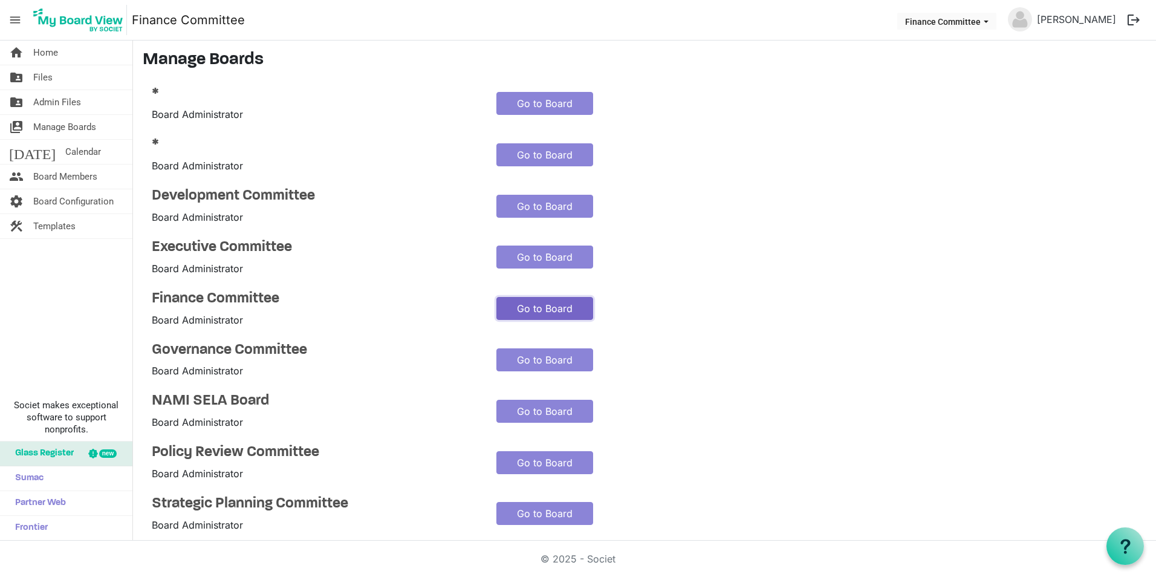
click at [525, 311] on link "Go to Board" at bounding box center [544, 308] width 97 height 23
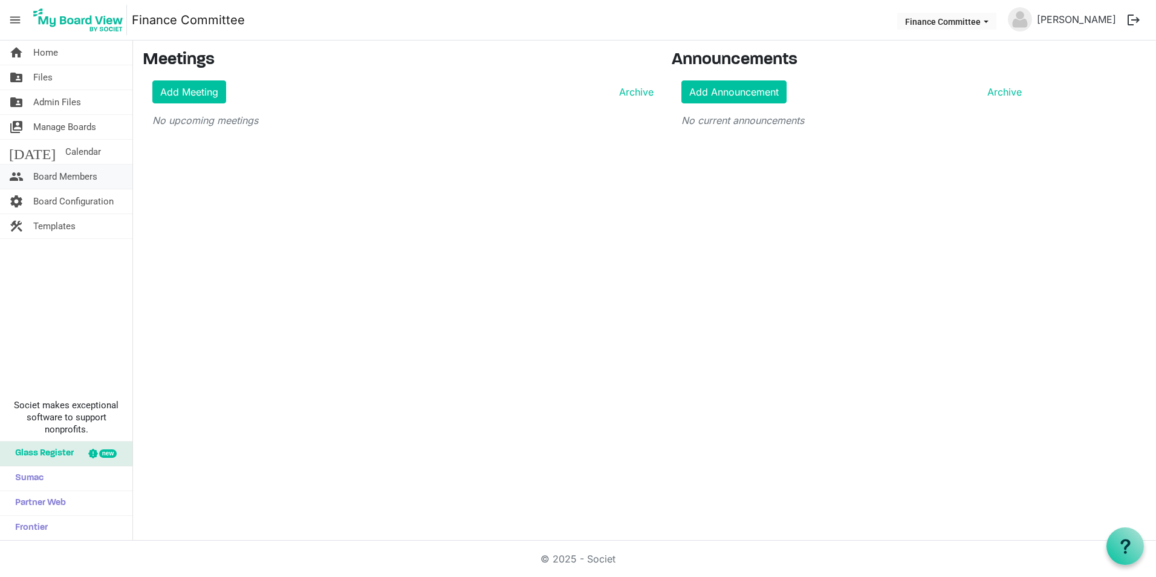
click at [59, 170] on span "Board Members" at bounding box center [65, 176] width 64 height 24
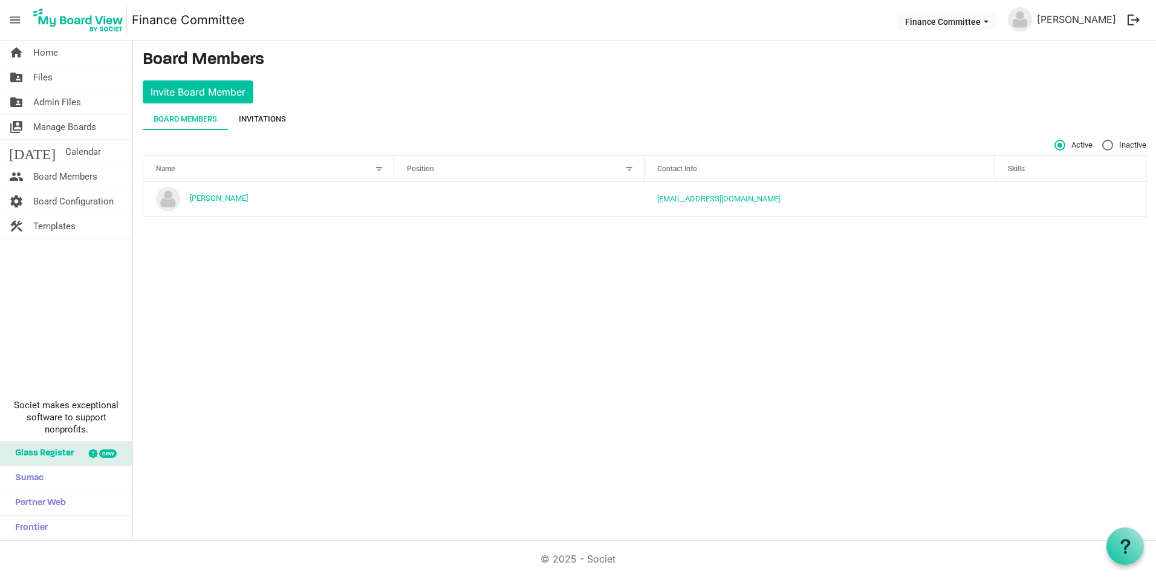
click at [271, 119] on div "Invitations" at bounding box center [262, 119] width 47 height 12
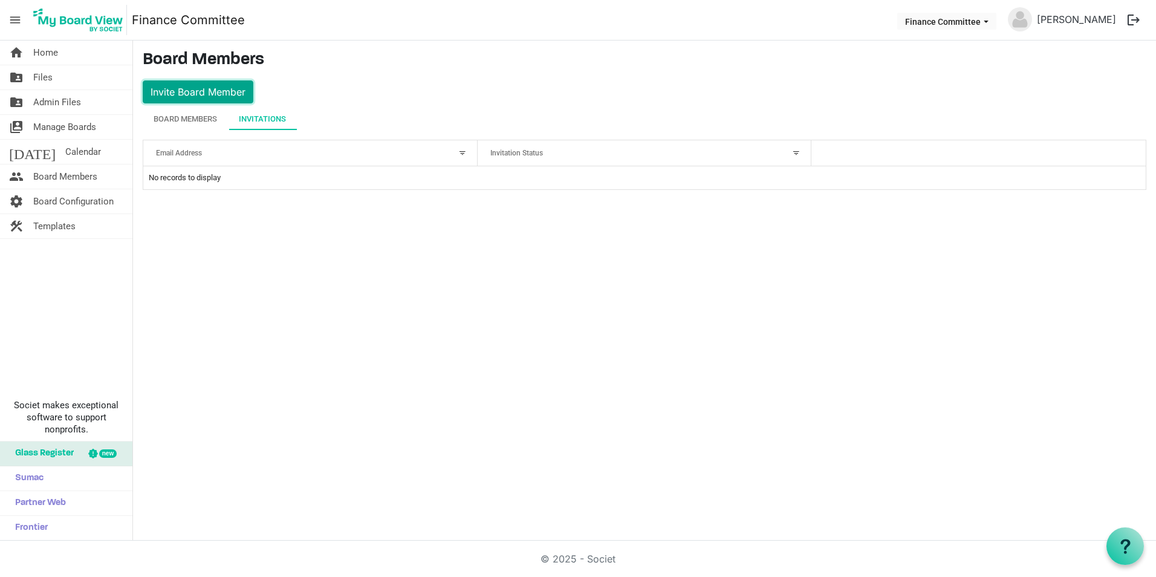
click at [232, 97] on button "Invite Board Member" at bounding box center [198, 91] width 111 height 23
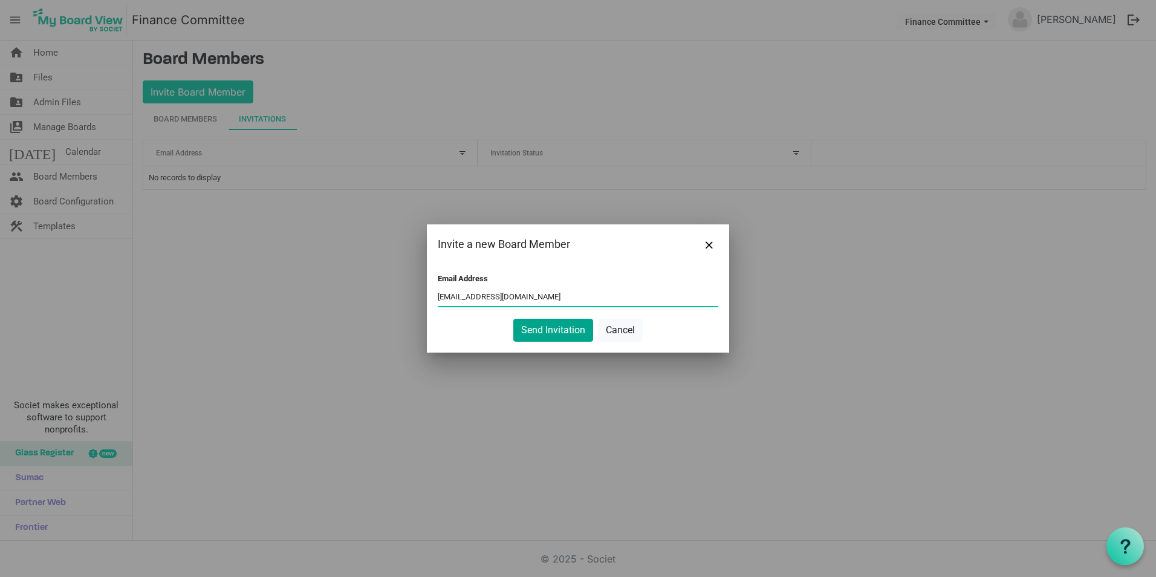
type input "[EMAIL_ADDRESS][DOMAIN_NAME]"
click at [525, 325] on button "Send Invitation" at bounding box center [553, 330] width 80 height 23
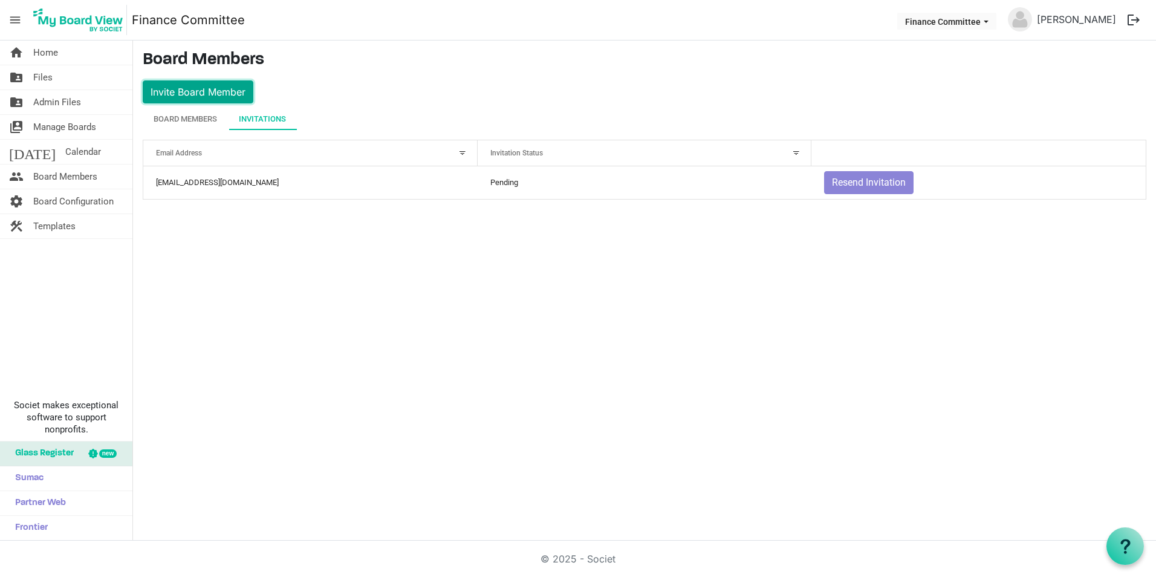
click at [234, 97] on button "Invite Board Member" at bounding box center [198, 91] width 111 height 23
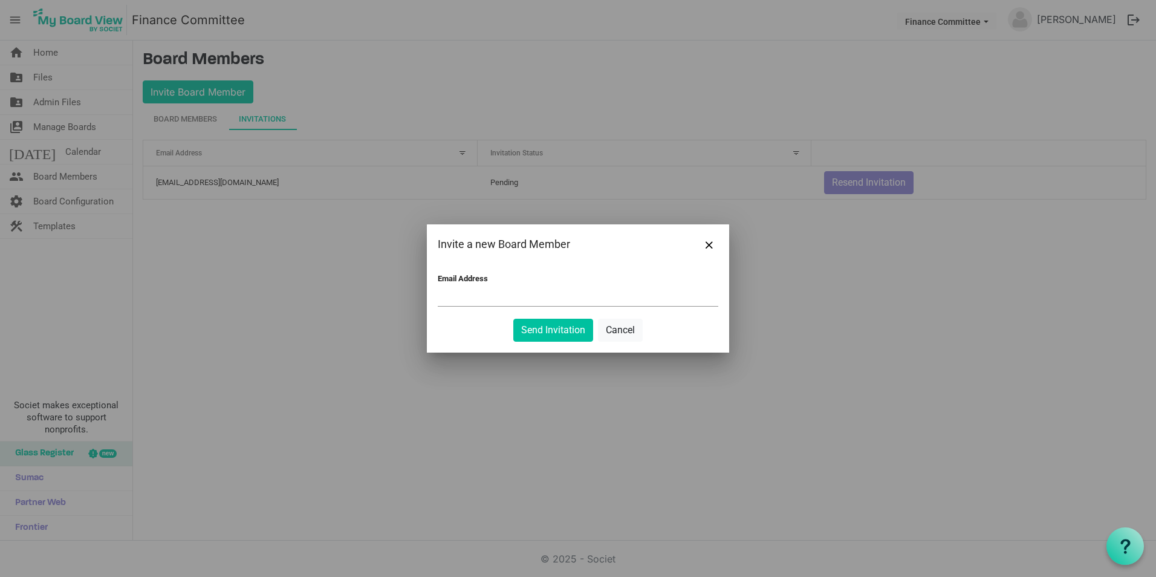
click at [477, 297] on input "Email Address" at bounding box center [578, 297] width 281 height 18
type input "[PERSON_NAME][EMAIL_ADDRESS][PERSON_NAME][DOMAIN_NAME]"
click at [580, 324] on button "Send Invitation" at bounding box center [553, 330] width 80 height 23
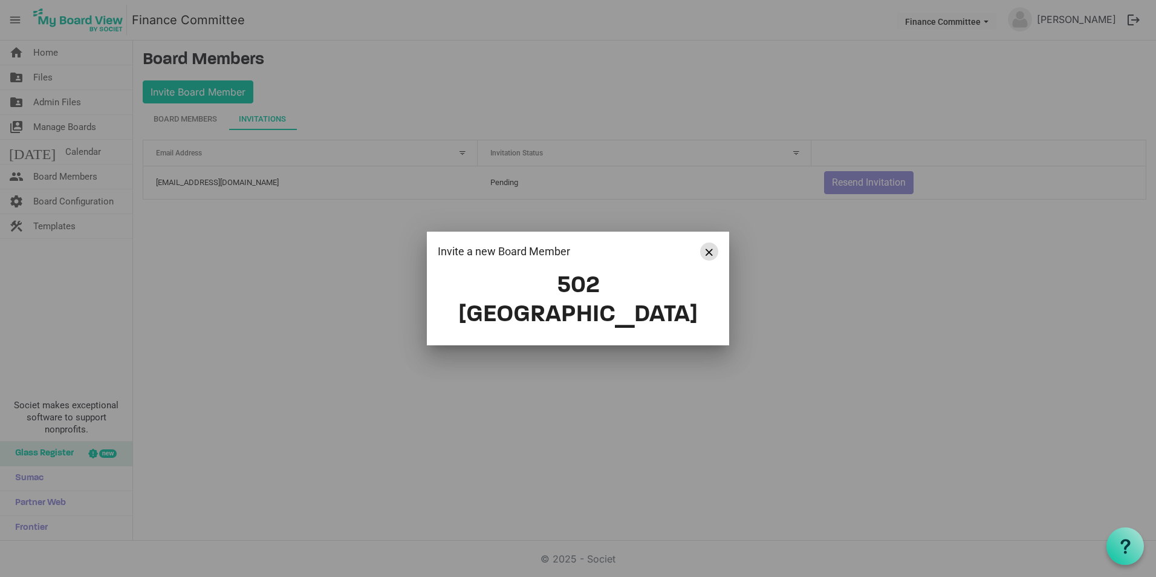
click at [704, 261] on button "Close" at bounding box center [709, 251] width 18 height 18
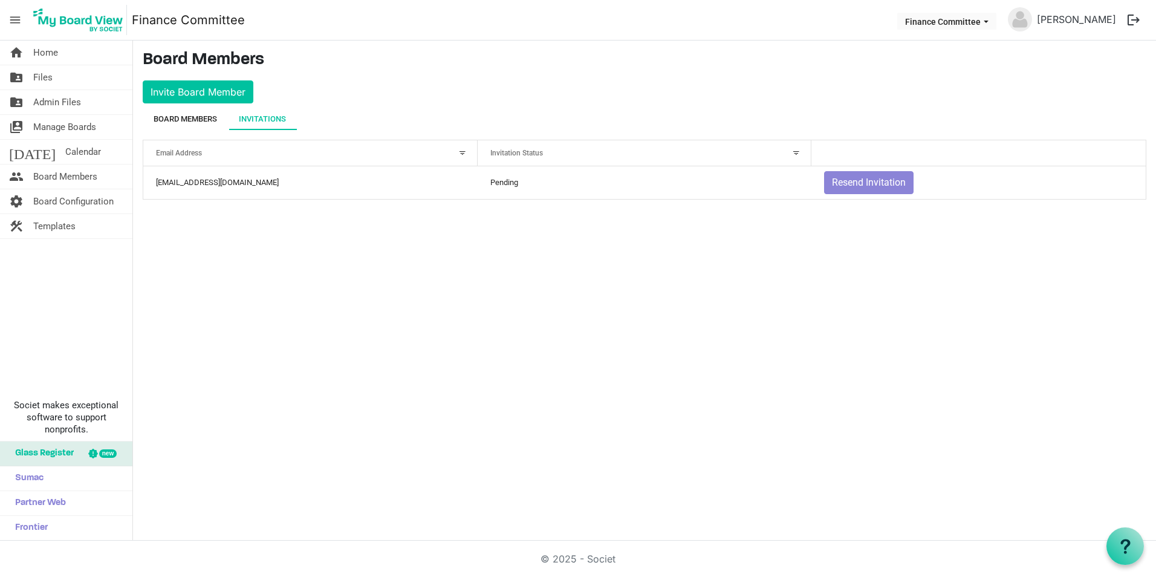
click at [207, 115] on div "Board Members" at bounding box center [185, 119] width 63 height 12
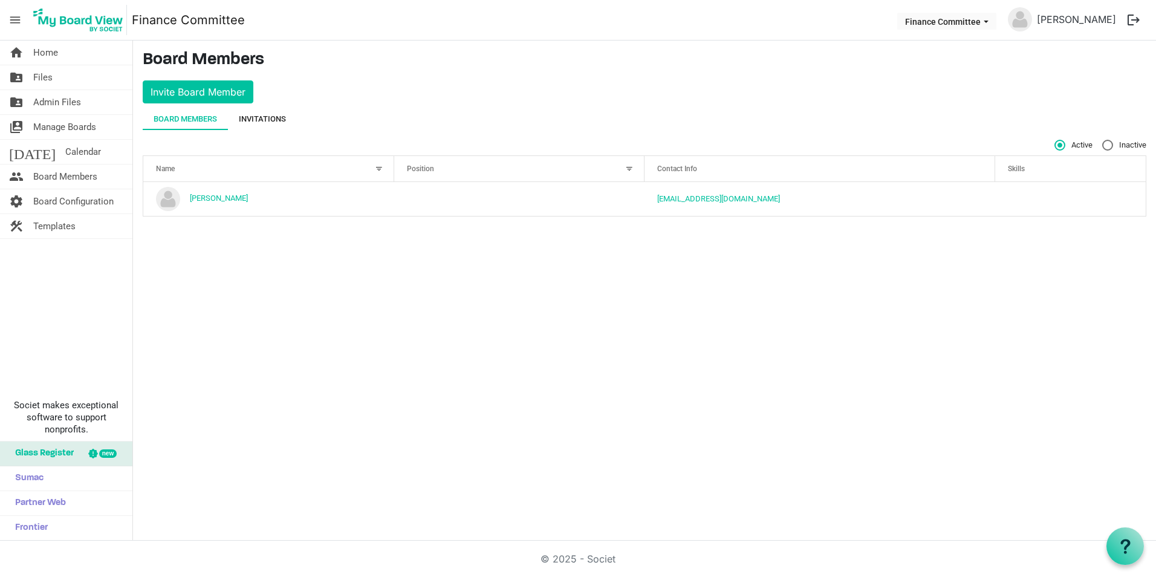
click at [276, 111] on div "Invitations" at bounding box center [262, 119] width 47 height 22
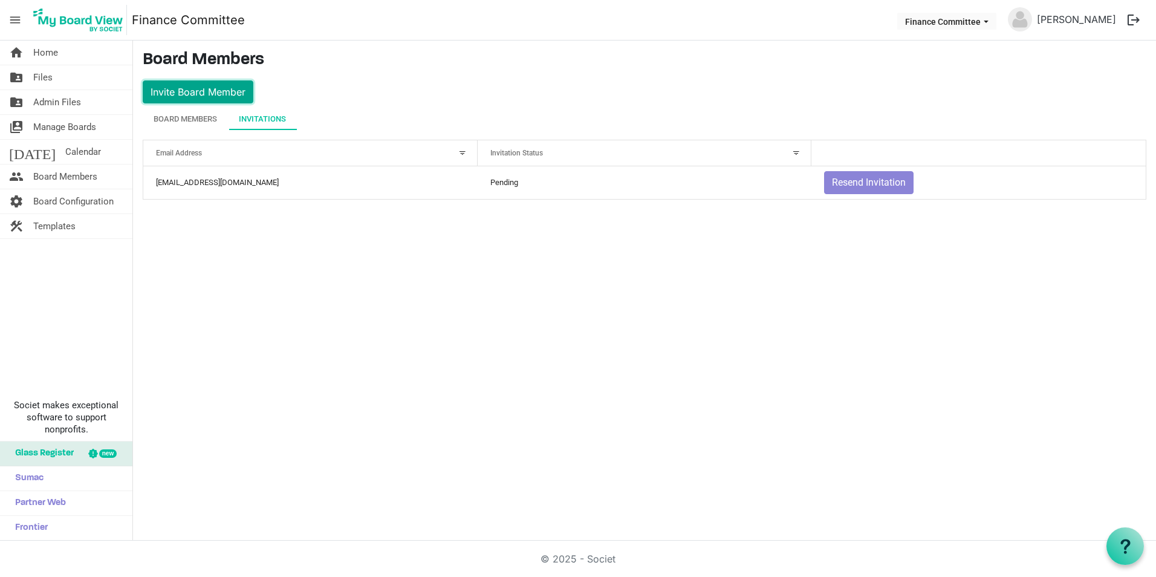
click at [217, 89] on button "Invite Board Member" at bounding box center [198, 91] width 111 height 23
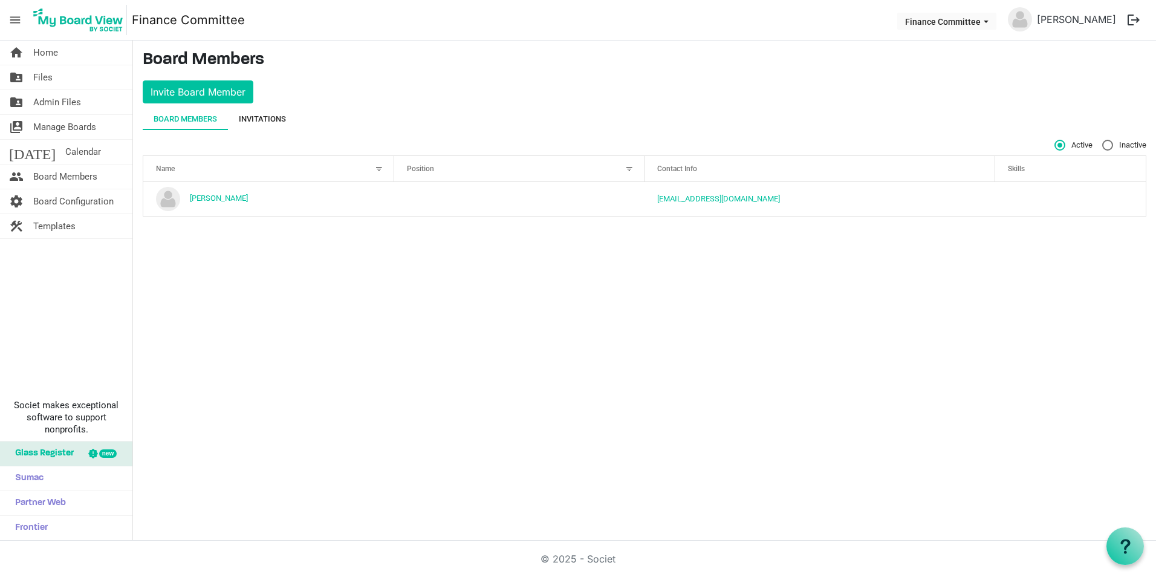
click at [270, 112] on div "Invitations" at bounding box center [262, 119] width 47 height 22
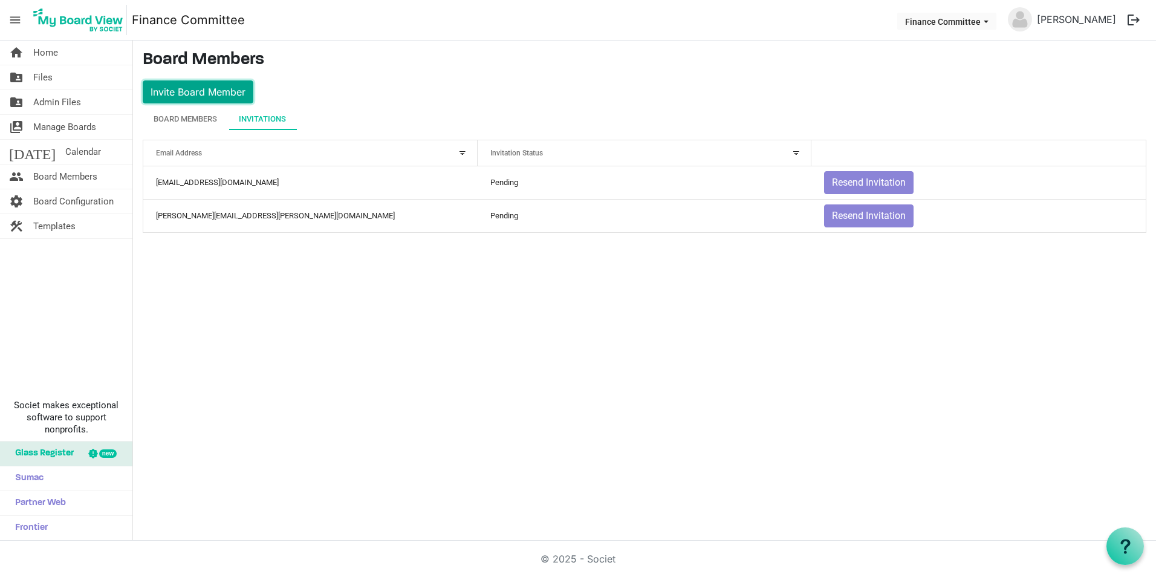
click at [216, 89] on button "Invite Board Member" at bounding box center [198, 91] width 111 height 23
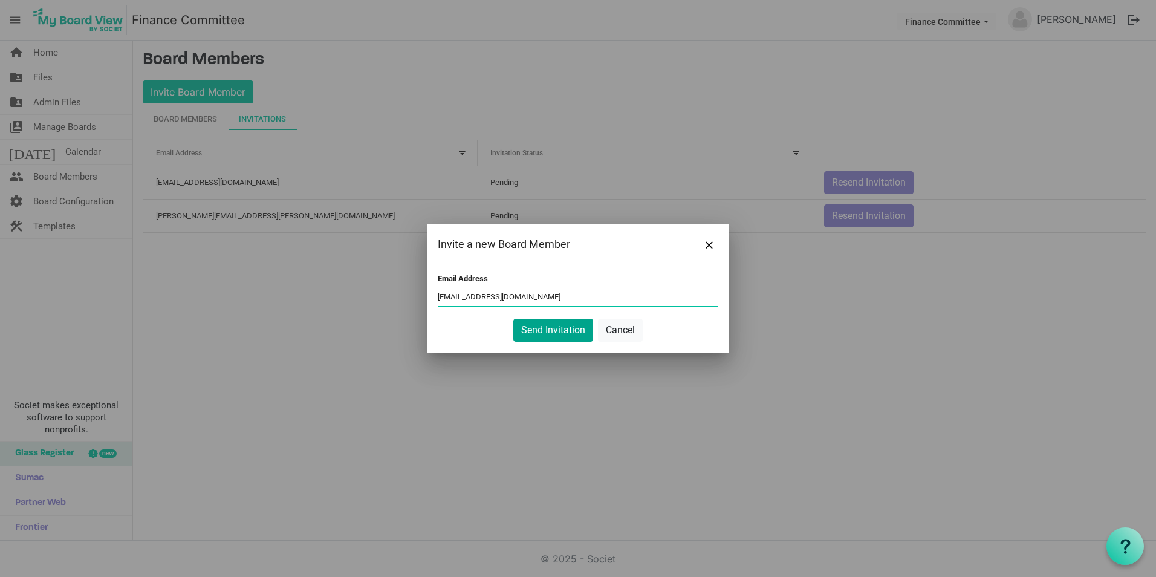
type input "[EMAIL_ADDRESS][DOMAIN_NAME]"
click at [534, 325] on button "Send Invitation" at bounding box center [553, 330] width 80 height 23
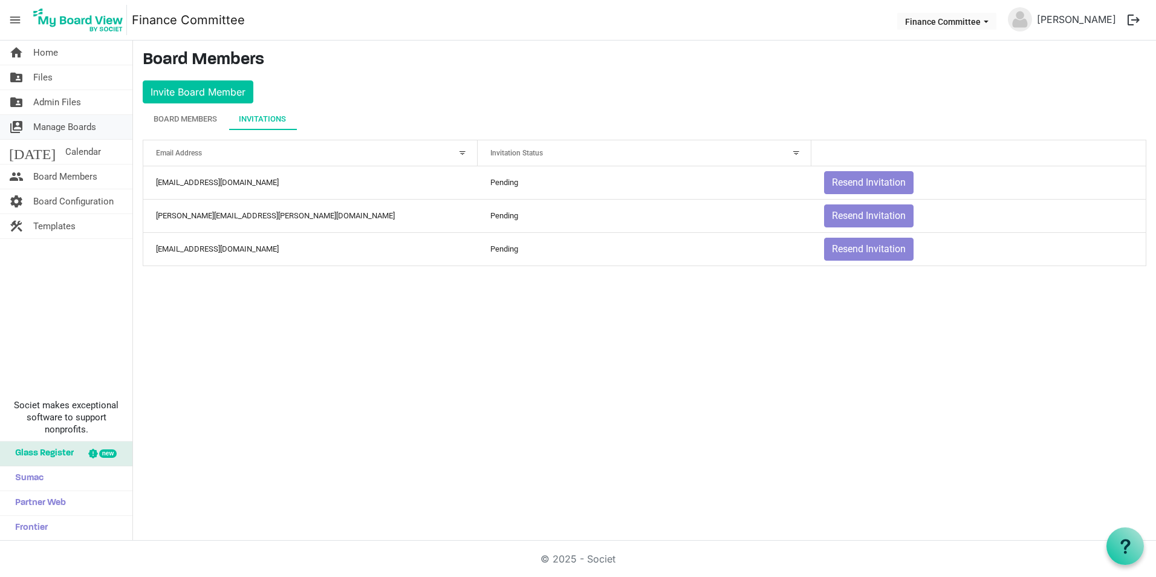
click at [88, 133] on span "Manage Boards" at bounding box center [64, 127] width 63 height 24
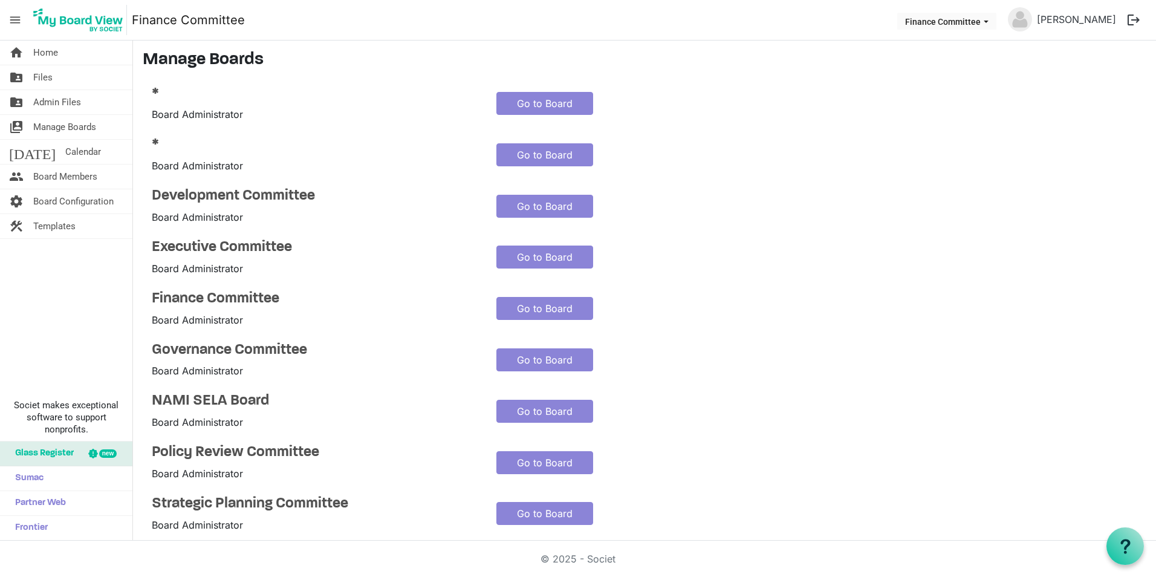
scroll to position [60, 0]
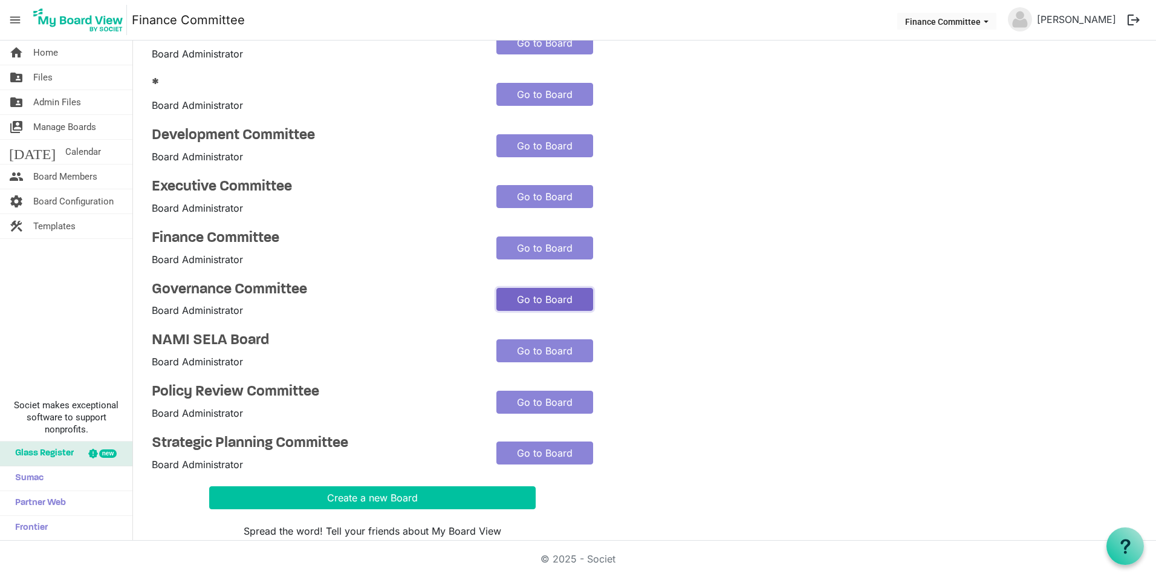
click at [568, 302] on link "Go to Board" at bounding box center [544, 299] width 97 height 23
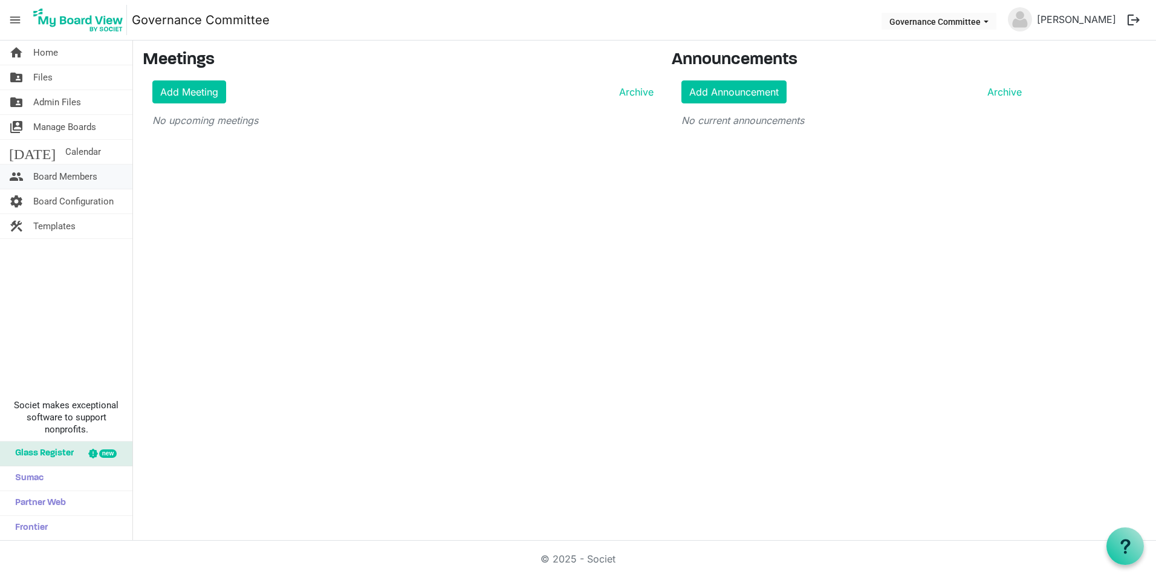
click at [76, 176] on span "Board Members" at bounding box center [65, 176] width 64 height 24
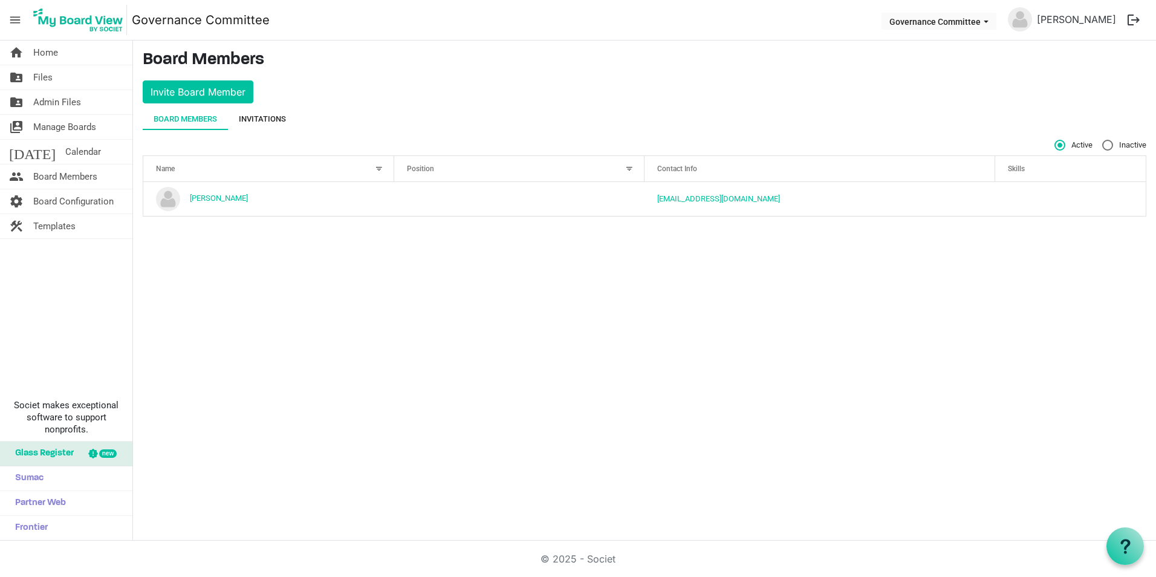
click at [284, 117] on div "Invitations" at bounding box center [262, 119] width 47 height 12
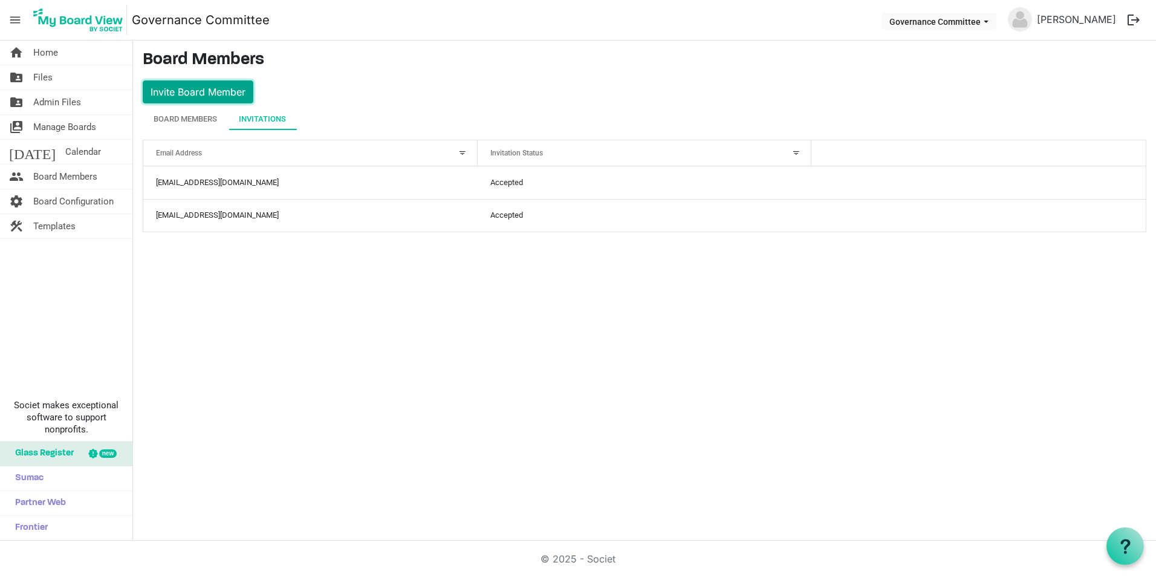
click at [231, 95] on button "Invite Board Member" at bounding box center [198, 91] width 111 height 23
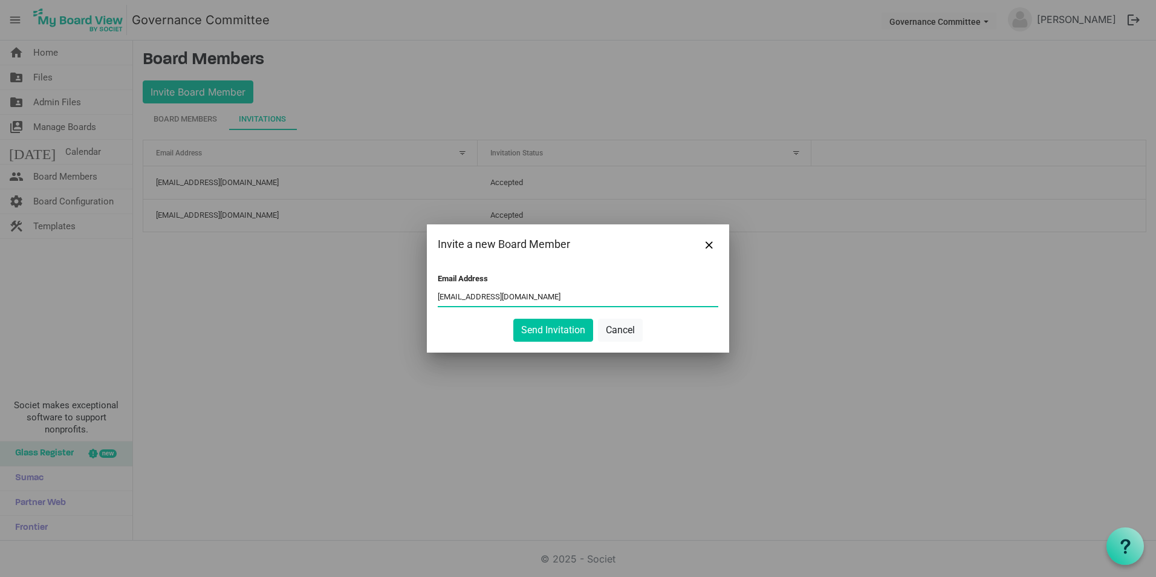
type input "whartonmuller@gmail.com"
click at [562, 336] on button "Send Invitation" at bounding box center [553, 330] width 80 height 23
click at [563, 330] on button "Send Invitation" at bounding box center [553, 330] width 80 height 23
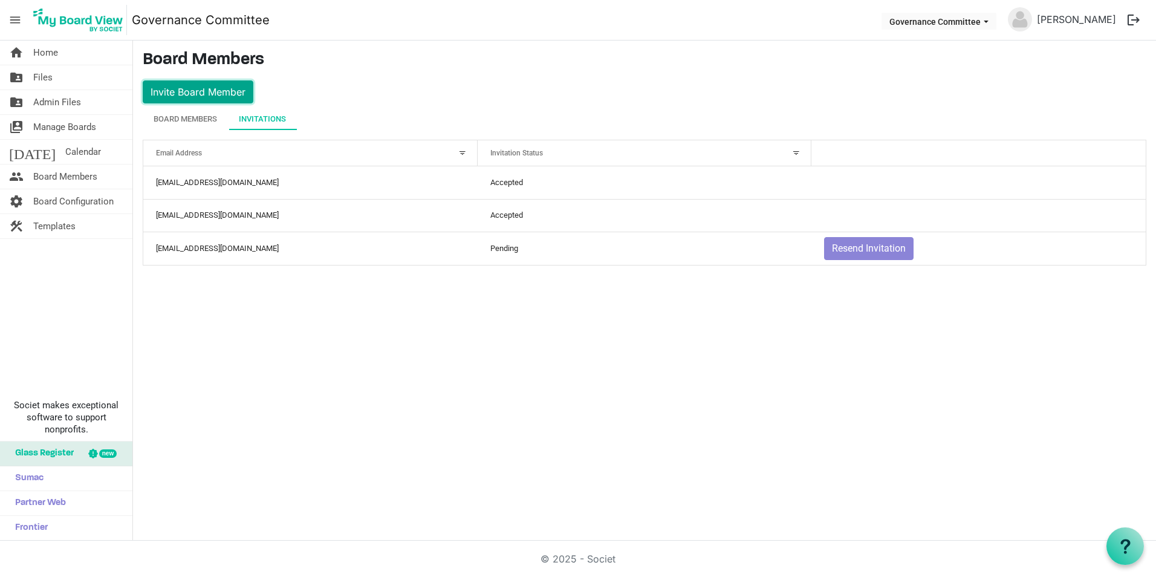
click at [189, 95] on button "Invite Board Member" at bounding box center [198, 91] width 111 height 23
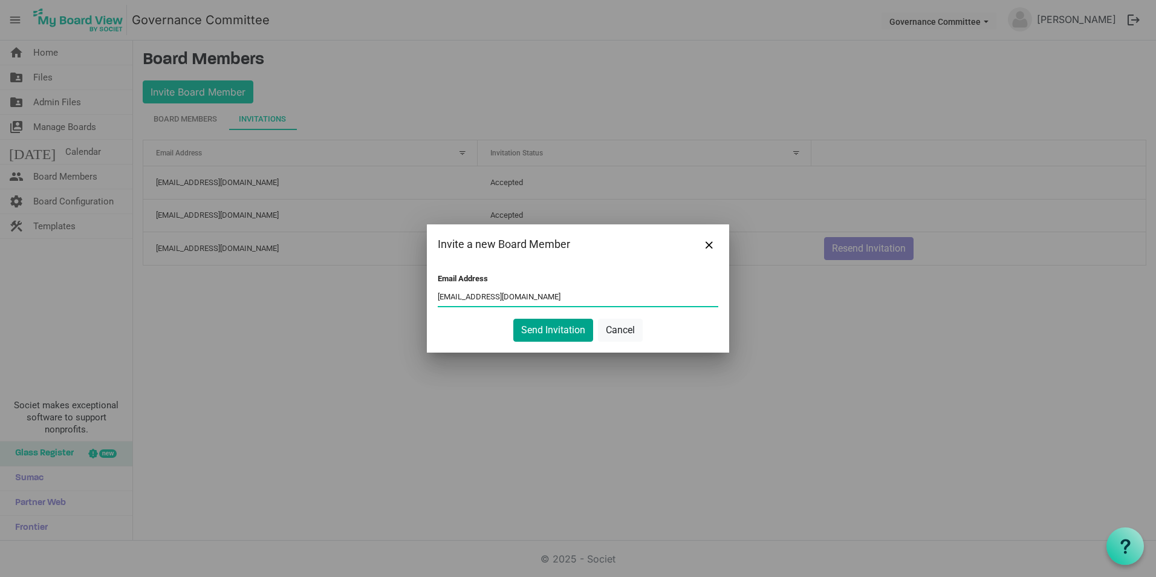
type input "rmbrumfield@stpgov.org"
click at [534, 322] on button "Send Invitation" at bounding box center [553, 330] width 80 height 23
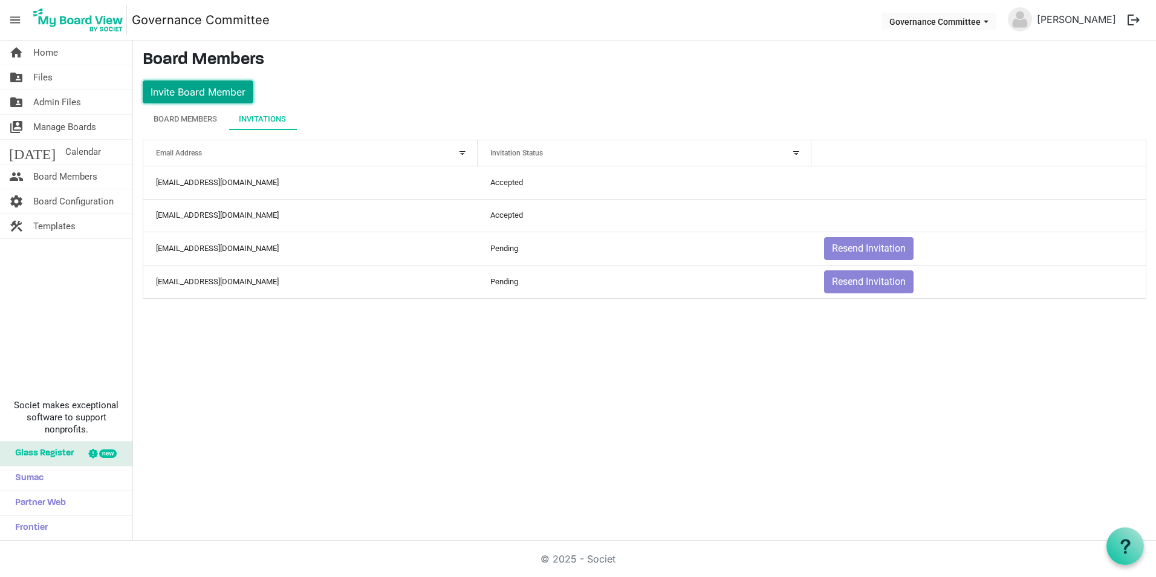
click at [244, 97] on button "Invite Board Member" at bounding box center [198, 91] width 111 height 23
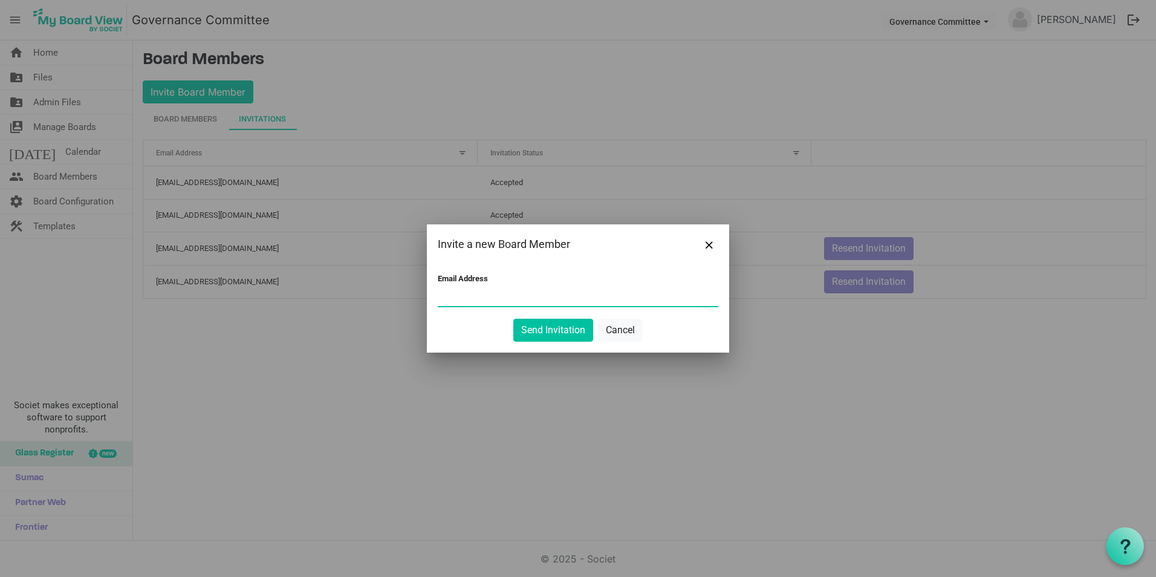
click at [496, 300] on input "Email Address" at bounding box center [578, 297] width 281 height 18
type input "[PERSON_NAME][EMAIL_ADDRESS][PERSON_NAME][DOMAIN_NAME]"
click at [536, 330] on button "Send Invitation" at bounding box center [553, 330] width 80 height 23
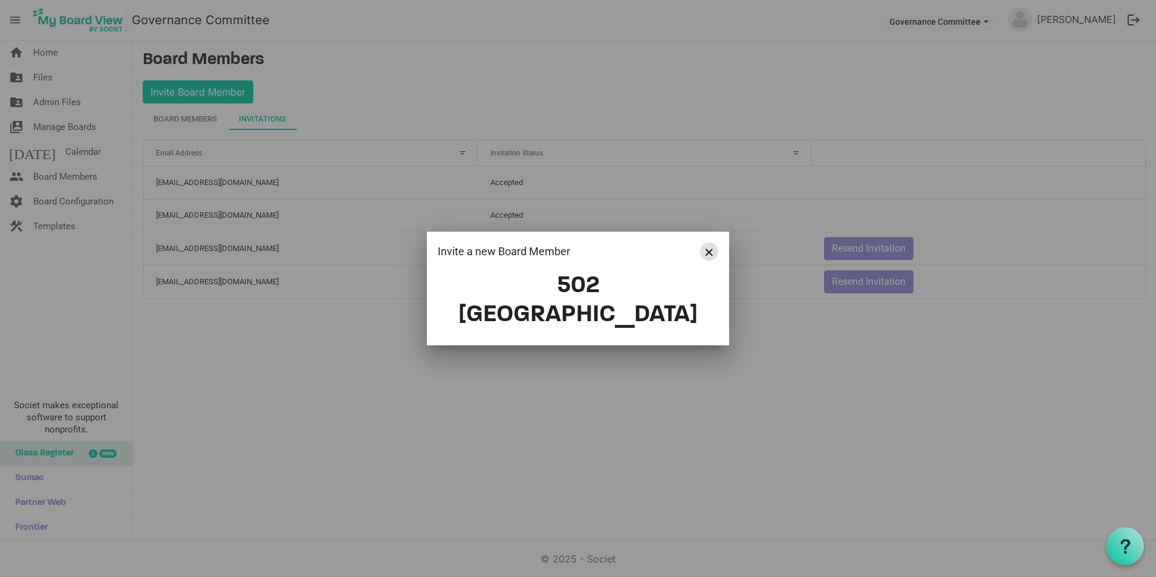
click at [707, 256] on span "Close" at bounding box center [709, 251] width 7 height 7
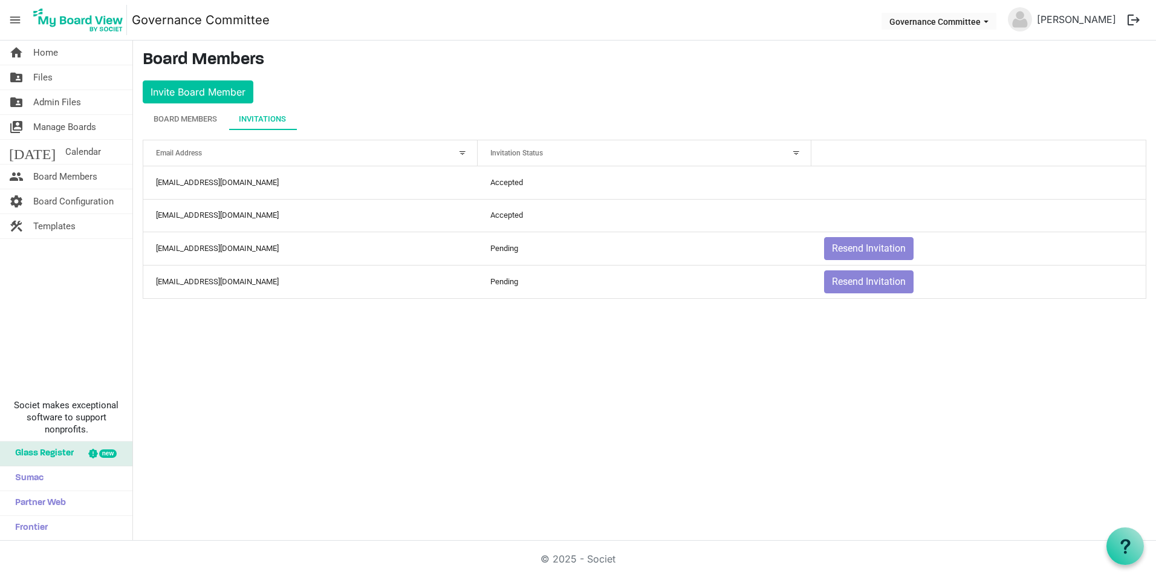
click at [487, 369] on div "home Home folder_shared Files folder_shared Admin Files switch_account Manage B…" at bounding box center [578, 291] width 1156 height 500
click at [222, 93] on button "Invite Board Member" at bounding box center [198, 91] width 111 height 23
click at [219, 95] on button "Invite Board Member" at bounding box center [198, 91] width 111 height 23
click at [70, 172] on span "Board Members" at bounding box center [65, 176] width 64 height 24
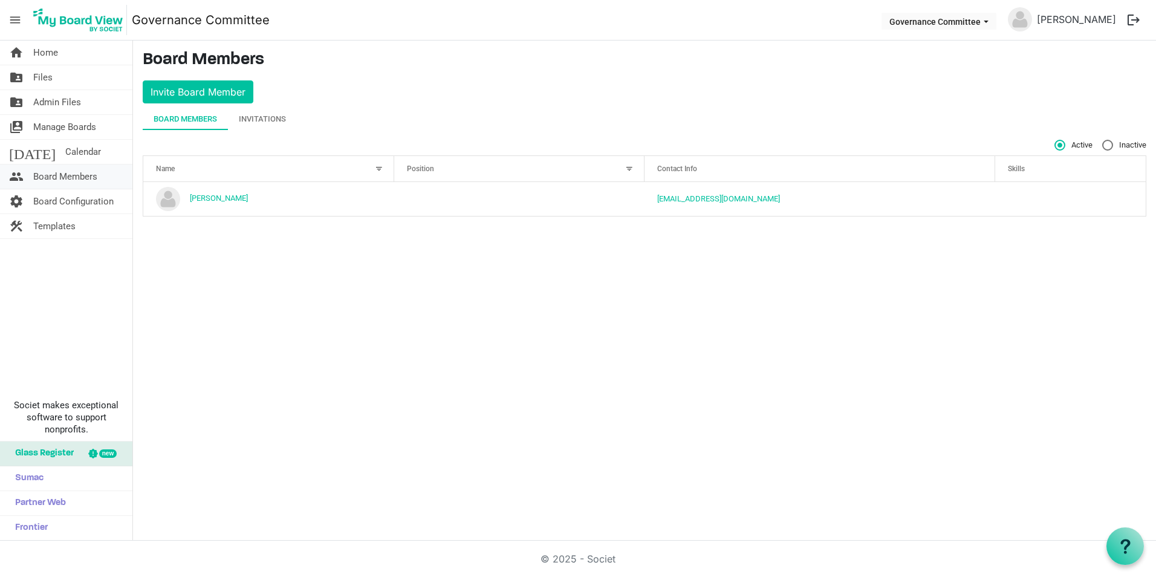
click at [69, 171] on span "Board Members" at bounding box center [65, 176] width 64 height 24
click at [268, 114] on div "Invitations" at bounding box center [262, 119] width 47 height 12
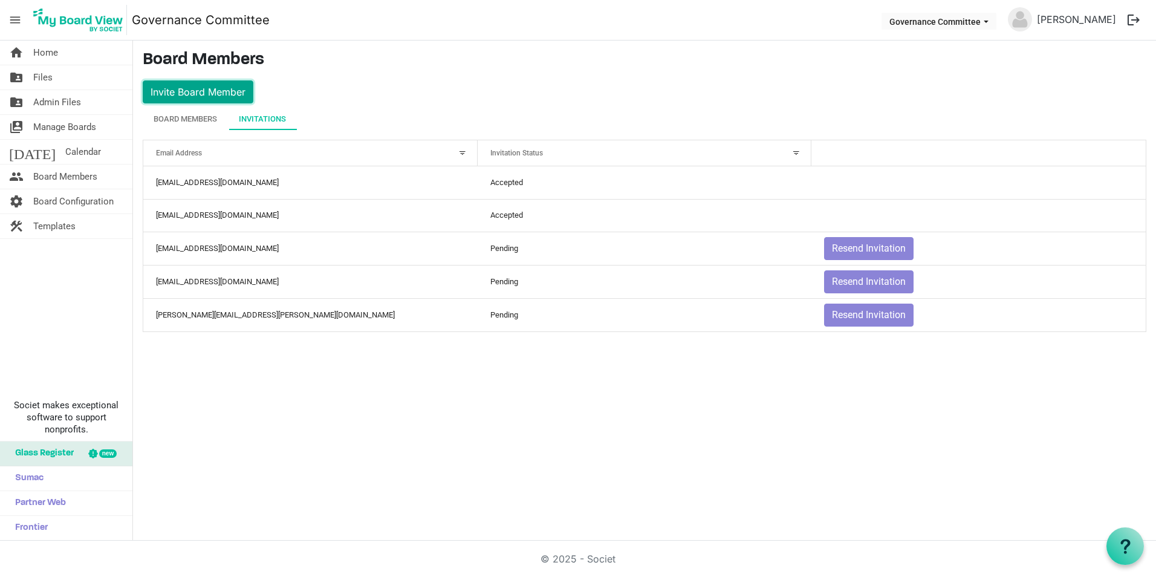
click at [218, 94] on button "Invite Board Member" at bounding box center [198, 91] width 111 height 23
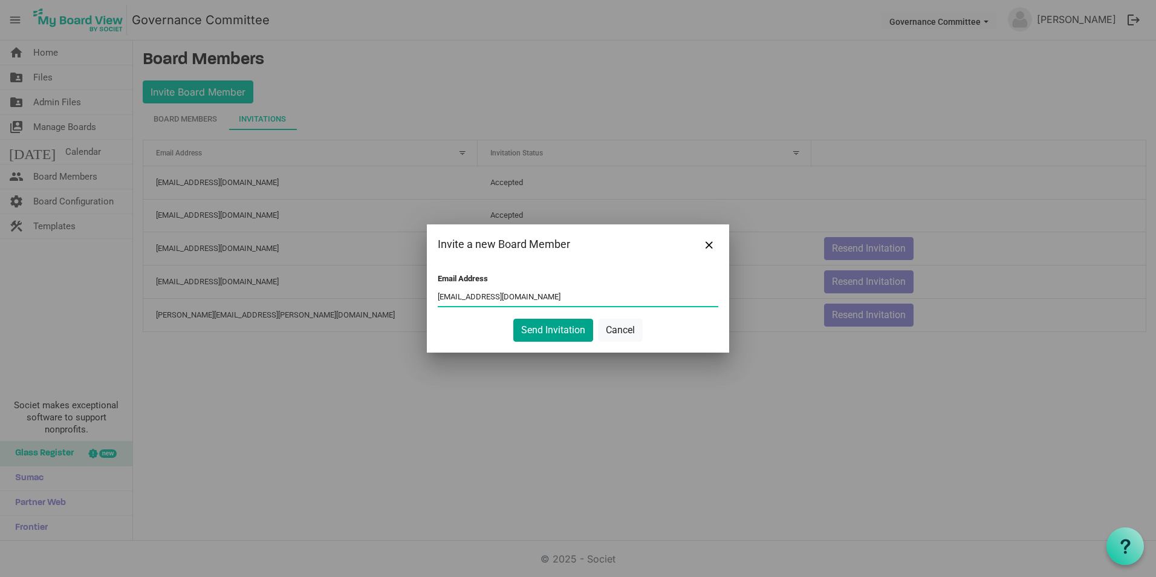
type input "bettybtedesco@gmail.com"
click at [537, 325] on button "Send Invitation" at bounding box center [553, 330] width 80 height 23
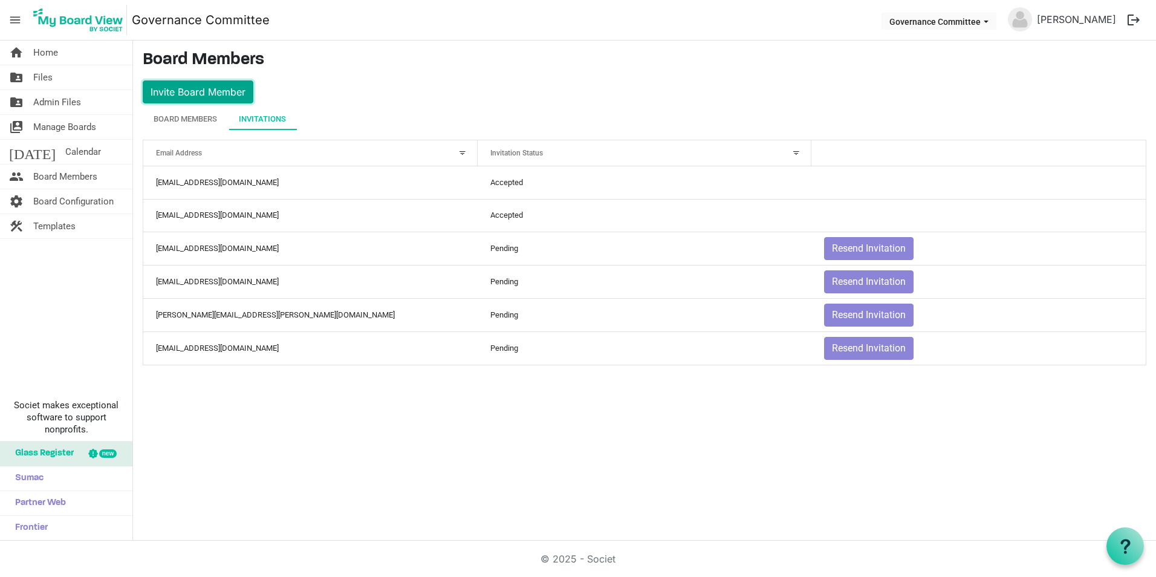
click at [227, 88] on button "Invite Board Member" at bounding box center [198, 91] width 111 height 23
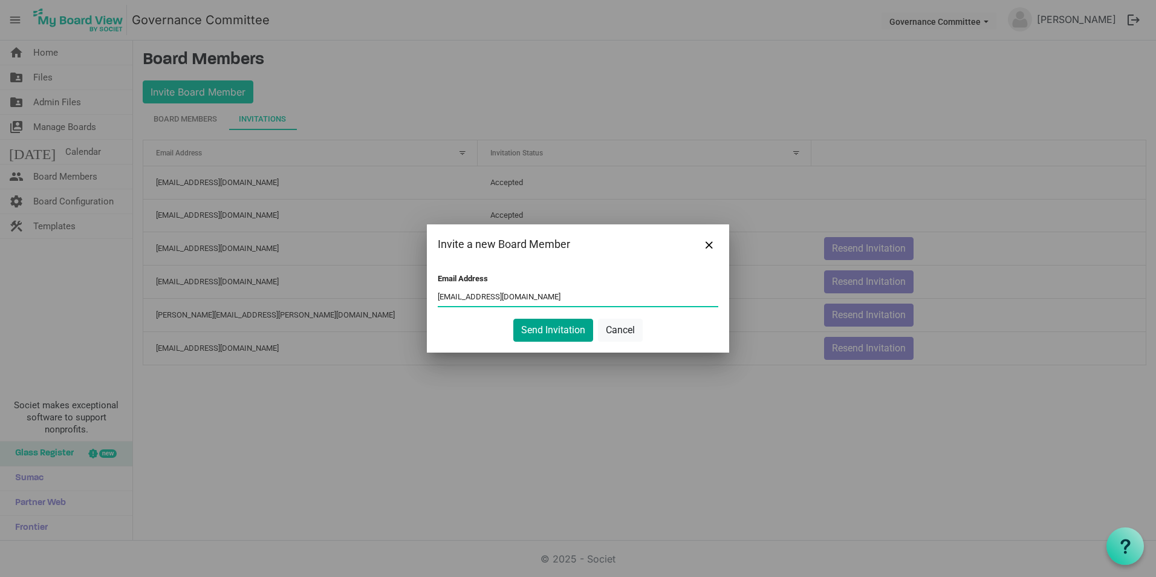
type input "acastrolpc@gmail.com"
click at [563, 322] on button "Send Invitation" at bounding box center [553, 330] width 80 height 23
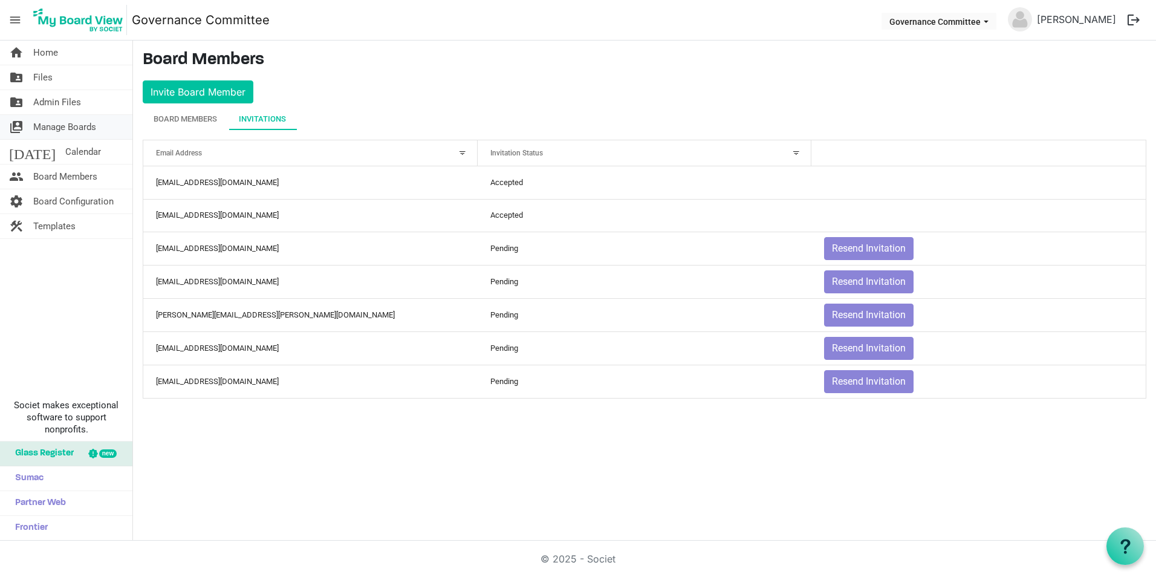
click at [62, 128] on span "Manage Boards" at bounding box center [64, 127] width 63 height 24
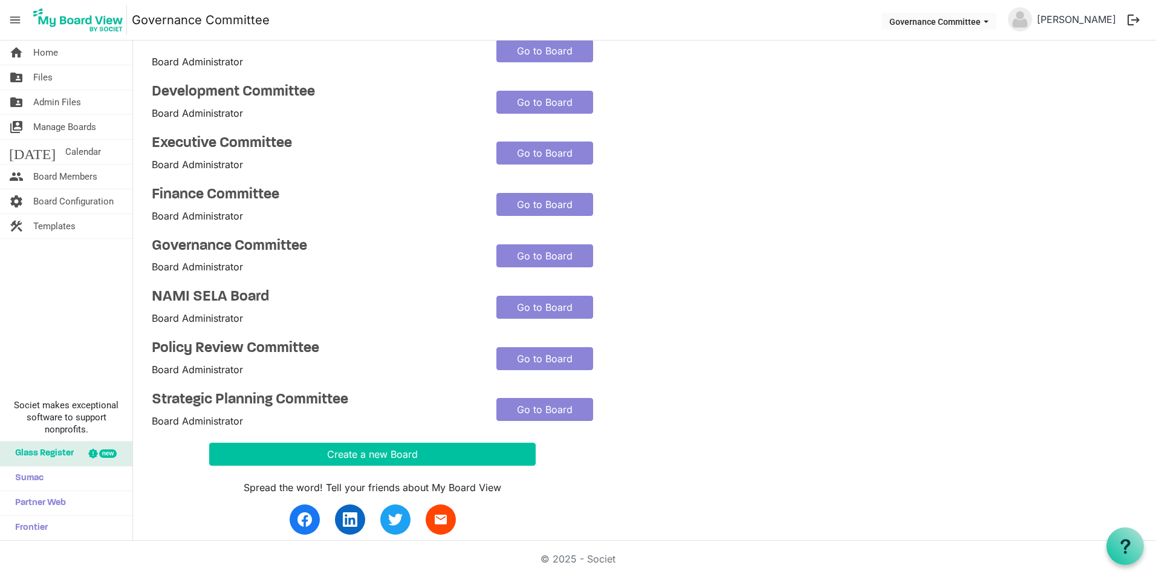
scroll to position [122, 0]
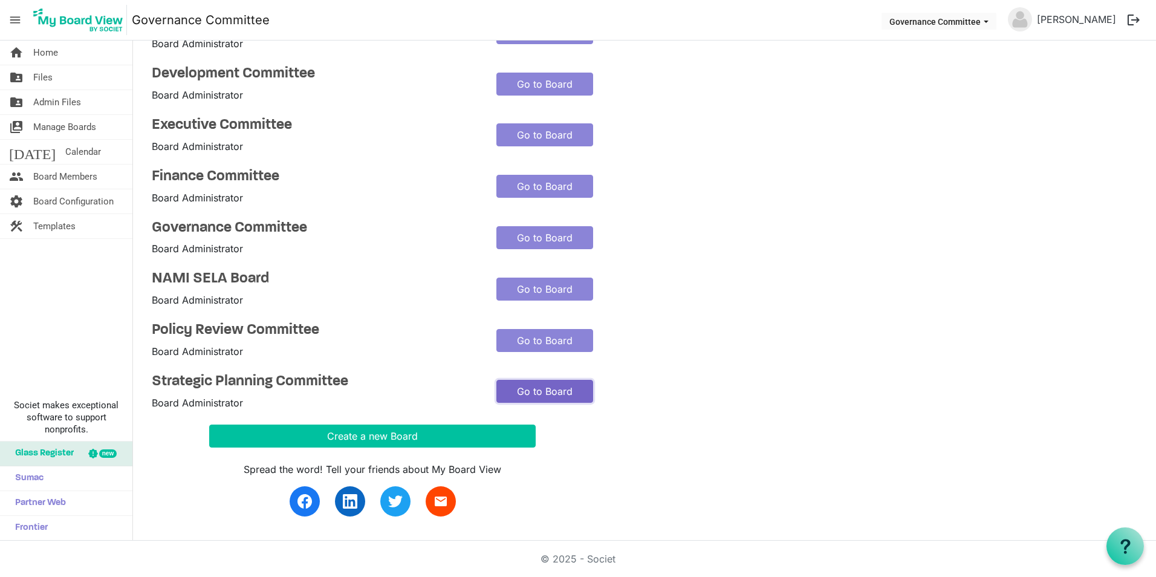
click at [526, 394] on link "Go to Board" at bounding box center [544, 391] width 97 height 23
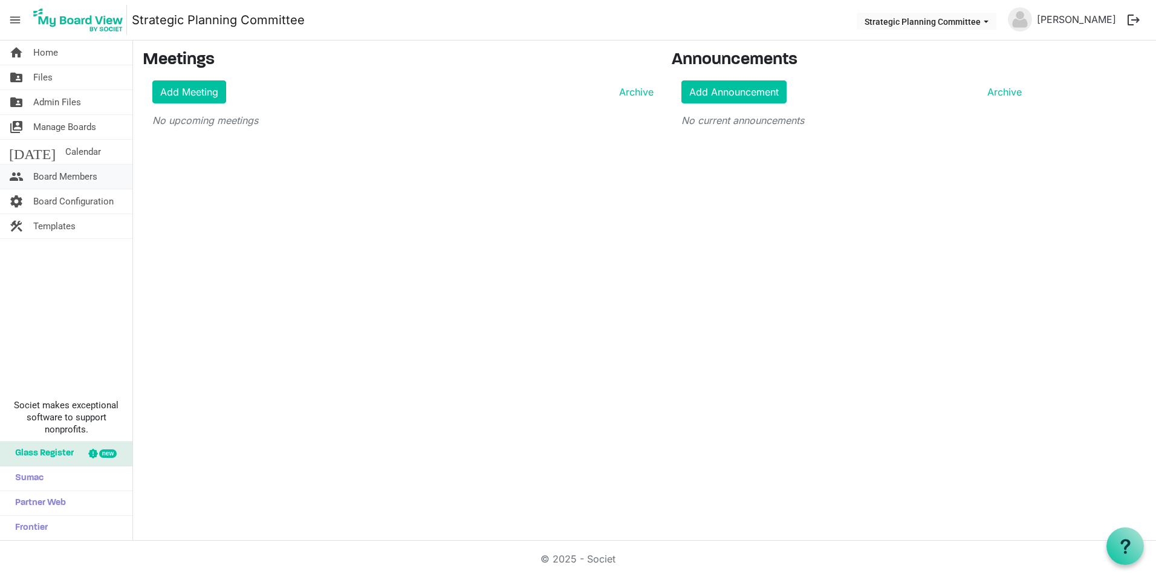
click at [71, 170] on span "Board Members" at bounding box center [65, 176] width 64 height 24
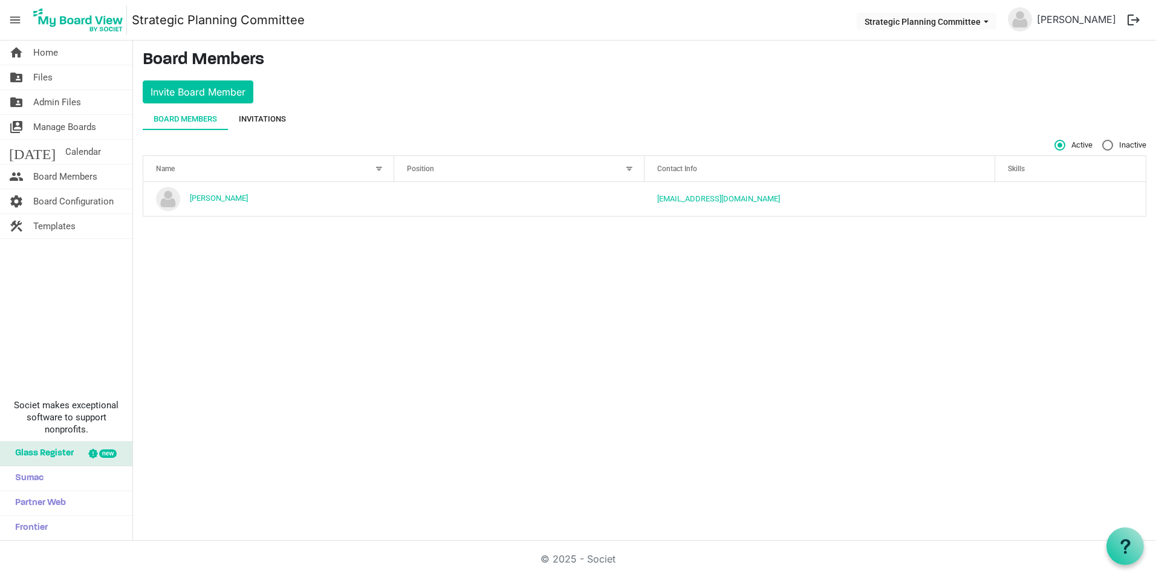
click at [273, 114] on div "Invitations" at bounding box center [262, 119] width 47 height 12
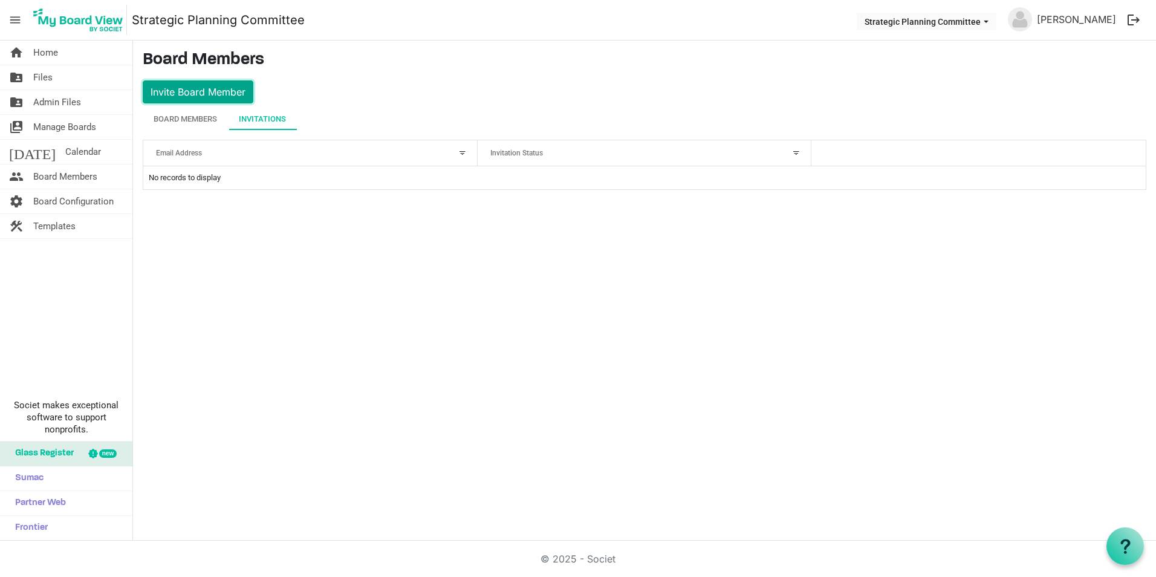
click at [231, 96] on button "Invite Board Member" at bounding box center [198, 91] width 111 height 23
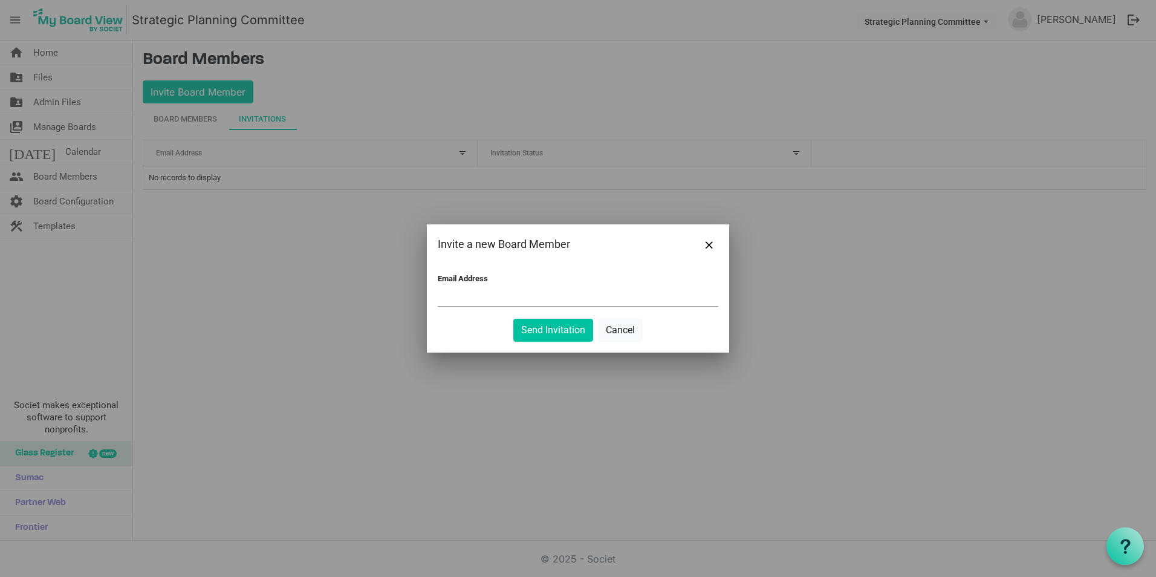
click at [541, 313] on form "Email Address Send Invitation Cancel" at bounding box center [578, 308] width 281 height 68
click at [526, 303] on input "Email Address" at bounding box center [578, 297] width 281 height 18
type input "acastrolpc@gmail.com"
click at [539, 329] on button "Send Invitation" at bounding box center [553, 330] width 80 height 23
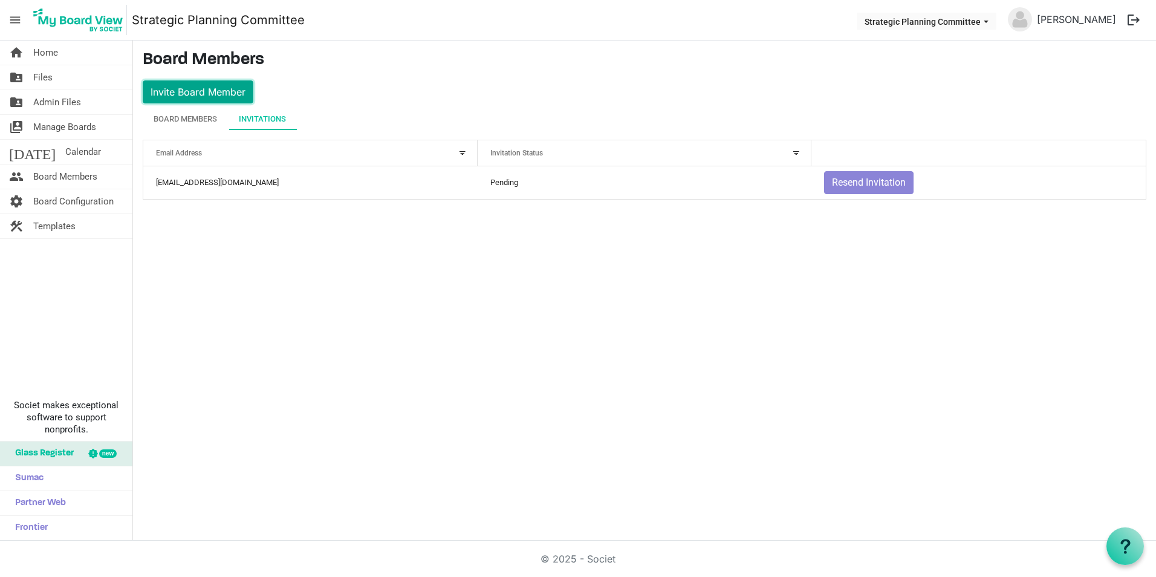
click at [184, 96] on button "Invite Board Member" at bounding box center [198, 91] width 111 height 23
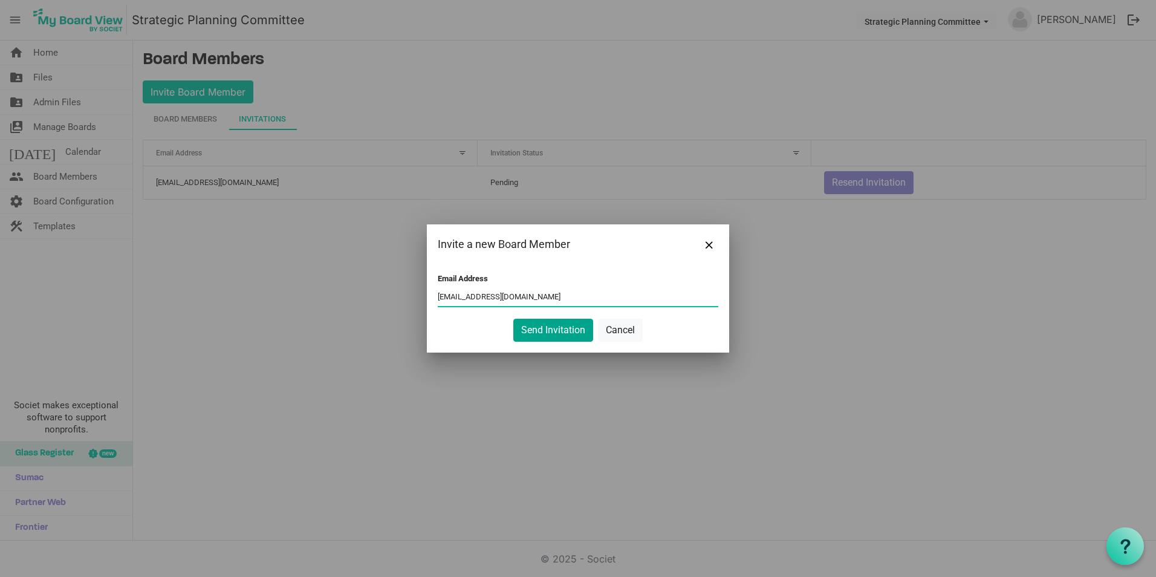
type input "rmbrumfield@stpgov.org"
click at [541, 321] on button "Send Invitation" at bounding box center [553, 330] width 80 height 23
click at [539, 335] on button "Send Invitation" at bounding box center [553, 330] width 80 height 23
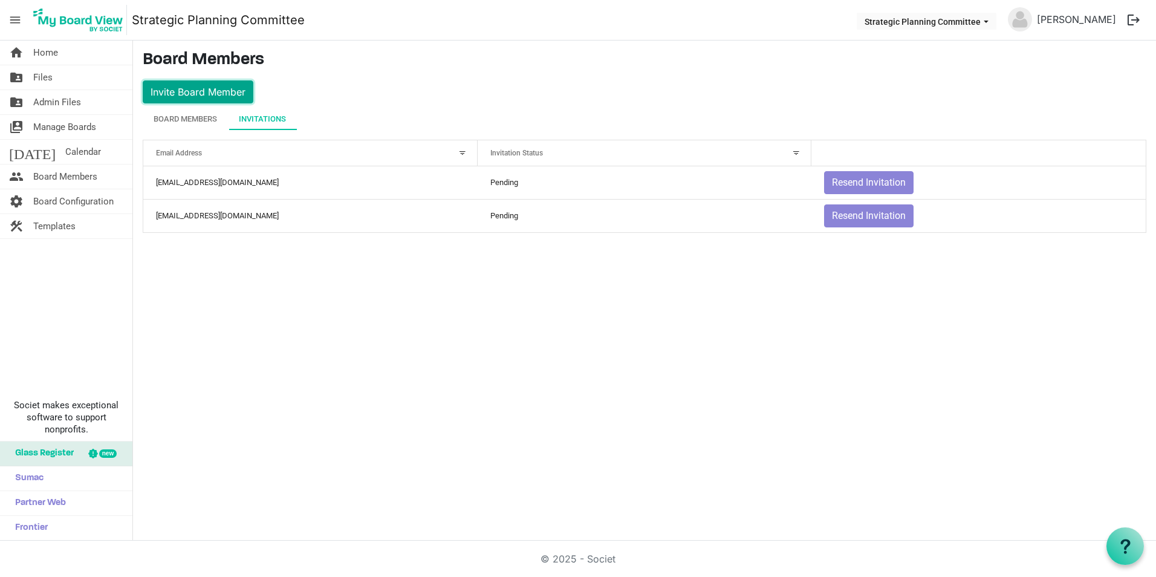
click at [214, 89] on button "Invite Board Member" at bounding box center [198, 91] width 111 height 23
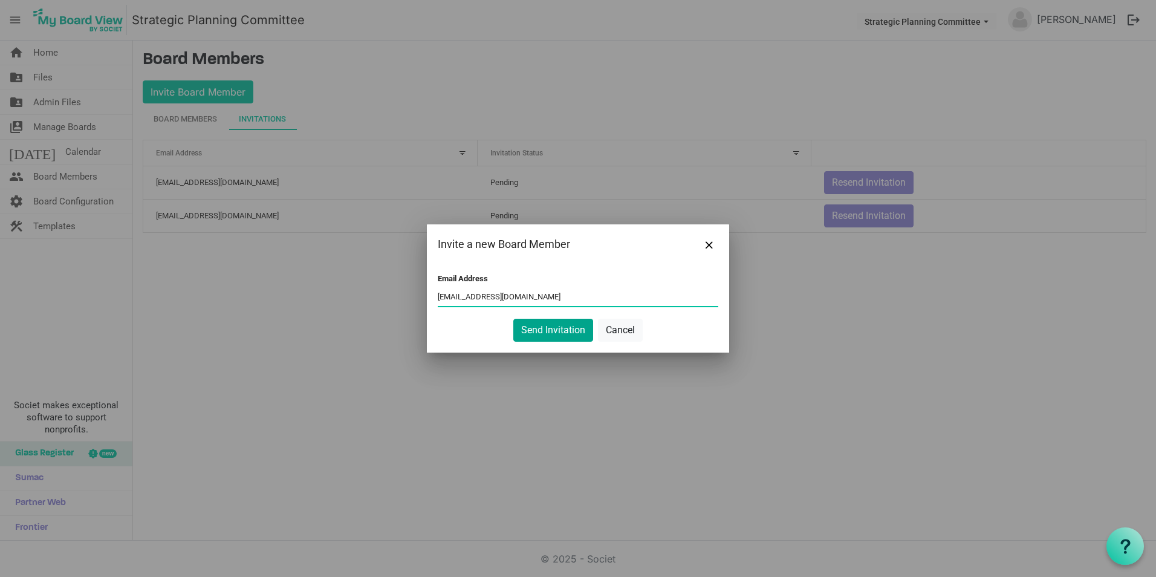
type input "whartonmuller@gmail.com"
click at [528, 334] on button "Send Invitation" at bounding box center [553, 330] width 80 height 23
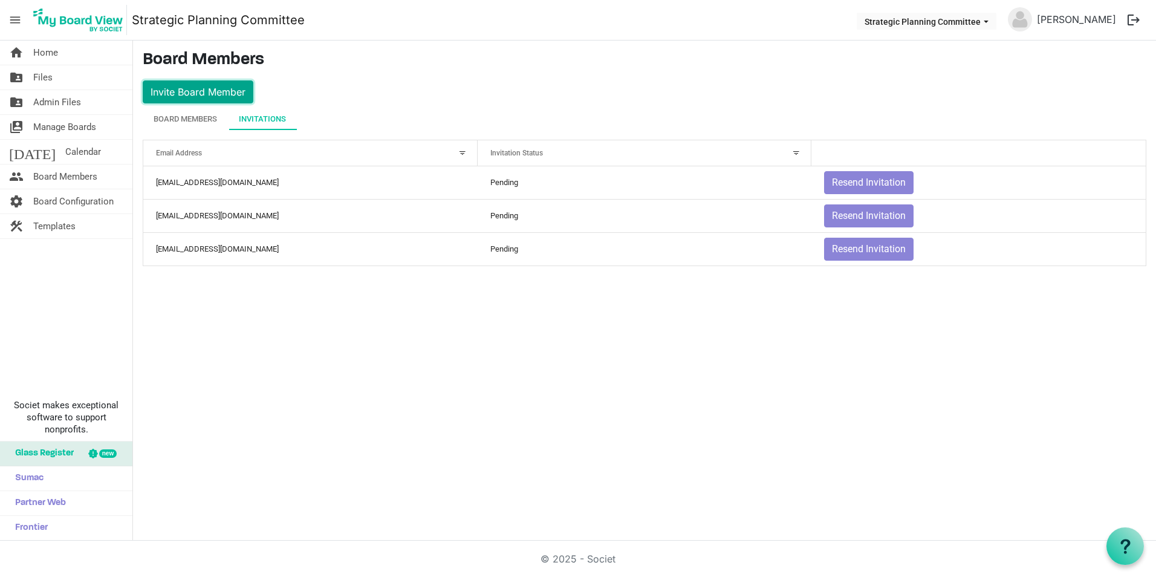
click at [215, 91] on button "Invite Board Member" at bounding box center [198, 91] width 111 height 23
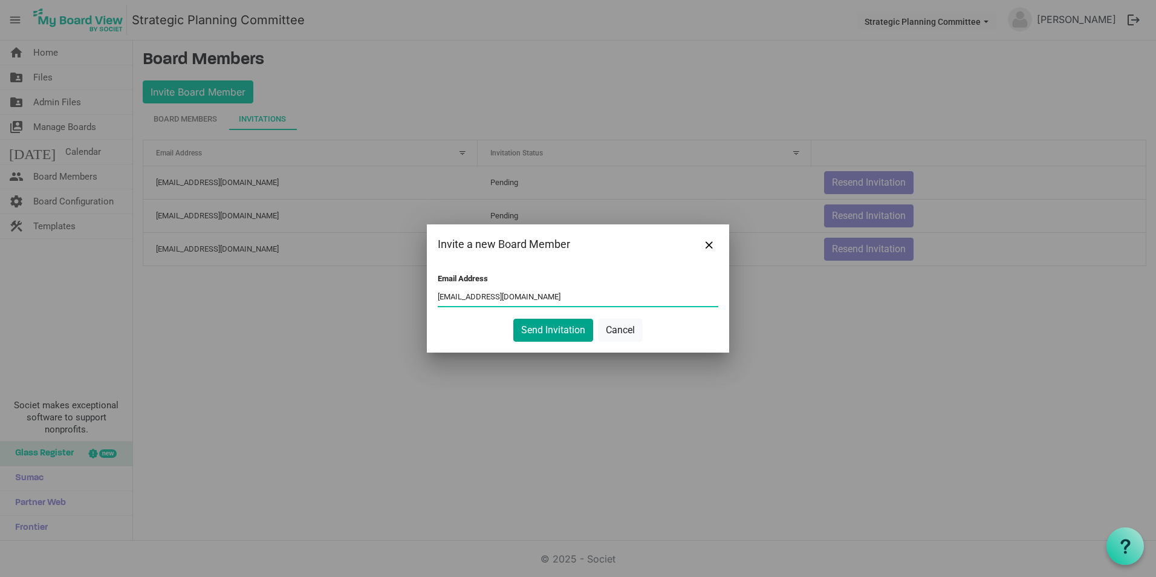
type input "jessicabrewster@charter.net"
click at [545, 323] on button "Send Invitation" at bounding box center [553, 330] width 80 height 23
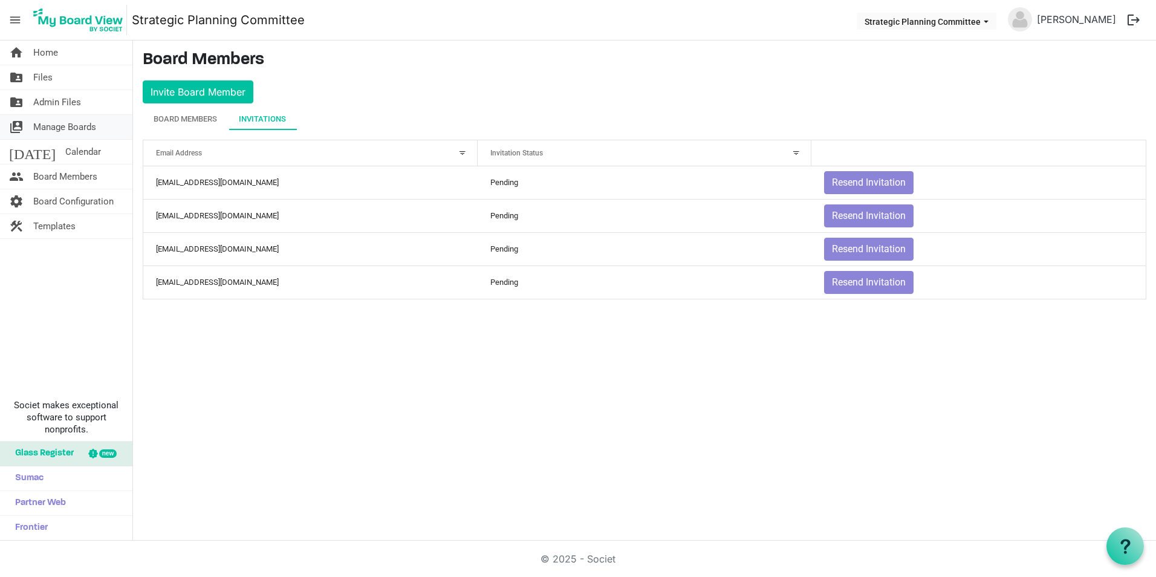
click at [79, 123] on span "Manage Boards" at bounding box center [64, 127] width 63 height 24
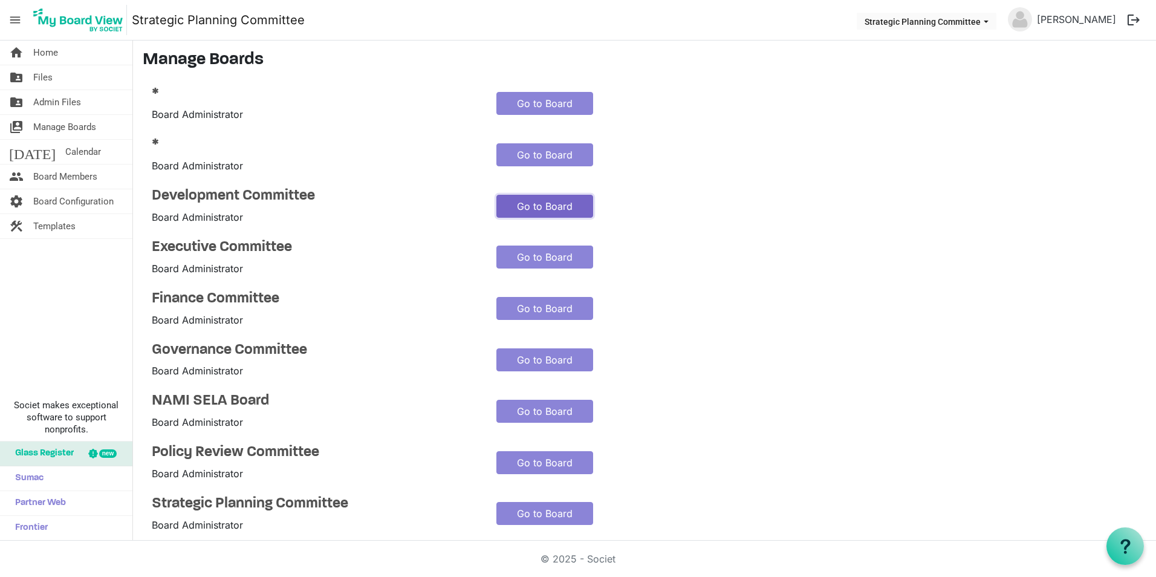
click at [530, 207] on link "Go to Board" at bounding box center [544, 206] width 97 height 23
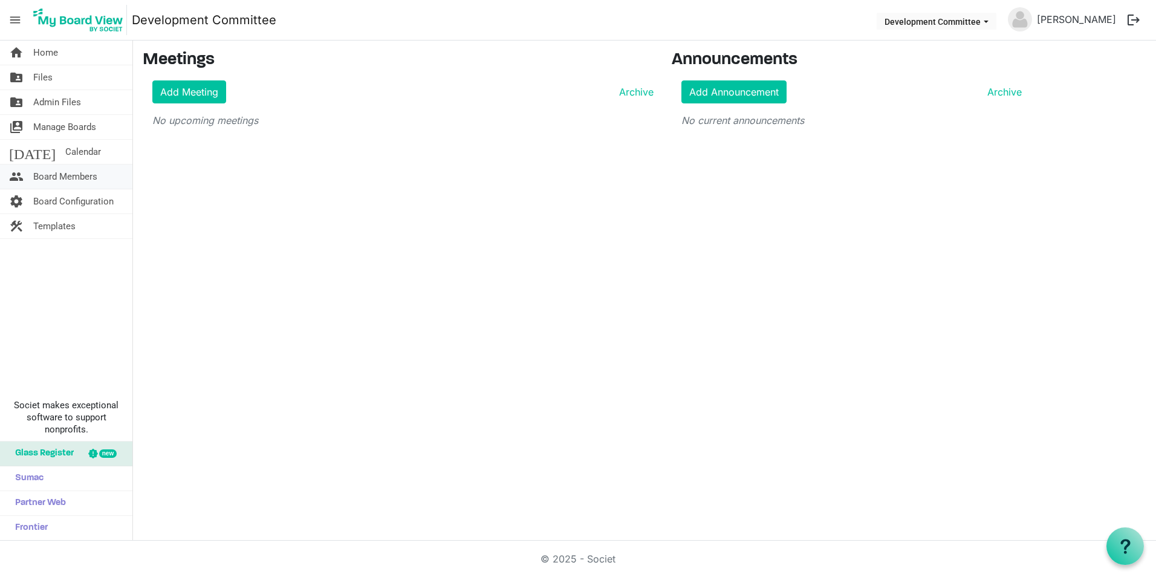
click at [86, 180] on span "Board Members" at bounding box center [65, 176] width 64 height 24
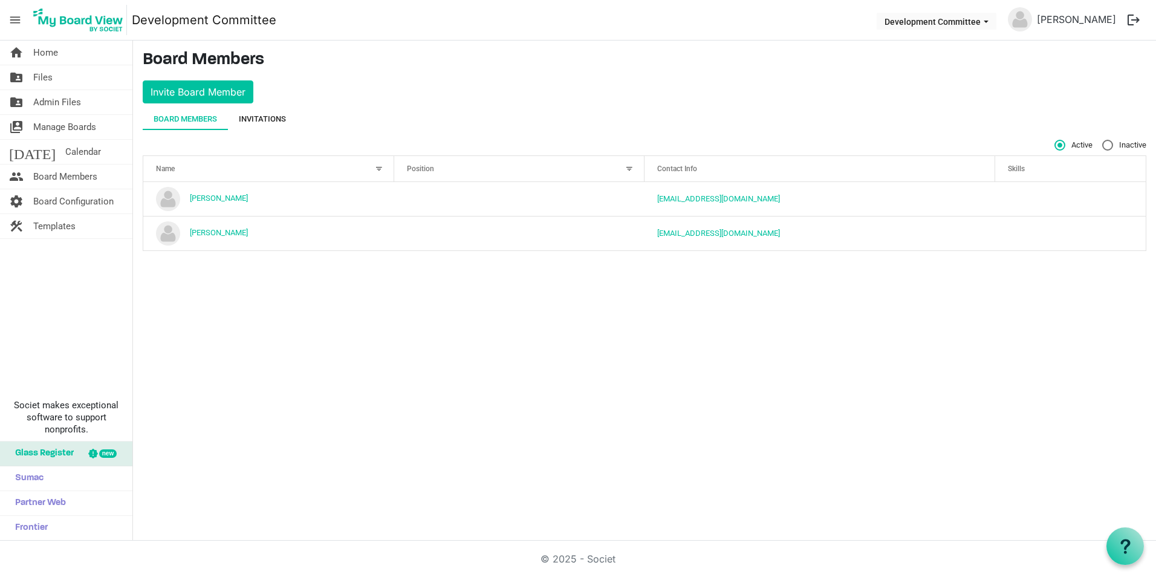
click at [276, 117] on div "Invitations" at bounding box center [262, 119] width 47 height 12
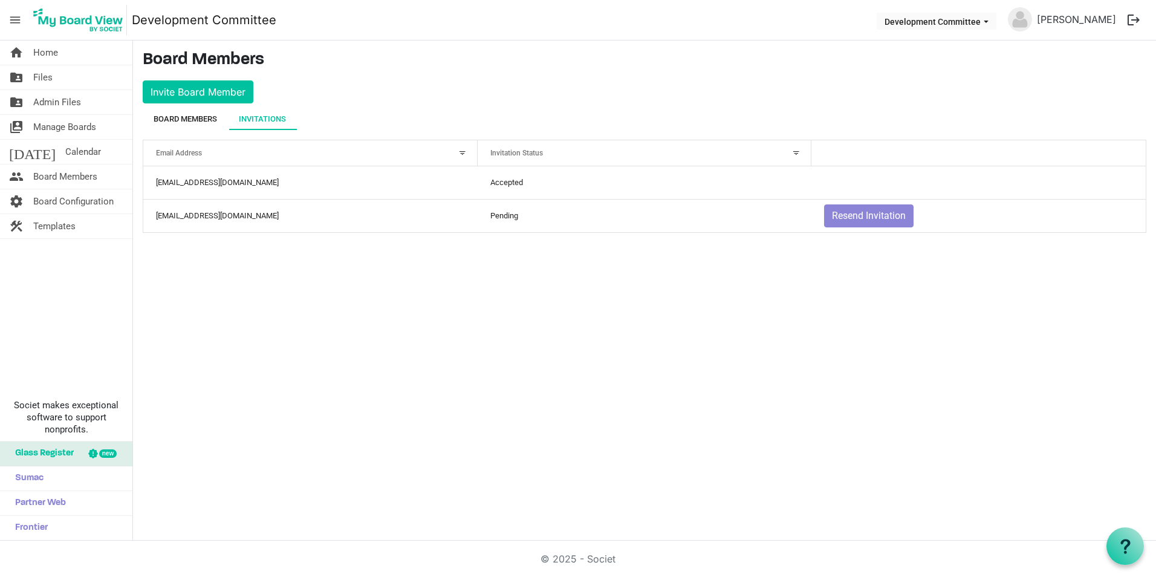
click at [201, 122] on div "Board Members" at bounding box center [185, 119] width 63 height 12
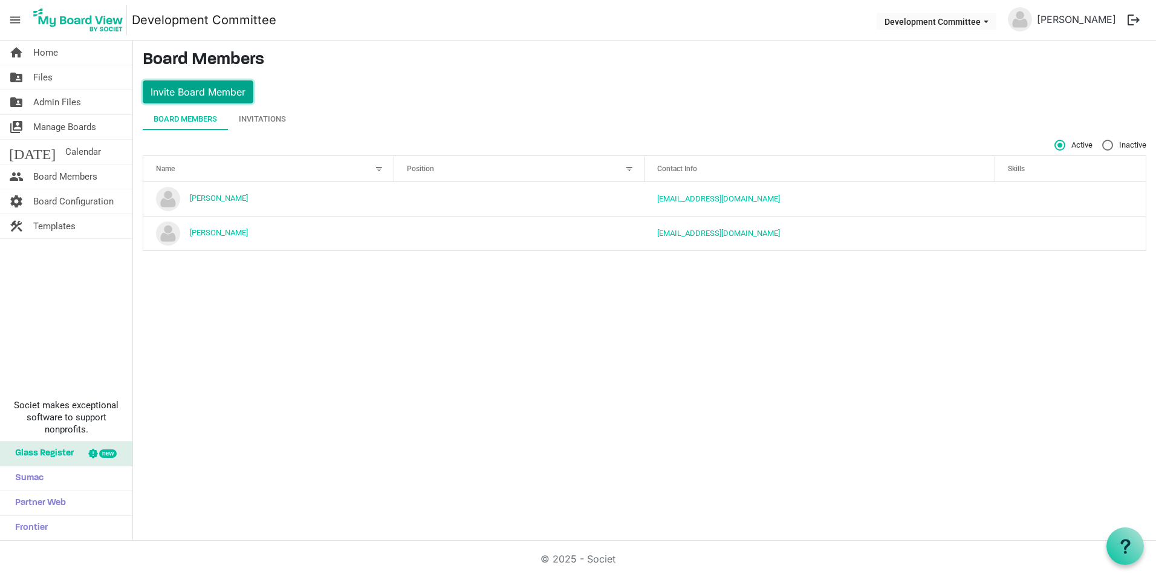
click at [220, 91] on button "Invite Board Member" at bounding box center [198, 91] width 111 height 23
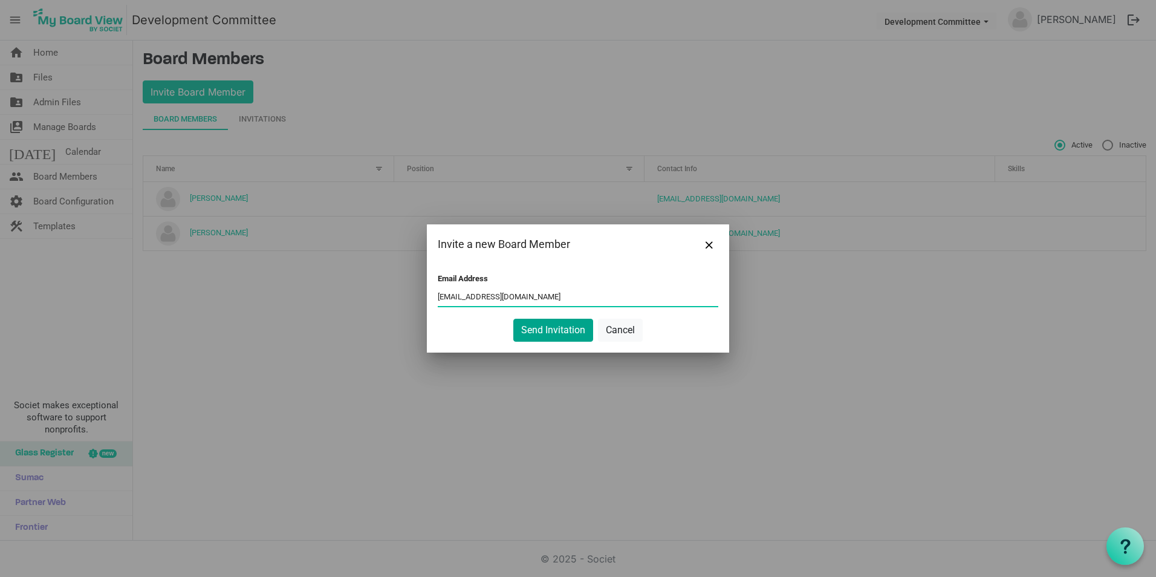
type input "dcatherman@aol.com"
click at [541, 326] on button "Send Invitation" at bounding box center [553, 330] width 80 height 23
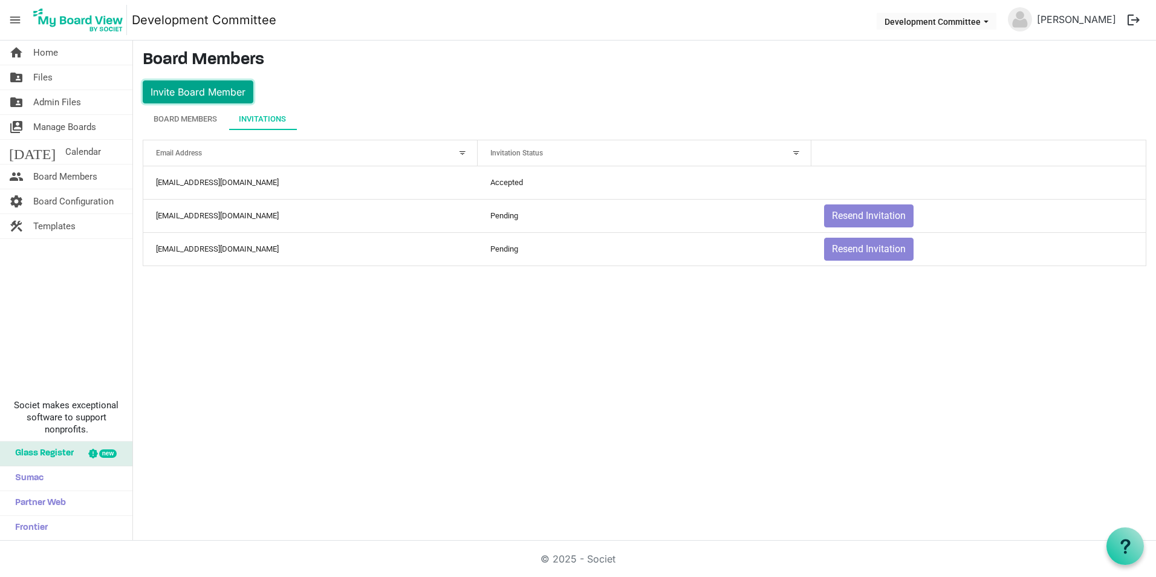
click at [220, 94] on button "Invite Board Member" at bounding box center [198, 91] width 111 height 23
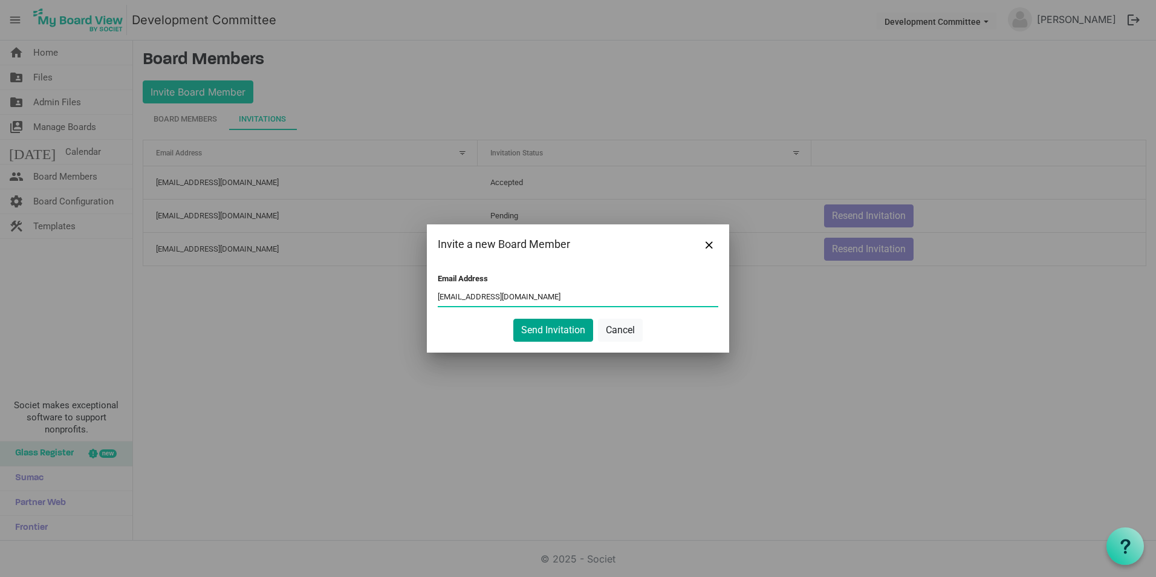
type input "whartonmuller@gmail.com"
click at [554, 325] on button "Send Invitation" at bounding box center [553, 330] width 80 height 23
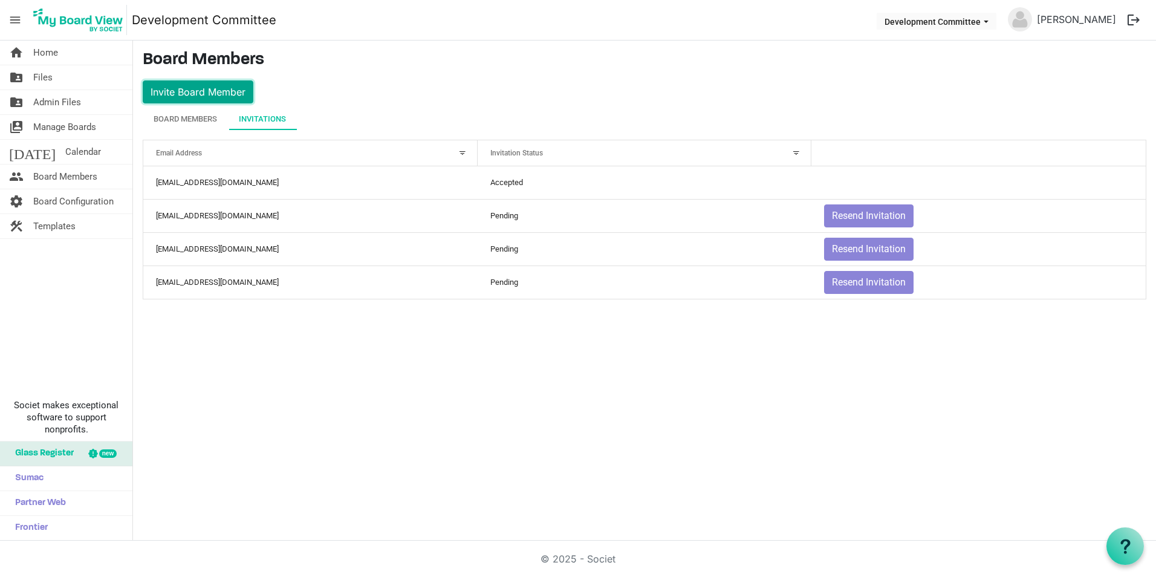
click at [190, 89] on button "Invite Board Member" at bounding box center [198, 91] width 111 height 23
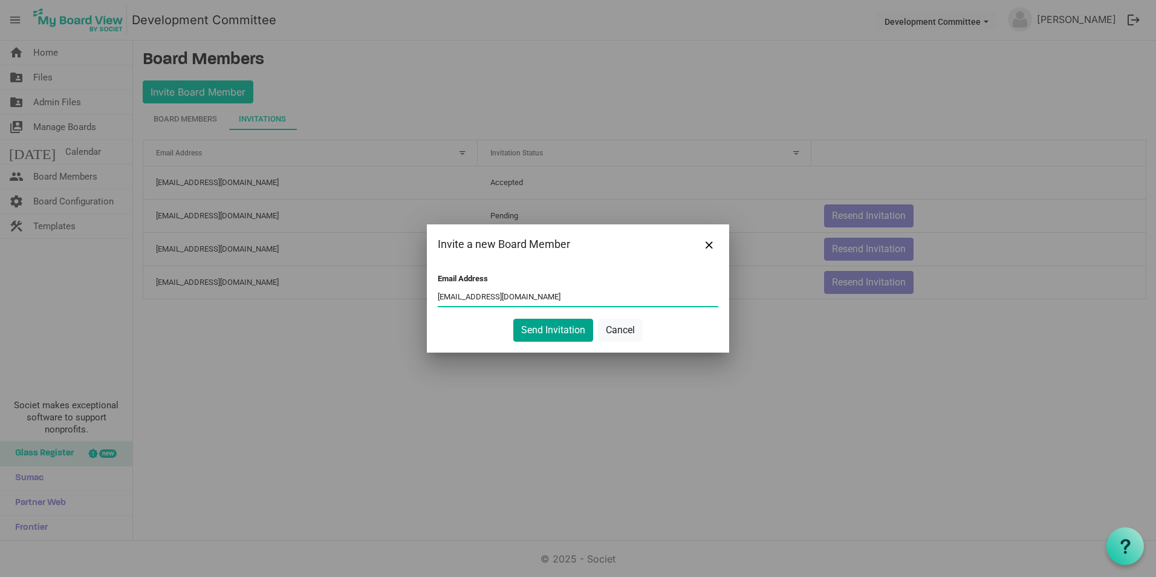
type input "bettybtedesco@gmail.com"
click at [542, 323] on button "Send Invitation" at bounding box center [553, 330] width 80 height 23
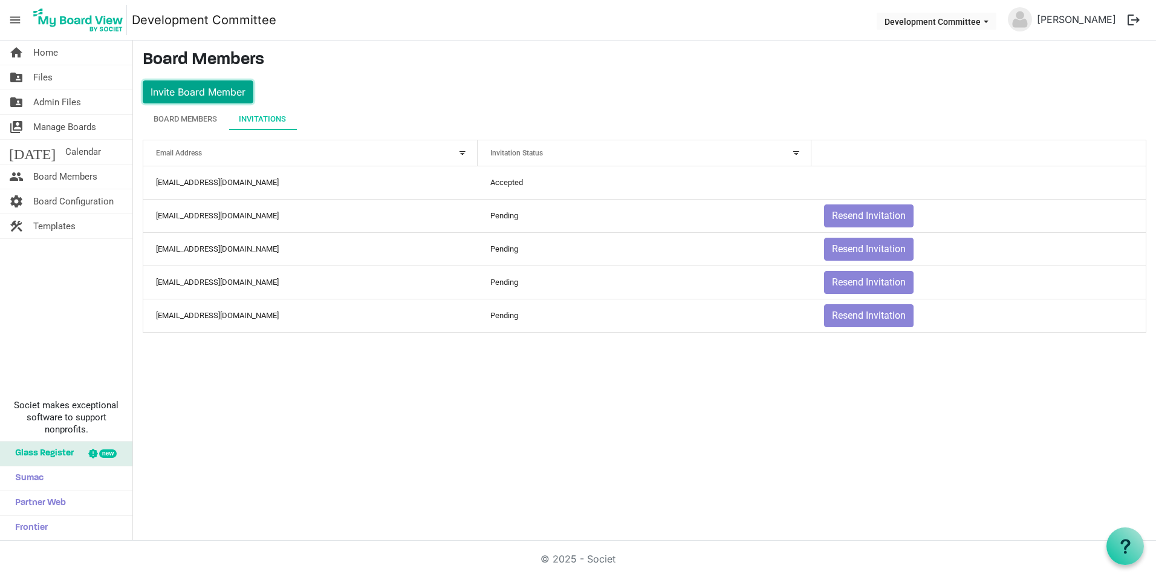
click at [183, 86] on button "Invite Board Member" at bounding box center [198, 91] width 111 height 23
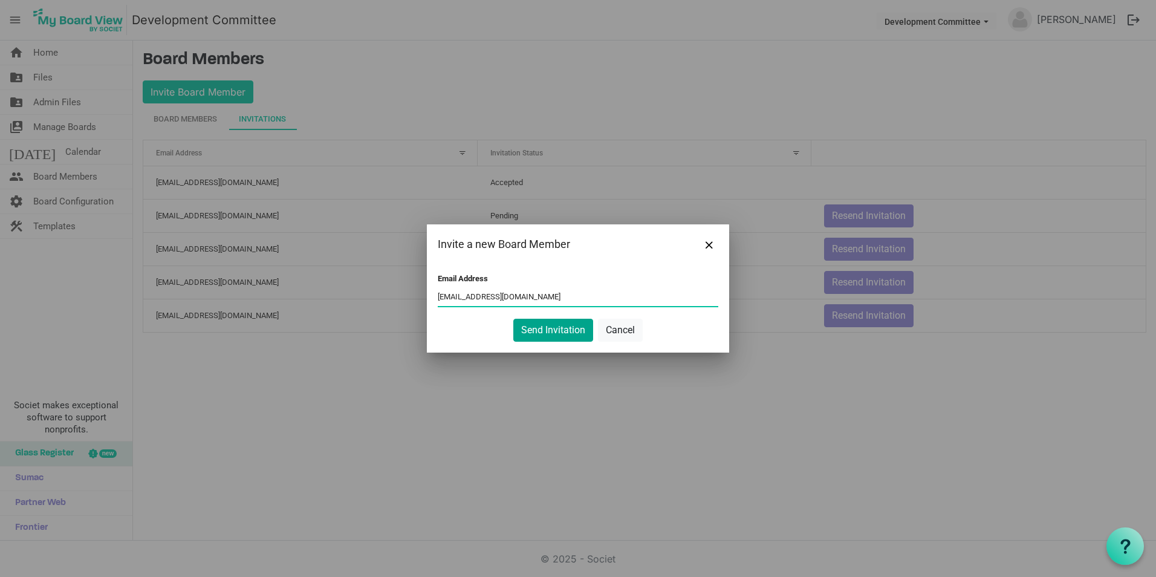
type input "amyybarzabal@gmail.com"
click at [526, 326] on button "Send Invitation" at bounding box center [553, 330] width 80 height 23
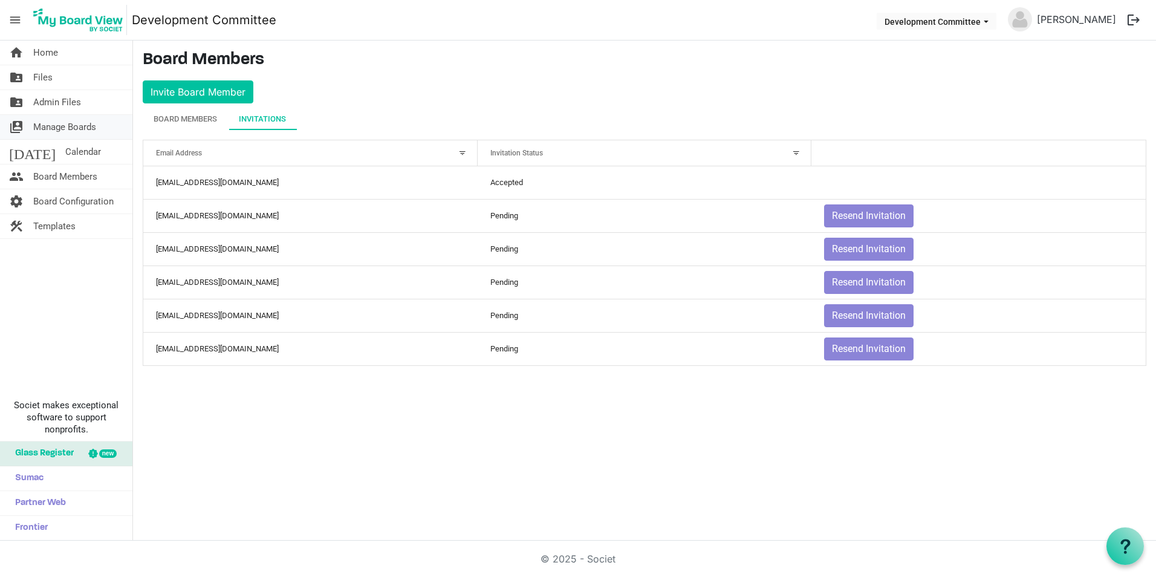
click at [94, 125] on span "Manage Boards" at bounding box center [64, 127] width 63 height 24
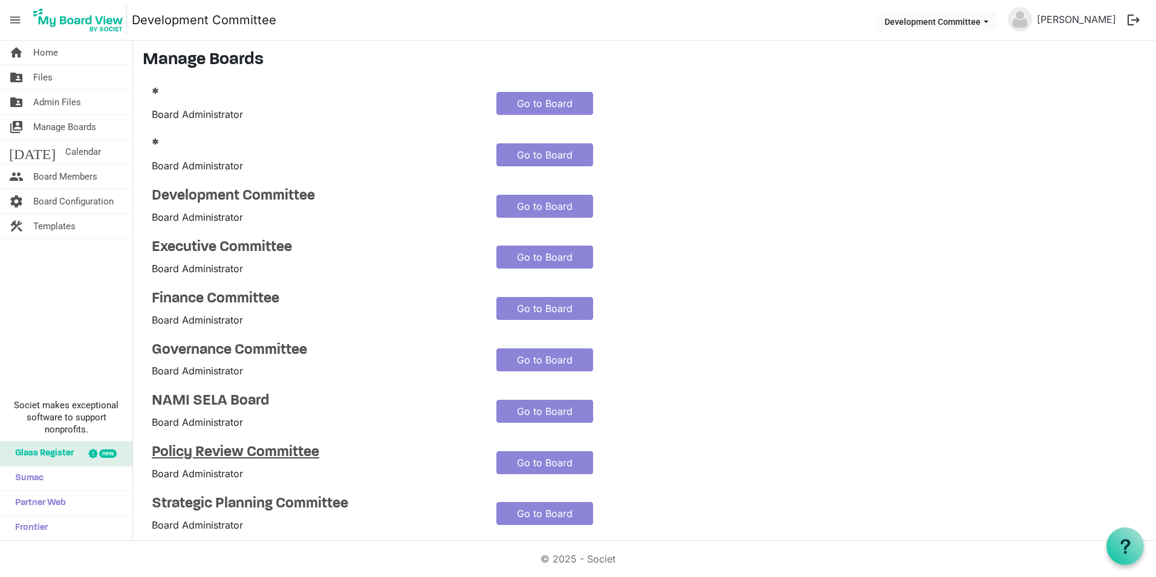
click at [261, 448] on h4 "Policy Review Committee" at bounding box center [315, 453] width 326 height 18
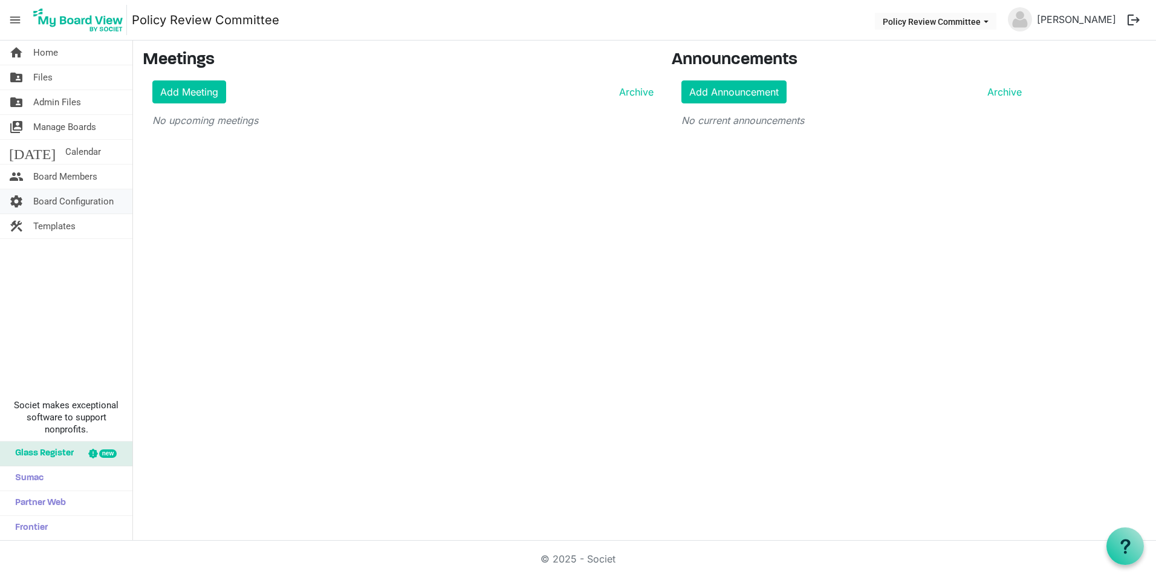
click at [78, 203] on span "Board Configuration" at bounding box center [73, 201] width 80 height 24
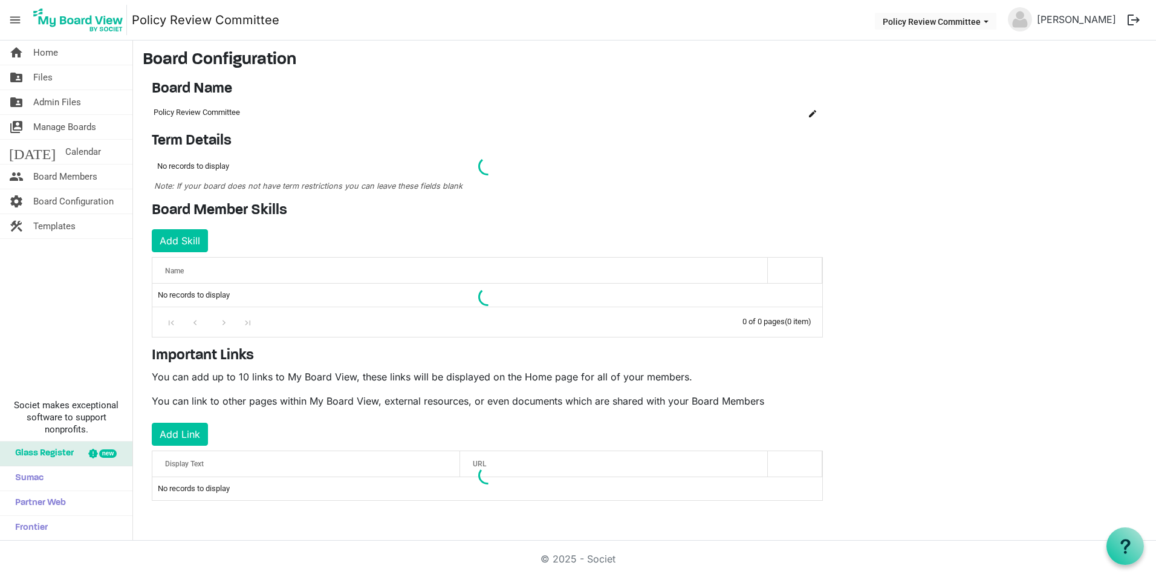
click at [242, 16] on link "Policy Review Committee" at bounding box center [206, 20] width 148 height 24
click at [813, 110] on span "is Command column column header" at bounding box center [812, 113] width 7 height 7
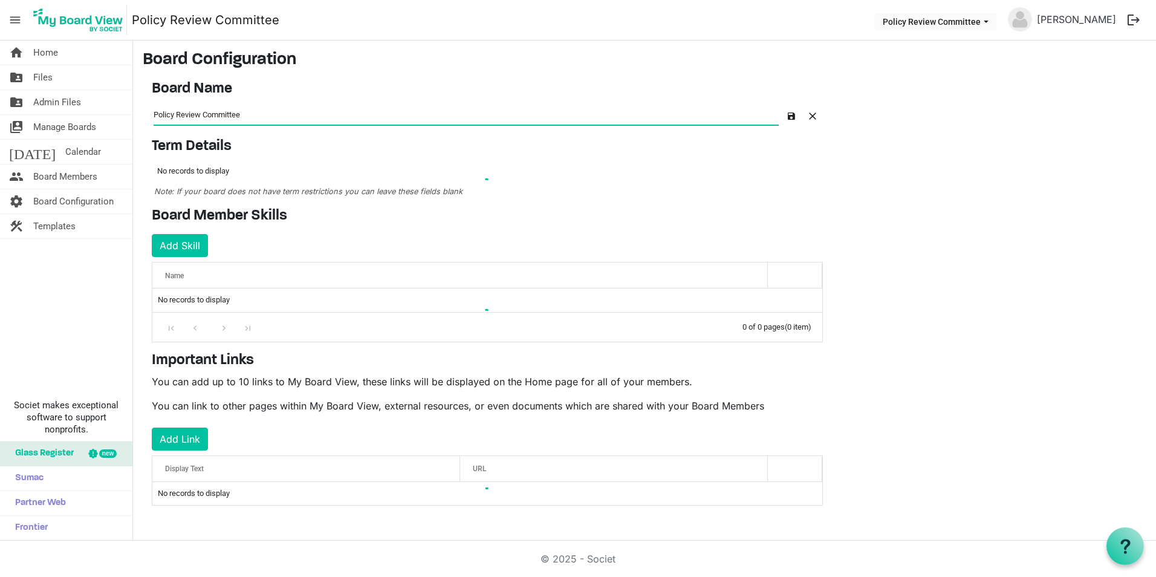
click at [179, 114] on input "Policy Review Committee" at bounding box center [466, 114] width 625 height 20
type input "Policy & Procedure Review Committee"
click at [788, 117] on span "button" at bounding box center [791, 115] width 7 height 7
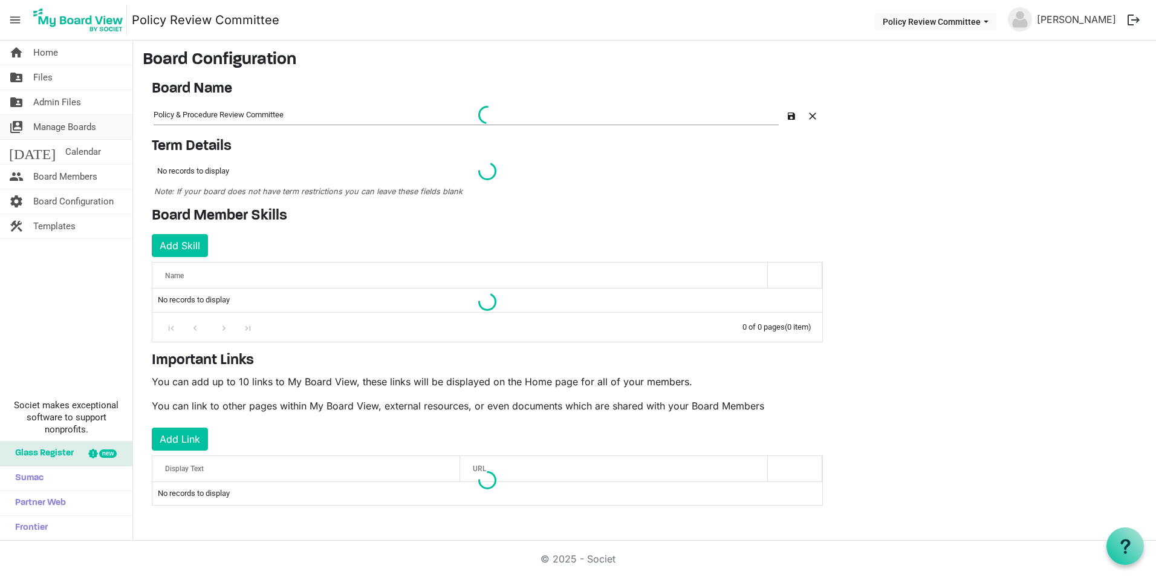
click at [59, 120] on span "Manage Boards" at bounding box center [64, 127] width 63 height 24
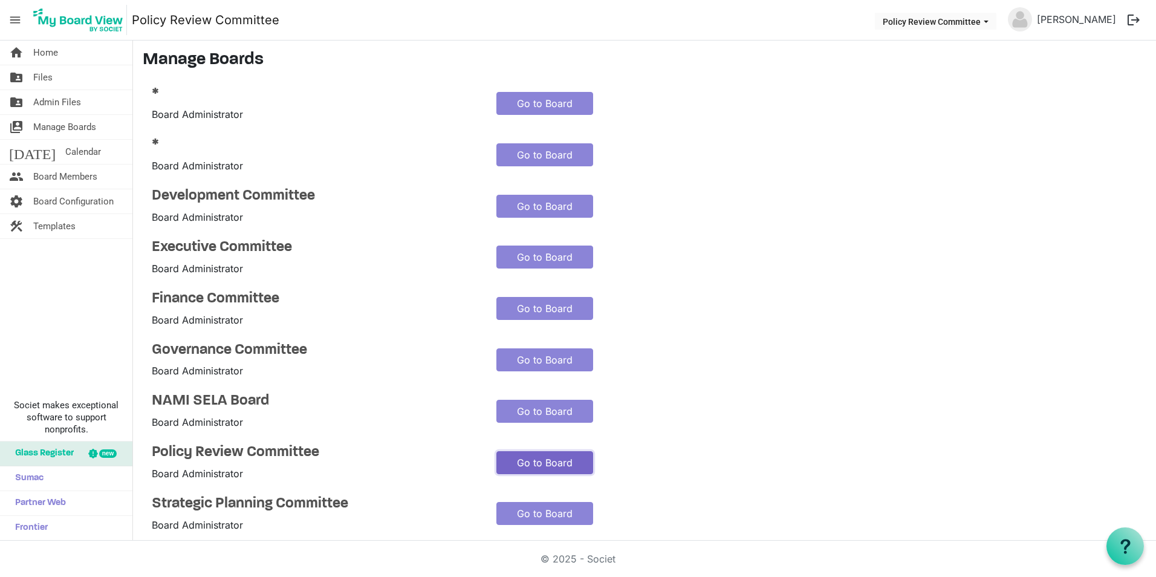
click at [529, 459] on link "Go to Board" at bounding box center [544, 462] width 97 height 23
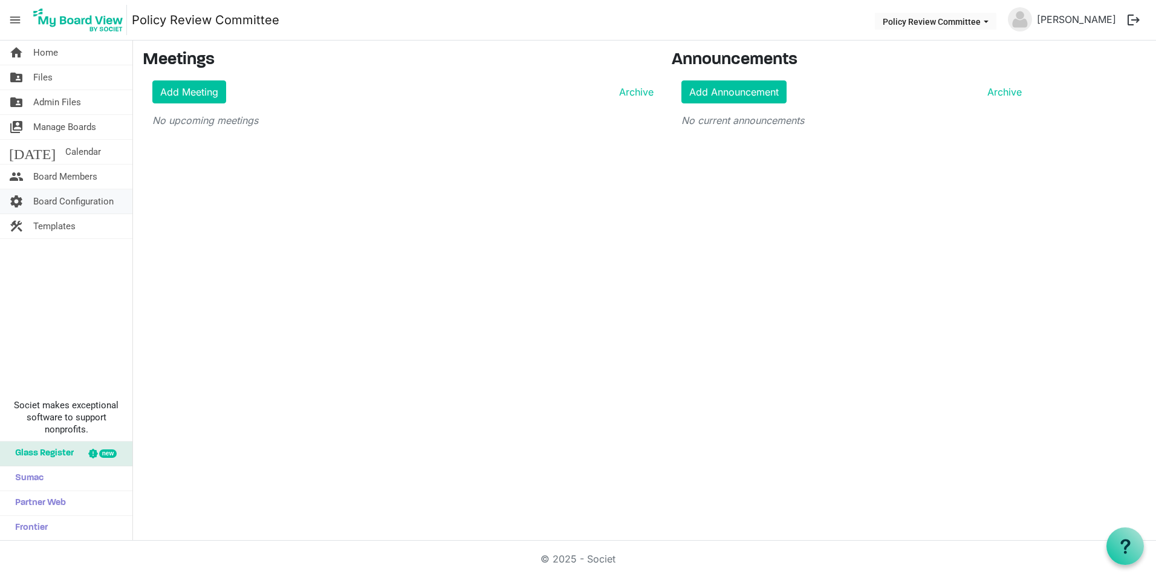
click at [61, 193] on span "Board Configuration" at bounding box center [73, 201] width 80 height 24
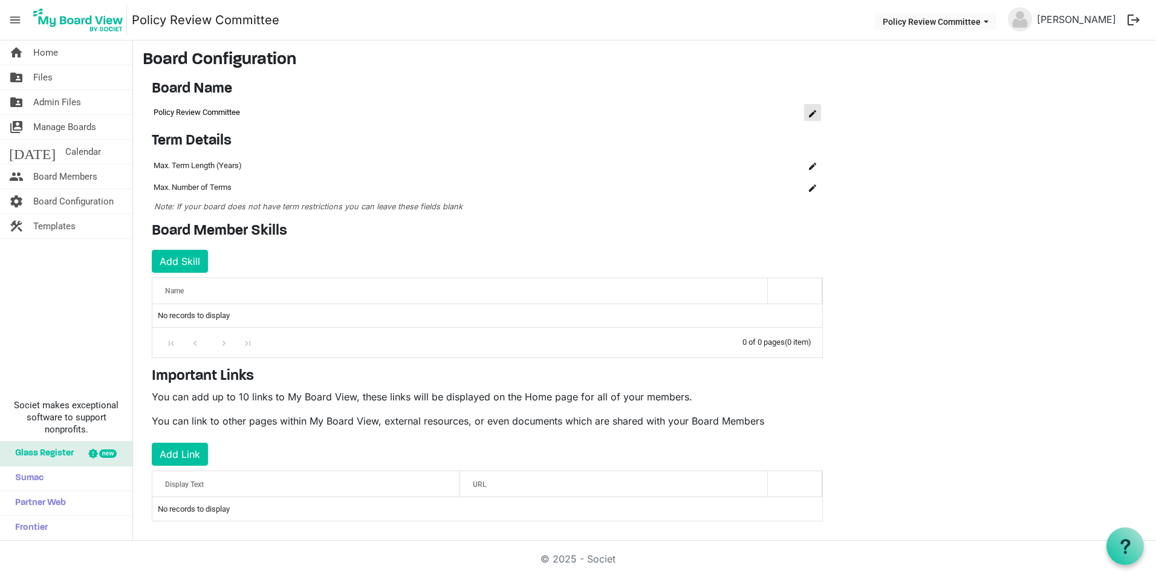
click at [812, 115] on span "is Command column column header" at bounding box center [812, 113] width 7 height 7
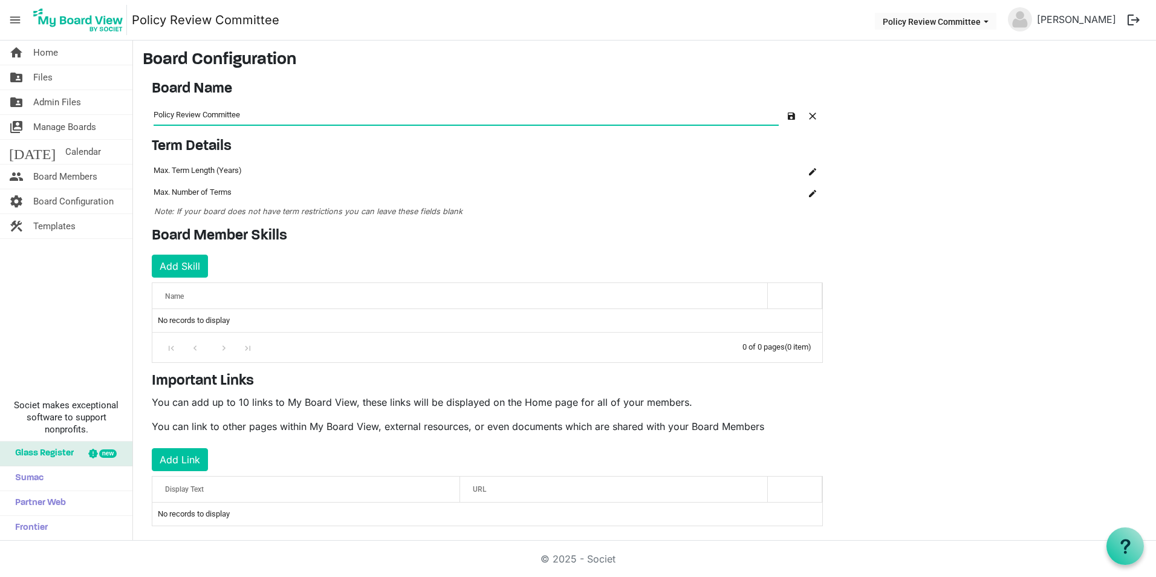
click at [175, 114] on input "Policy Review Committee" at bounding box center [466, 114] width 625 height 20
type input "Policy & Procedure Review Committee"
click at [788, 114] on span "button" at bounding box center [791, 115] width 7 height 7
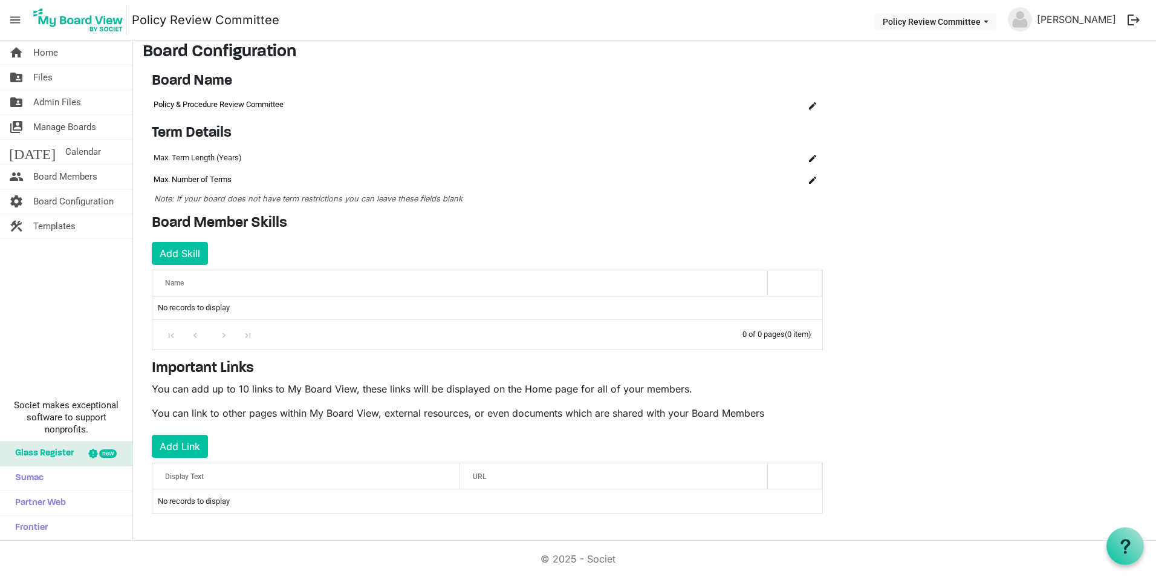
scroll to position [10, 0]
click at [79, 128] on span "Manage Boards" at bounding box center [64, 127] width 63 height 24
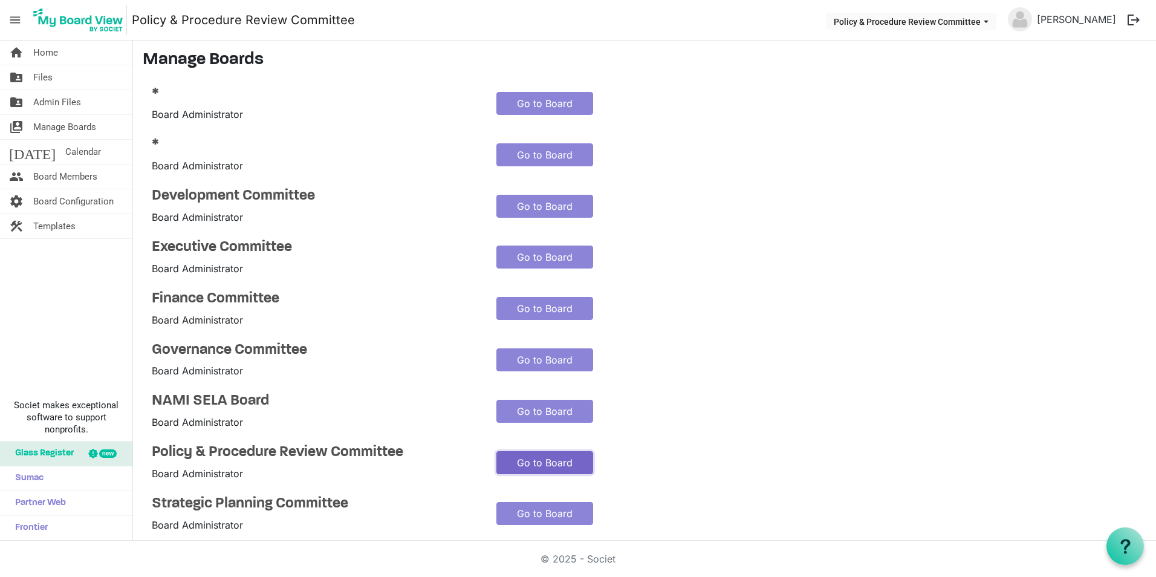
click at [524, 461] on link "Go to Board" at bounding box center [544, 462] width 97 height 23
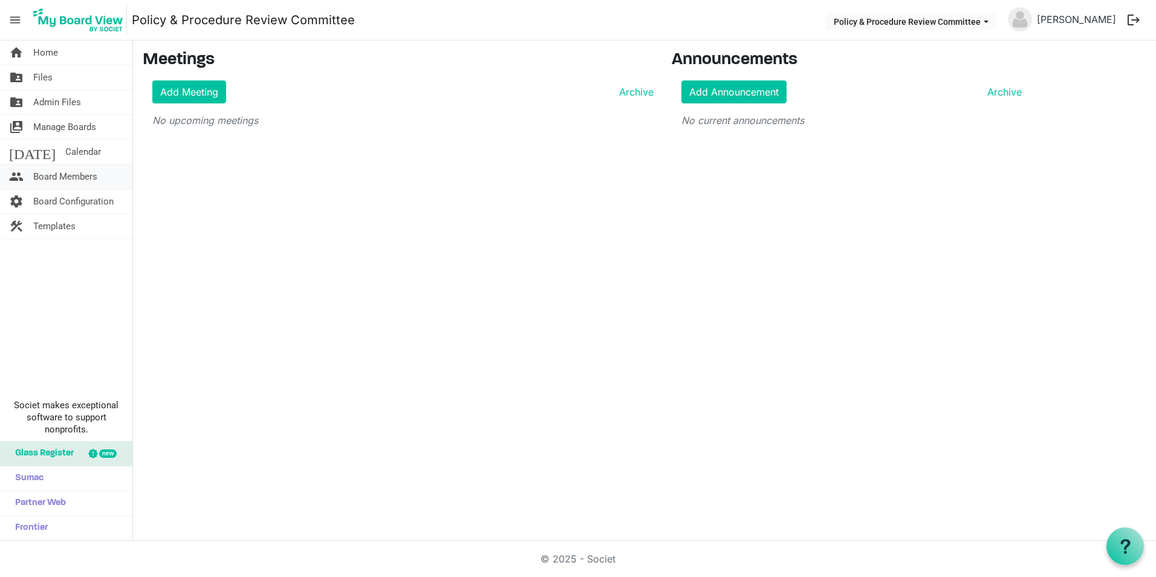
click at [72, 175] on span "Board Members" at bounding box center [65, 176] width 64 height 24
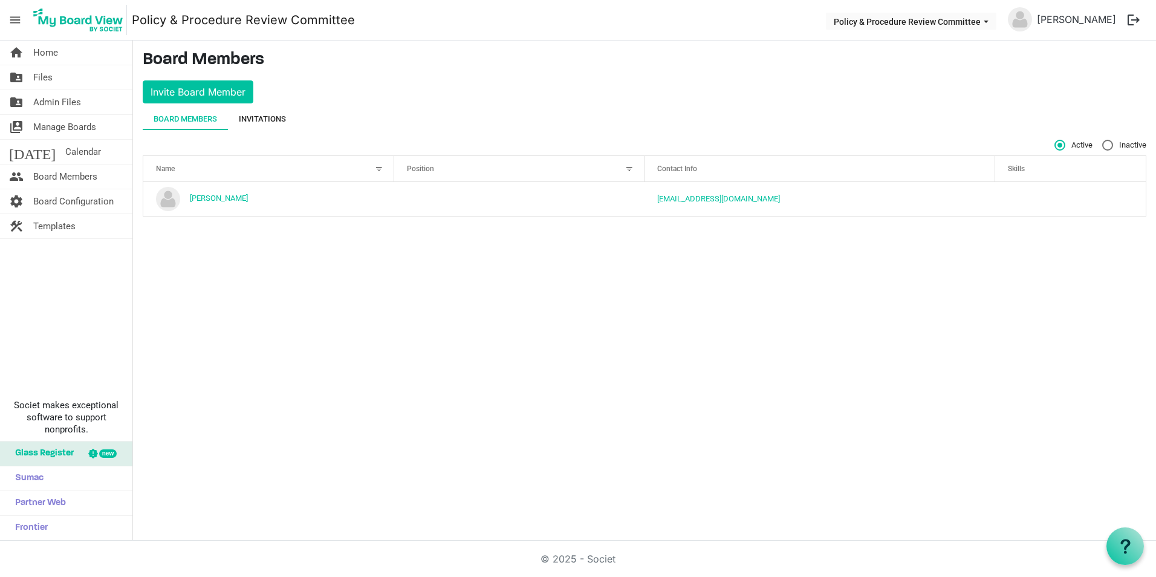
click at [280, 110] on div "Invitations" at bounding box center [262, 119] width 47 height 22
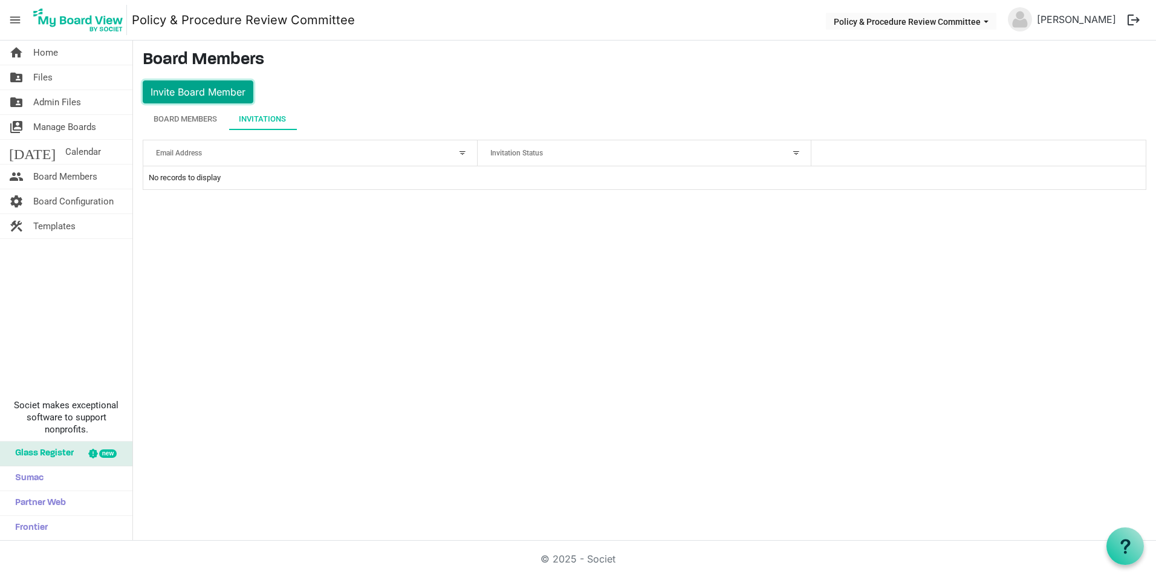
click at [196, 88] on button "Invite Board Member" at bounding box center [198, 91] width 111 height 23
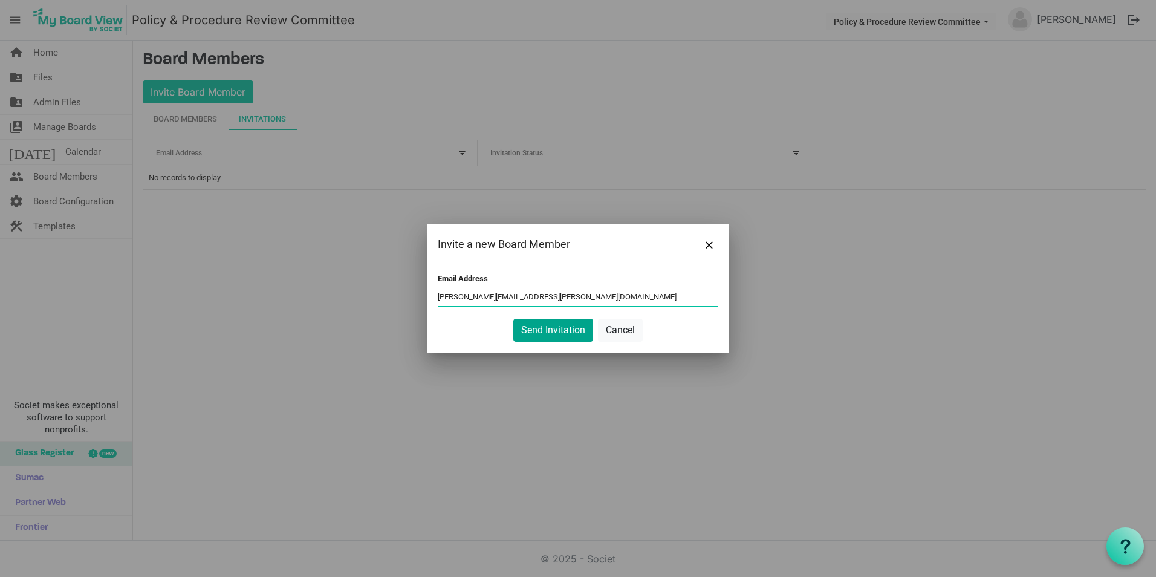
type input "[PERSON_NAME][EMAIL_ADDRESS][PERSON_NAME][DOMAIN_NAME]"
click at [557, 326] on button "Send Invitation" at bounding box center [553, 330] width 80 height 23
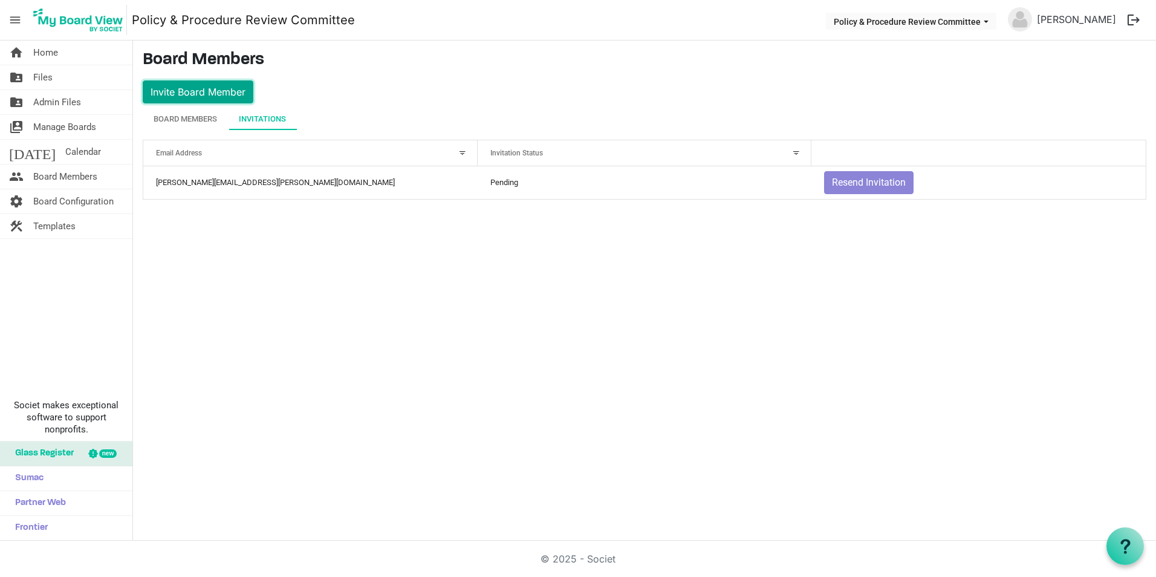
click at [227, 86] on button "Invite Board Member" at bounding box center [198, 91] width 111 height 23
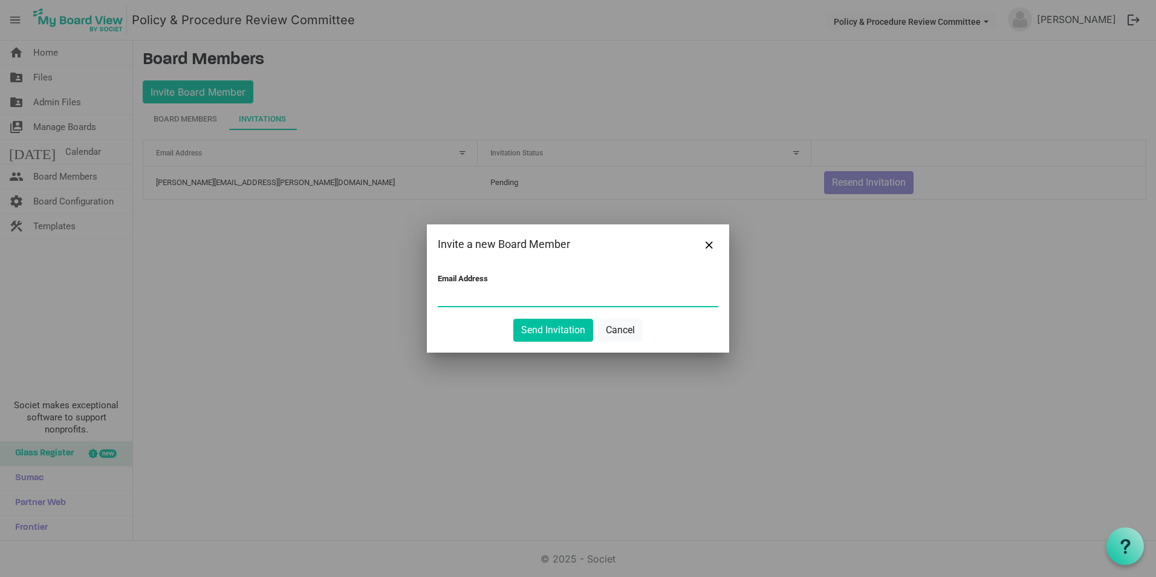
click at [471, 301] on input "Email Address" at bounding box center [578, 297] width 281 height 18
type input "[EMAIL_ADDRESS][DOMAIN_NAME]"
click at [524, 322] on button "Send Invitation" at bounding box center [553, 330] width 80 height 23
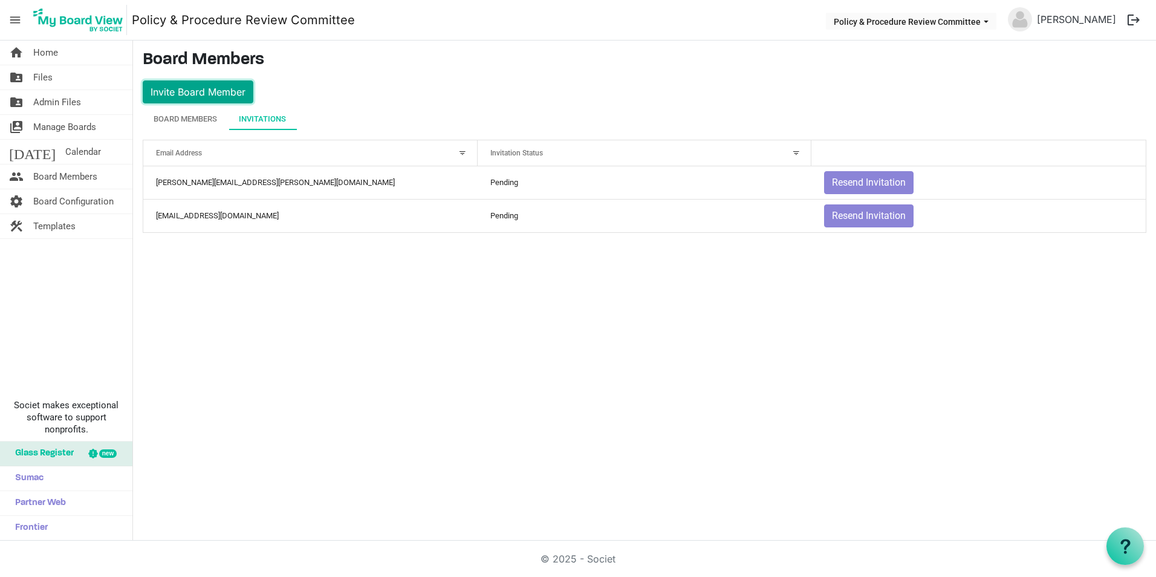
click at [232, 91] on button "Invite Board Member" at bounding box center [198, 91] width 111 height 23
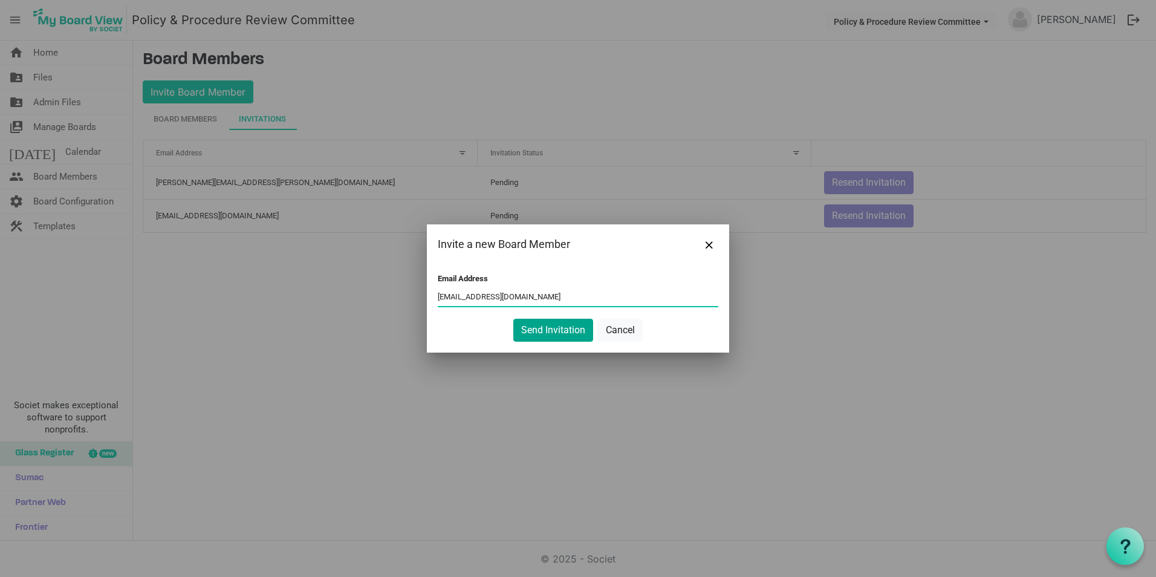
type input "[EMAIL_ADDRESS][DOMAIN_NAME]"
click at [557, 327] on button "Send Invitation" at bounding box center [553, 330] width 80 height 23
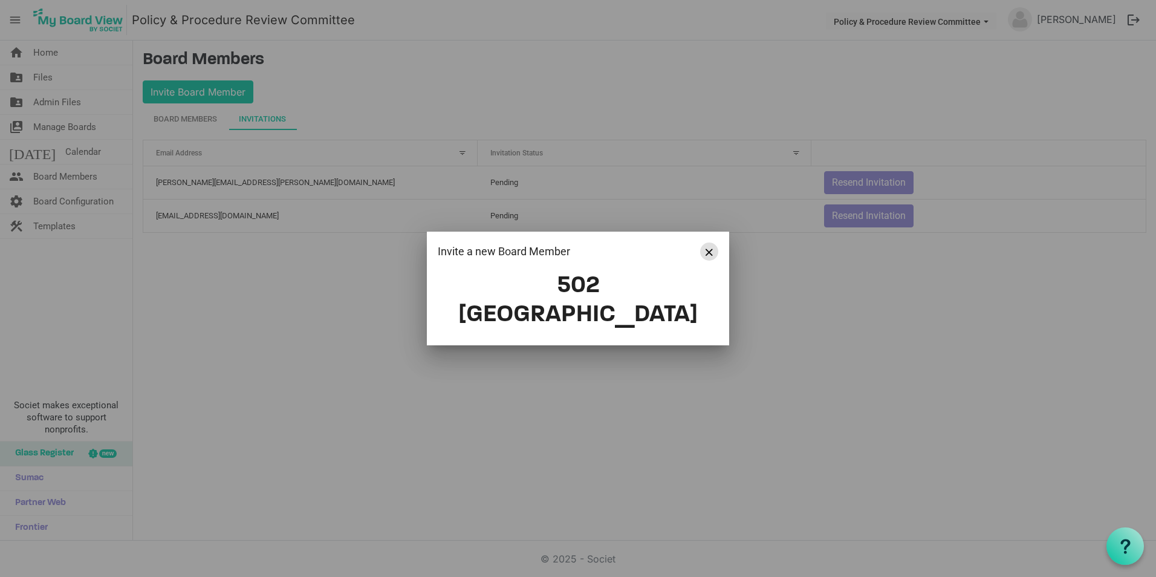
click at [709, 256] on span "Close" at bounding box center [709, 251] width 7 height 7
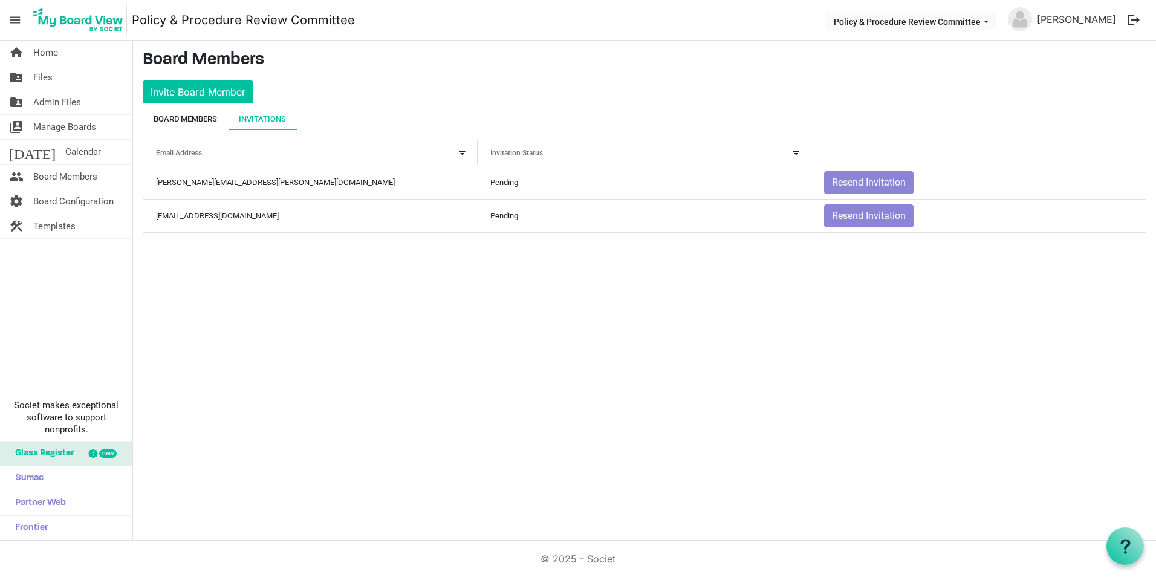
click at [205, 114] on div "Board Members" at bounding box center [185, 119] width 63 height 12
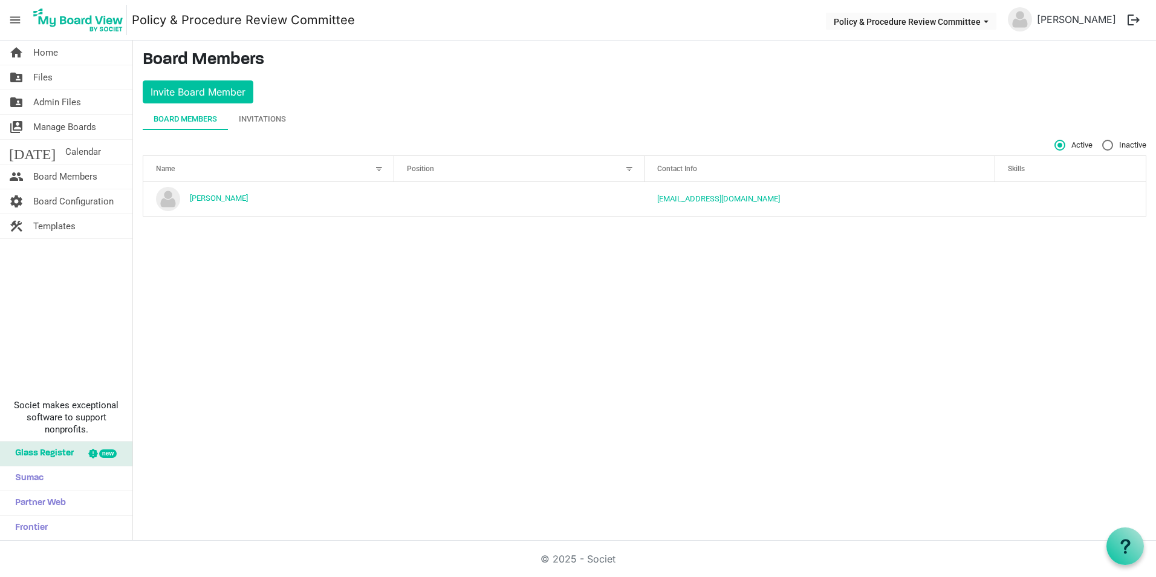
click at [274, 106] on main "Board Members Invite Board Member Board Members Invitations Active Inactive Nam…" at bounding box center [644, 138] width 1023 height 195
click at [267, 118] on div "Invitations" at bounding box center [262, 119] width 47 height 12
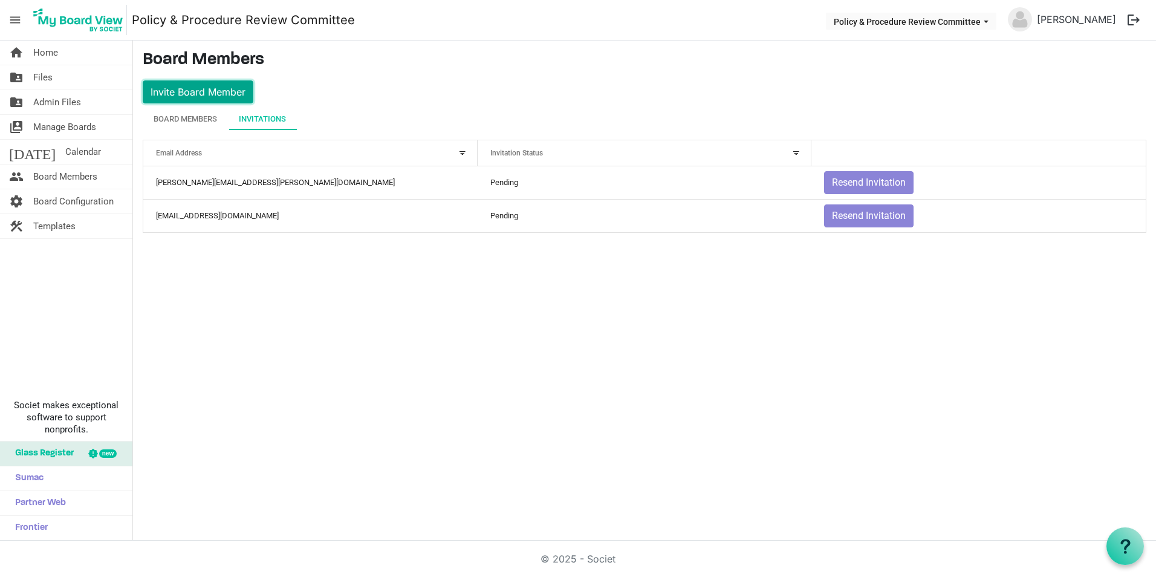
click at [236, 94] on button "Invite Board Member" at bounding box center [198, 91] width 111 height 23
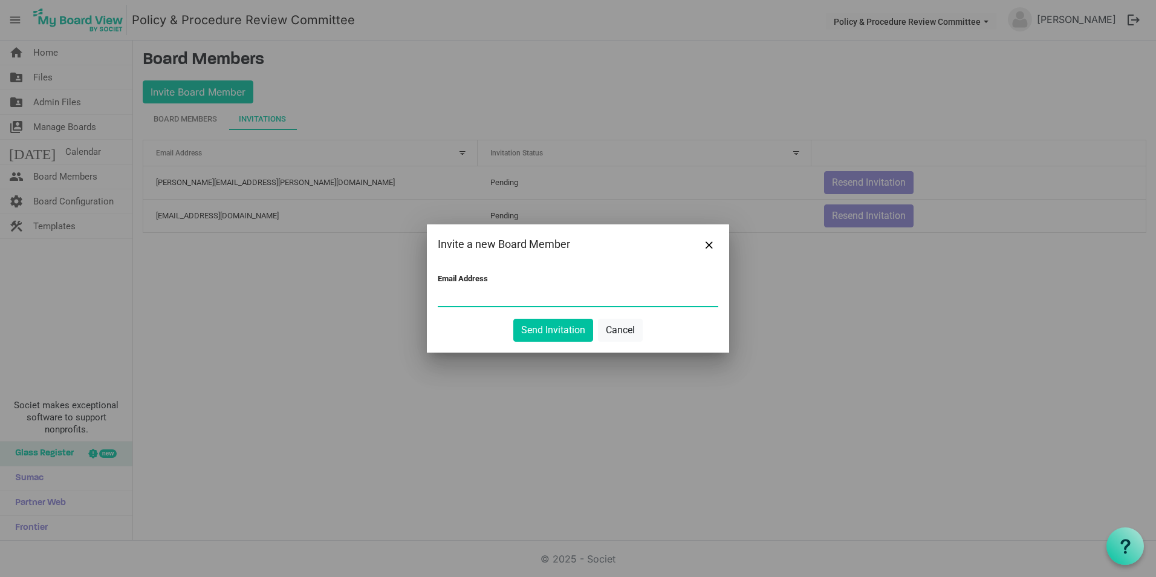
click at [472, 303] on input "Email Address" at bounding box center [578, 297] width 281 height 18
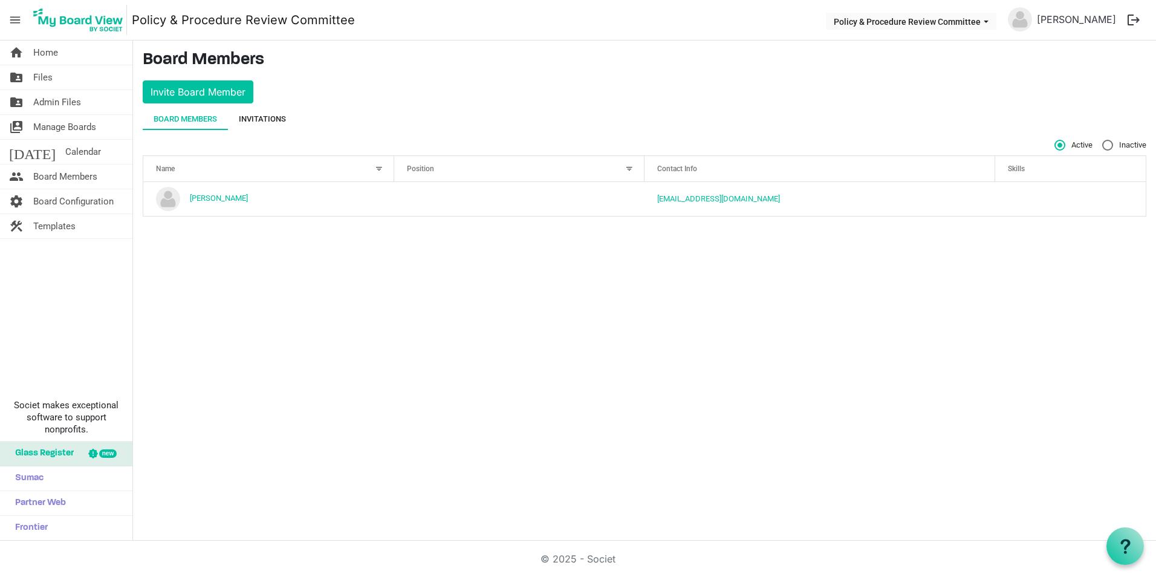
click at [271, 120] on div "Invitations" at bounding box center [262, 119] width 47 height 12
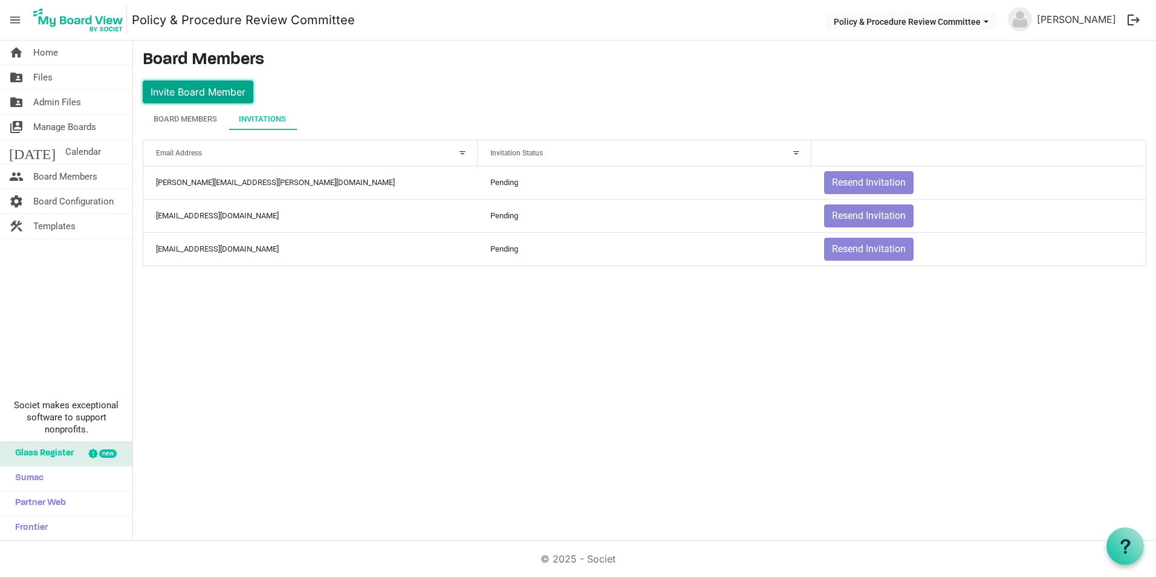
click at [221, 87] on button "Invite Board Member" at bounding box center [198, 91] width 111 height 23
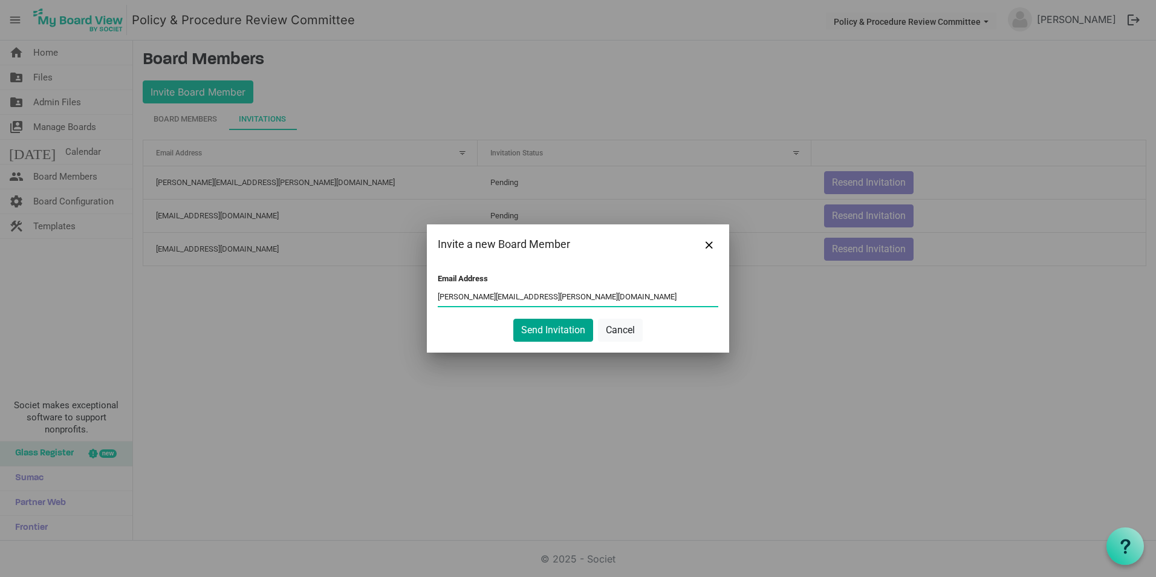
type input "[PERSON_NAME][EMAIL_ADDRESS][PERSON_NAME][DOMAIN_NAME]"
click at [560, 331] on button "Send Invitation" at bounding box center [553, 330] width 80 height 23
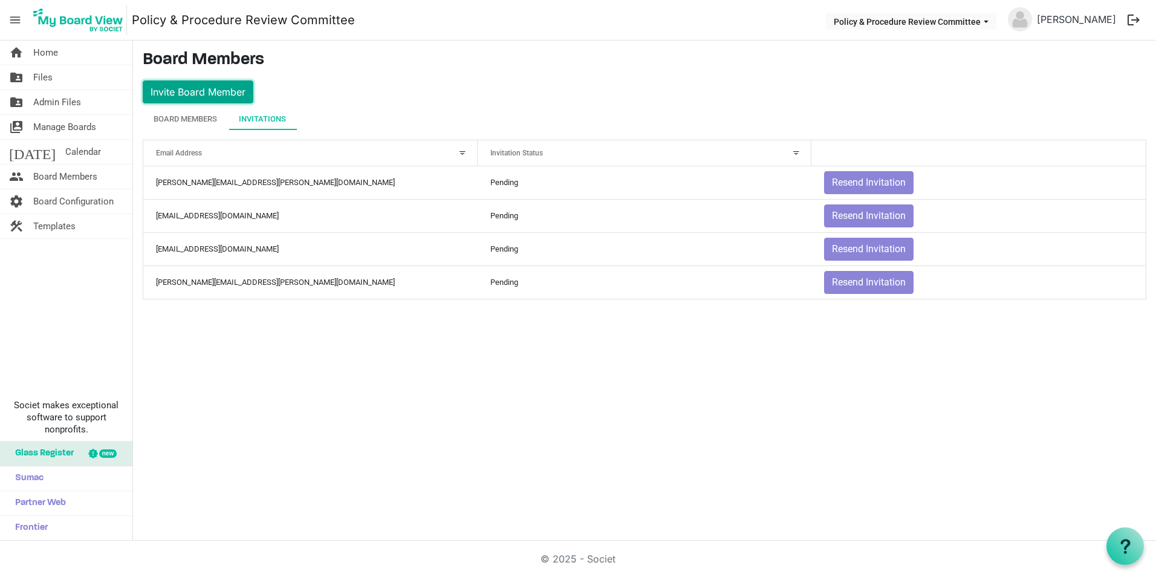
click at [215, 92] on button "Invite Board Member" at bounding box center [198, 91] width 111 height 23
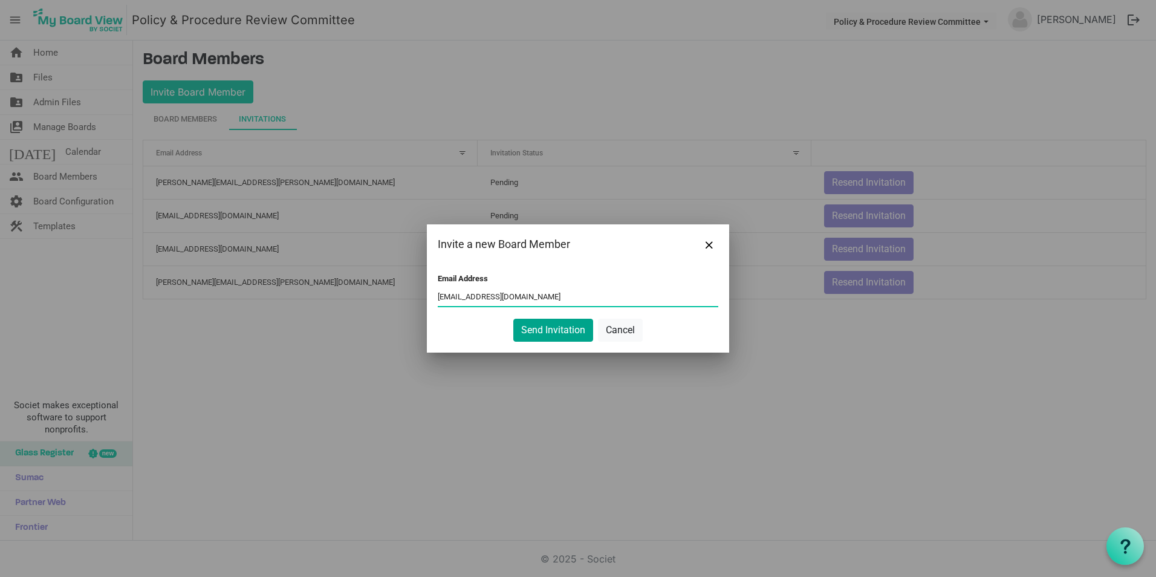
type input "[EMAIL_ADDRESS][DOMAIN_NAME]"
click at [554, 328] on button "Send Invitation" at bounding box center [553, 330] width 80 height 23
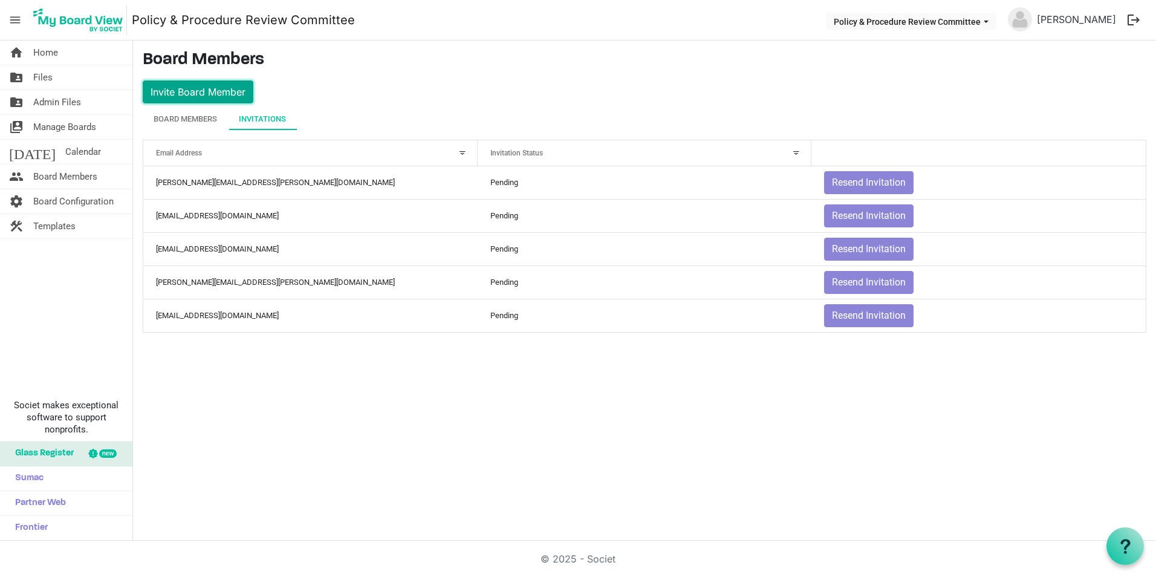
click at [192, 86] on button "Invite Board Member" at bounding box center [198, 91] width 111 height 23
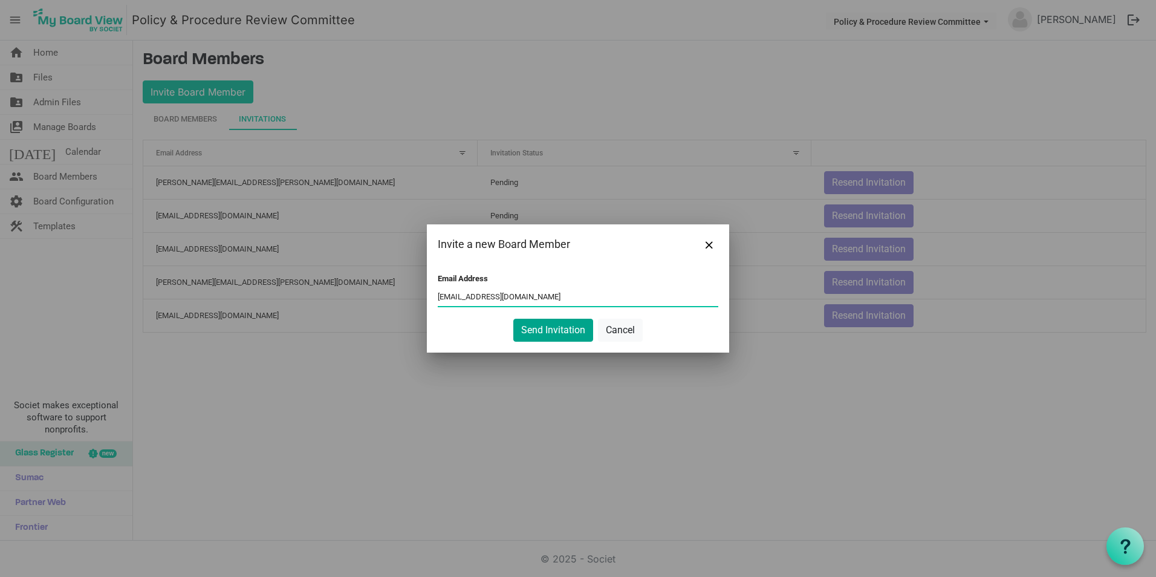
type input "[EMAIL_ADDRESS][DOMAIN_NAME]"
click at [540, 324] on button "Send Invitation" at bounding box center [553, 330] width 80 height 23
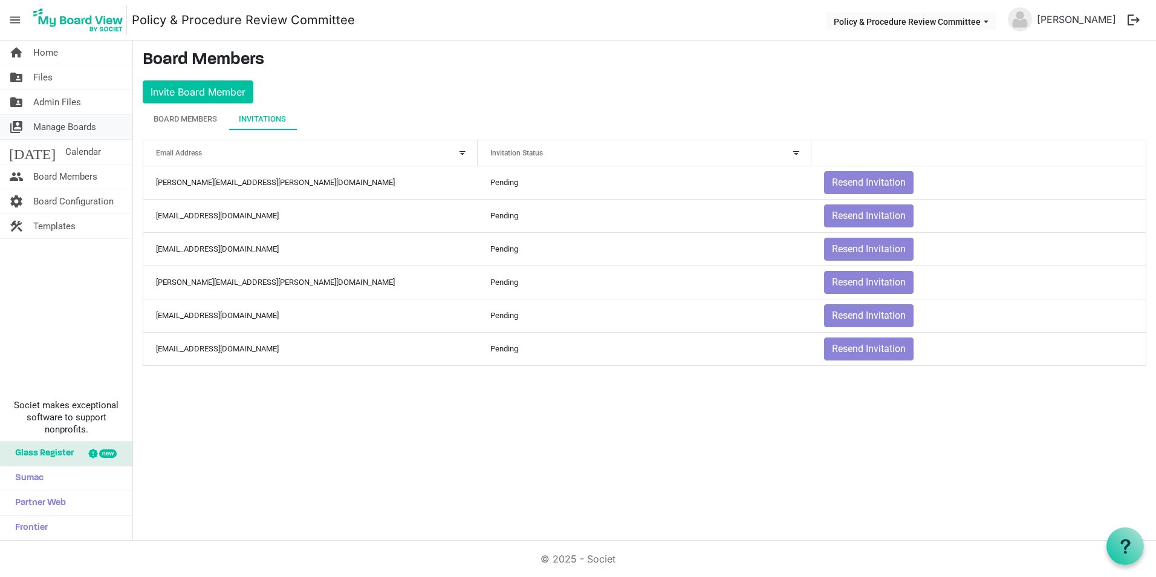
click at [69, 125] on span "Manage Boards" at bounding box center [64, 127] width 63 height 24
